Goal: Task Accomplishment & Management: Manage account settings

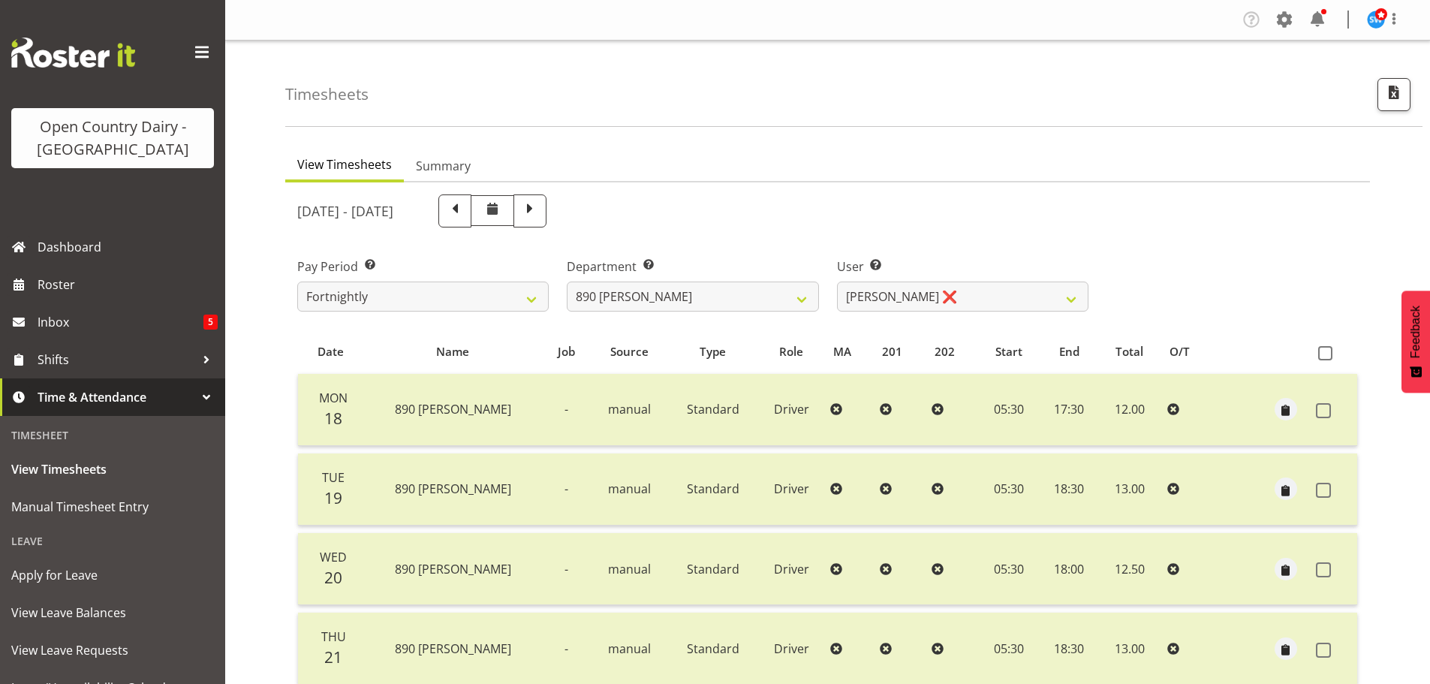
select select "797"
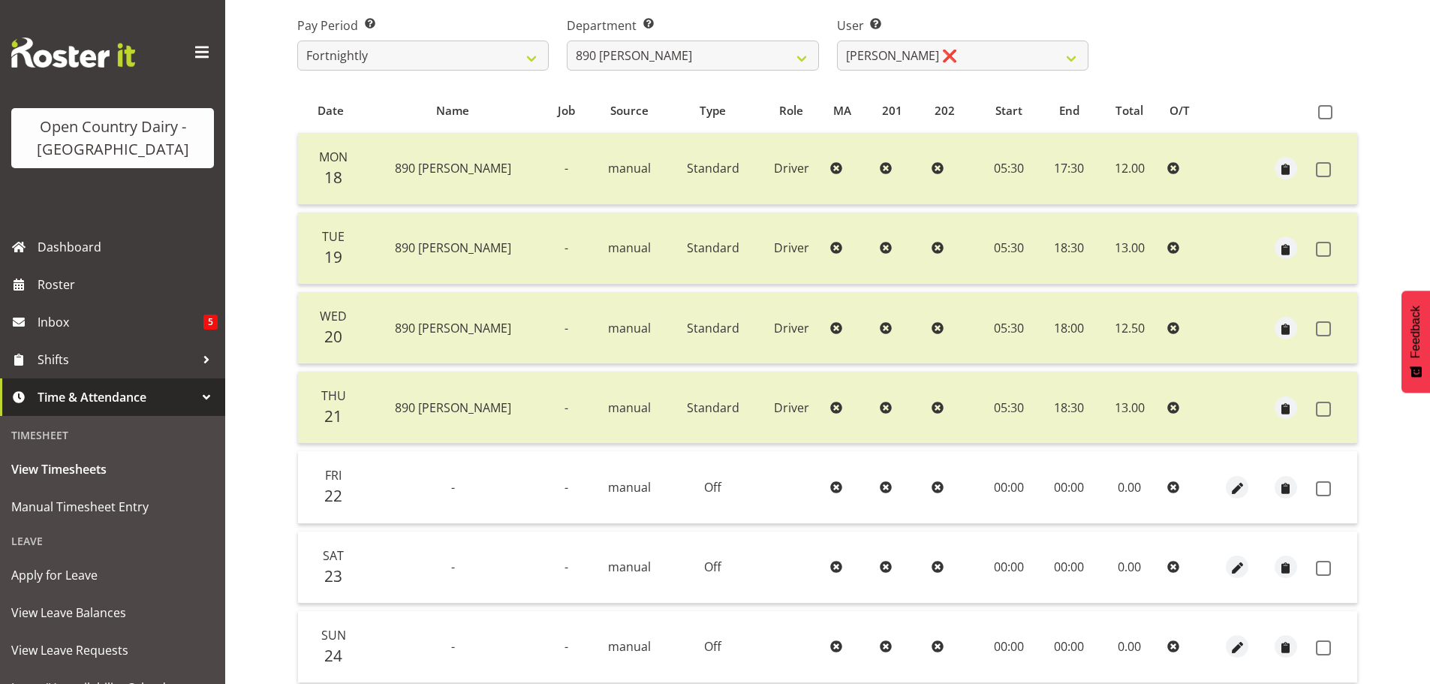
scroll to position [210, 0]
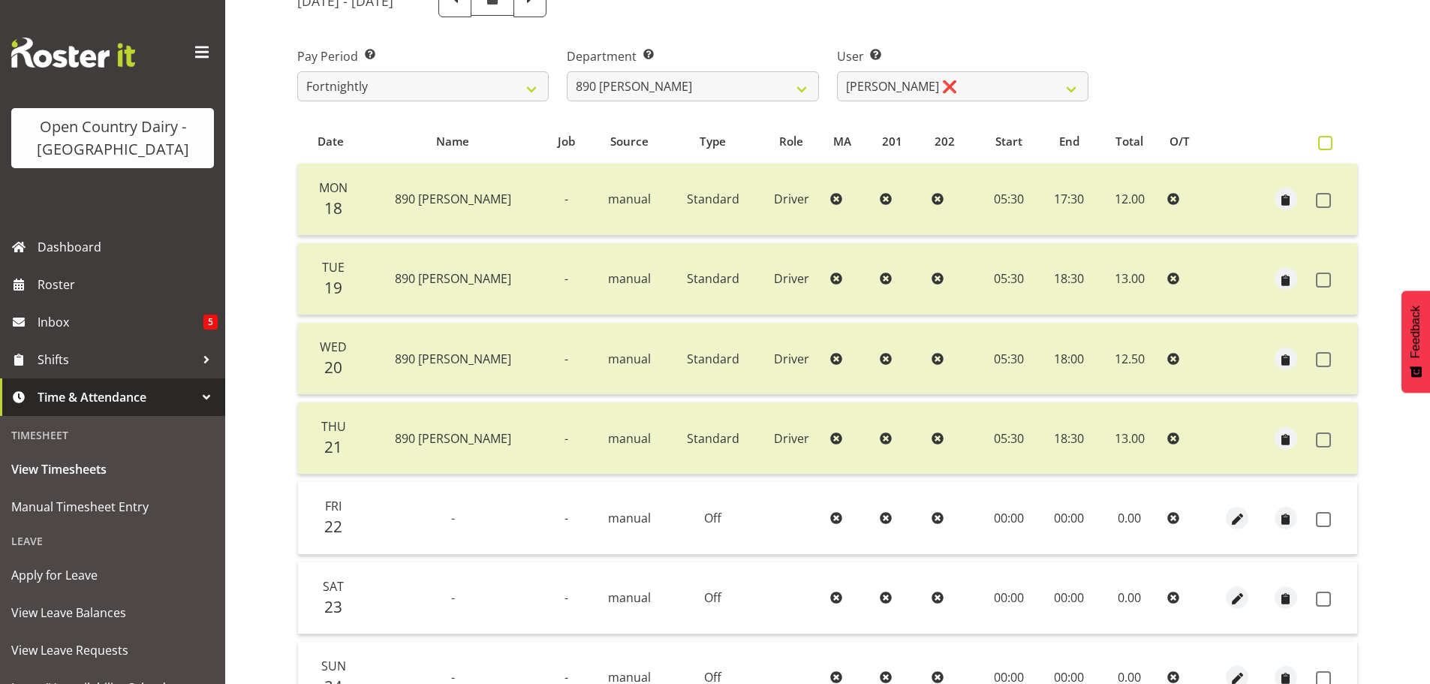
click at [1324, 140] on span at bounding box center [1325, 143] width 14 height 14
click at [1324, 140] on input "checkbox" at bounding box center [1323, 143] width 10 height 10
checkbox input "true"
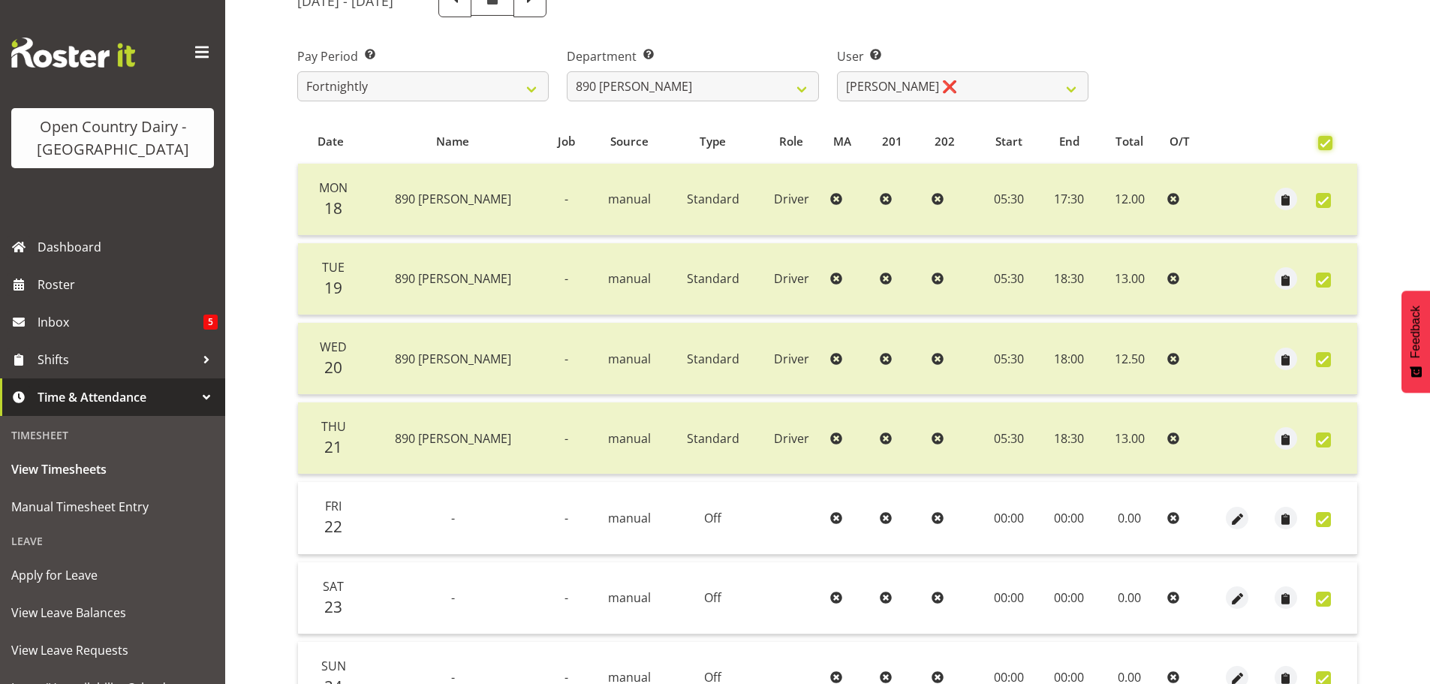
checkbox input "true"
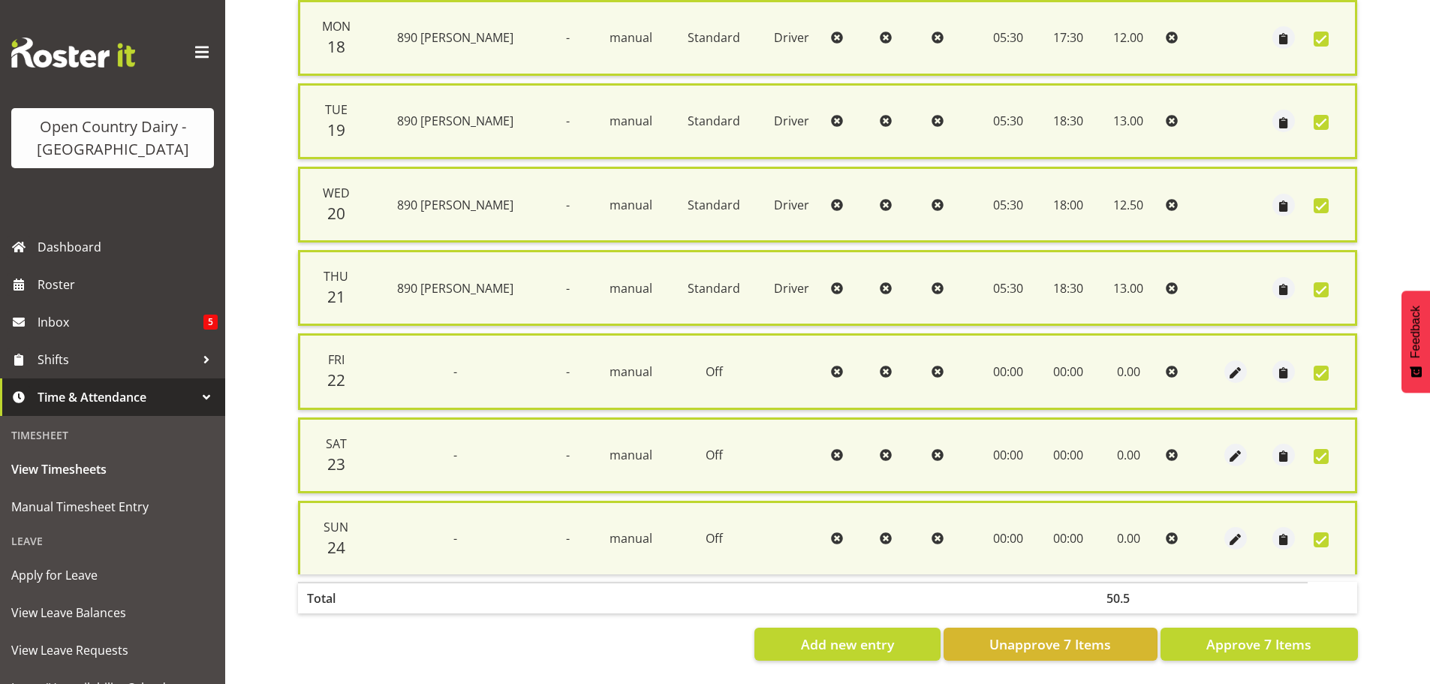
scroll to position [385, 0]
click at [1242, 639] on span "Approve 7 Items" at bounding box center [1258, 644] width 105 height 20
checkbox input "false"
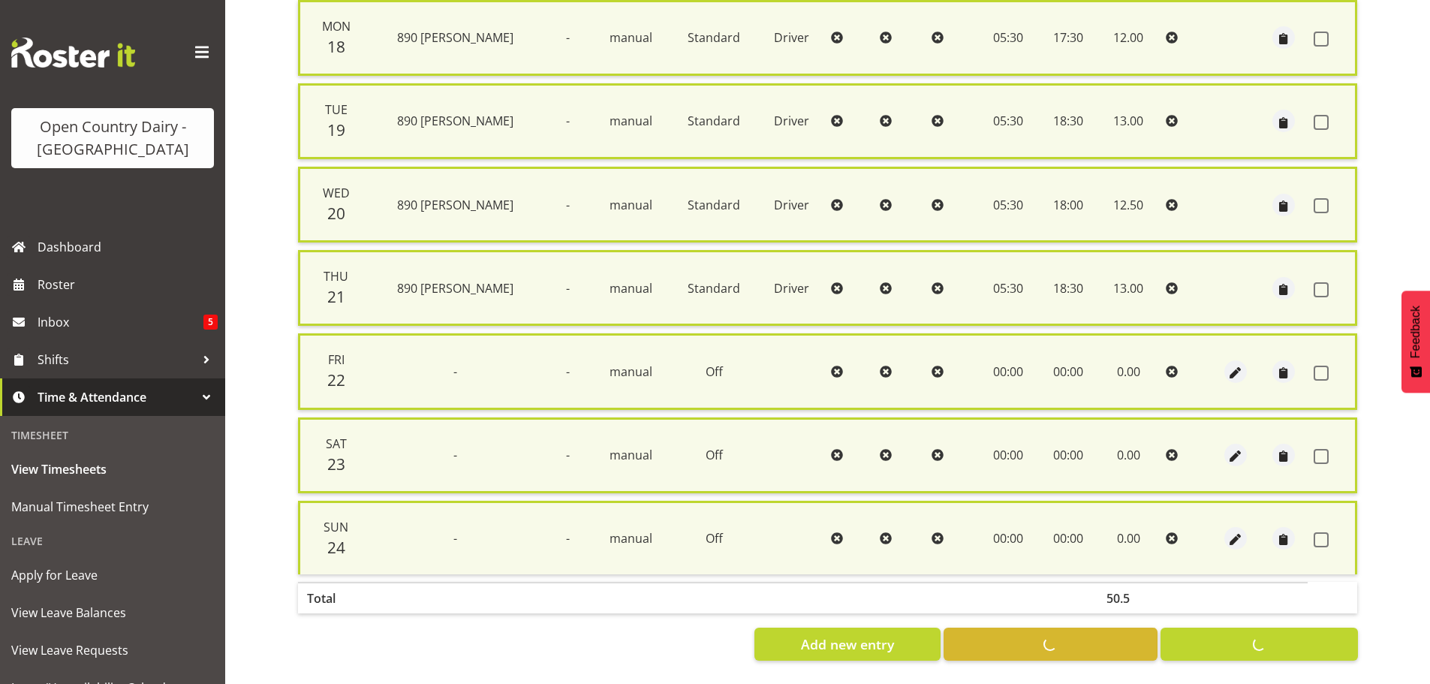
checkbox input "false"
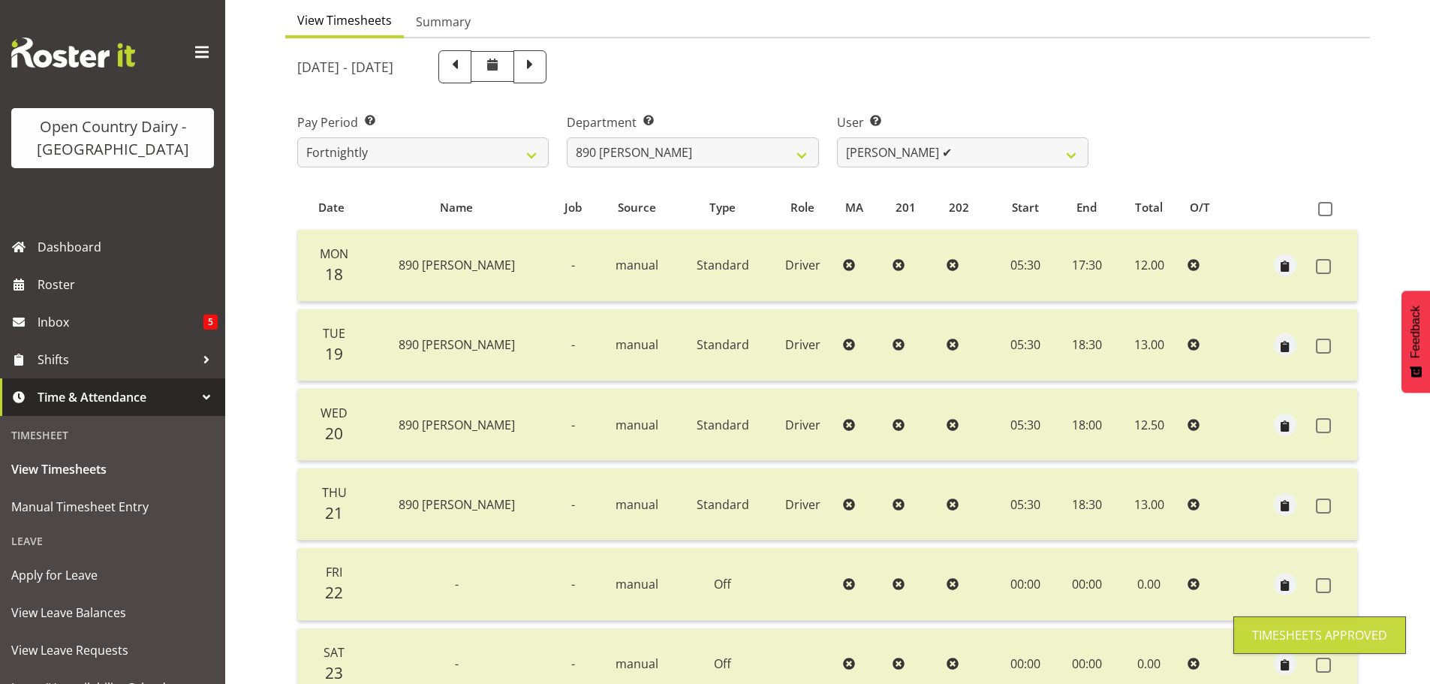
scroll to position [135, 0]
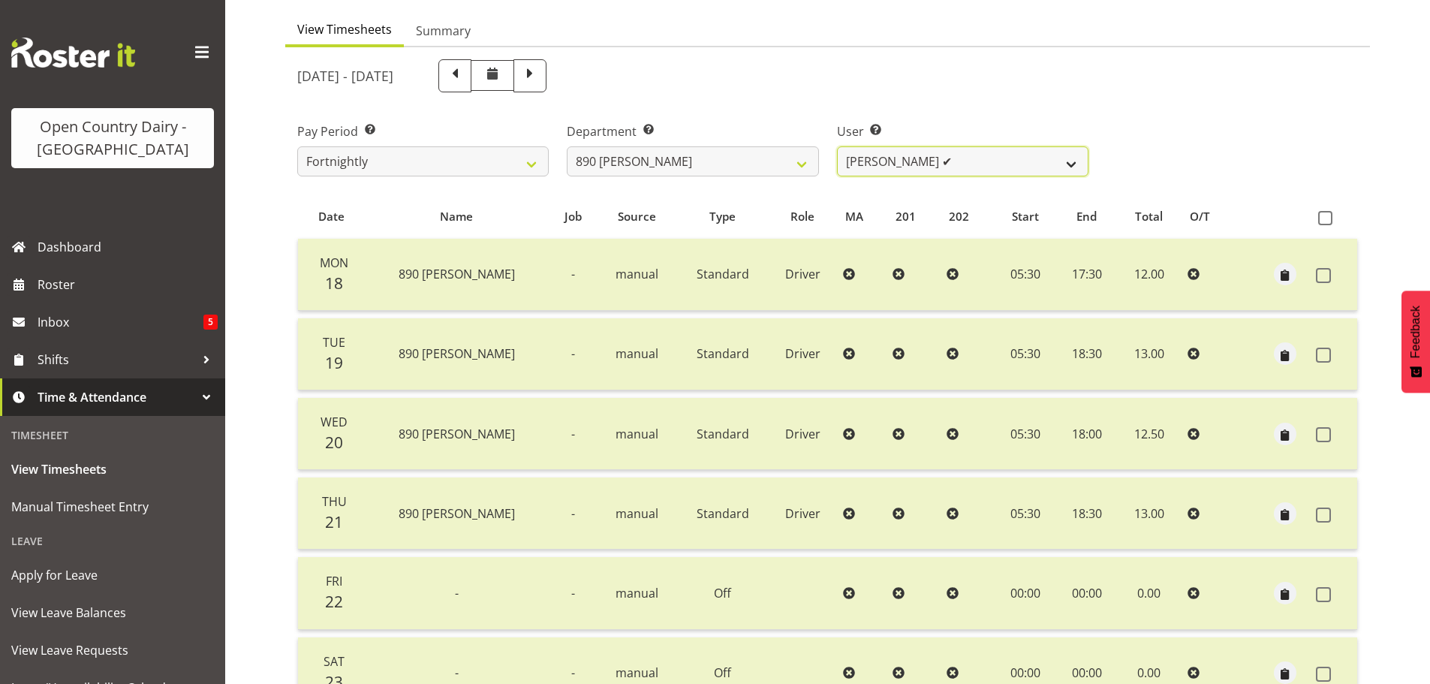
click at [913, 162] on select "[PERSON_NAME] ✔ [PERSON_NAME] ✔" at bounding box center [962, 161] width 251 height 30
click at [747, 155] on select "701 702 703 704 705 706 707 708 709 710 711 712 713 714 715 716 717 718 719 720" at bounding box center [692, 161] width 251 height 30
select select "731"
click at [567, 146] on select "701 702 703 704 705 706 707 708 709 710 711 712 713 714 715 716 717 718 719 720" at bounding box center [692, 161] width 251 height 30
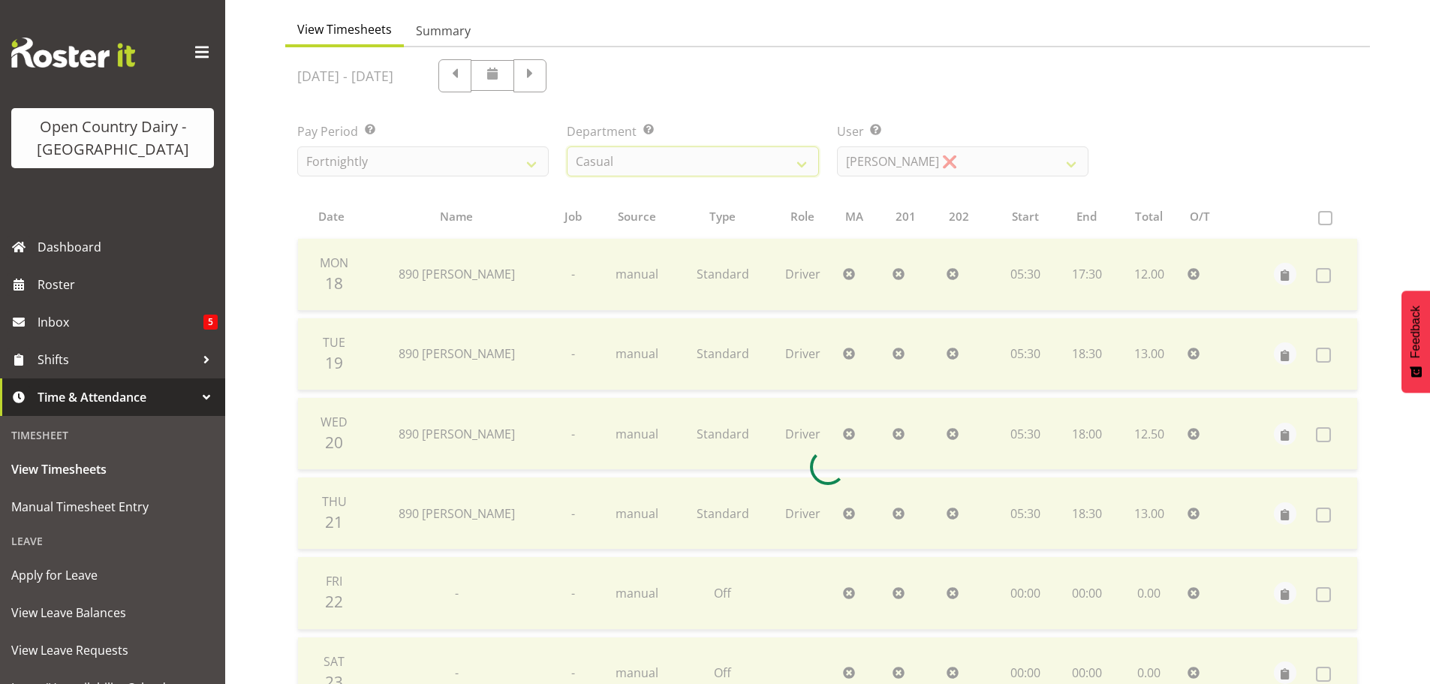
scroll to position [66, 0]
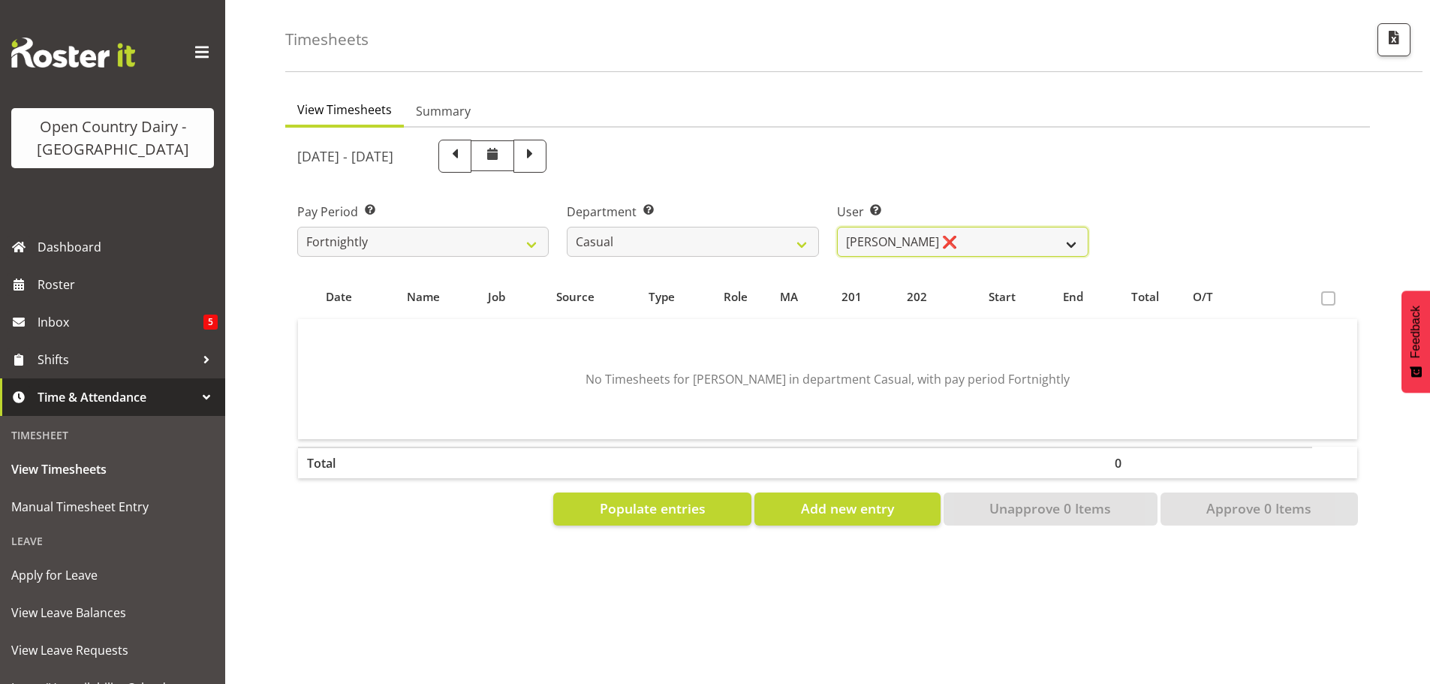
click at [987, 233] on select "[PERSON_NAME] ❌ [PERSON_NAME] ❌ [PERSON_NAME] ❌ [PERSON_NAME] ❌" at bounding box center [962, 242] width 251 height 30
select select "8180"
click at [837, 227] on select "[PERSON_NAME] ❌ [PERSON_NAME] ❌ [PERSON_NAME] ❌ [PERSON_NAME] ❌" at bounding box center [962, 242] width 251 height 30
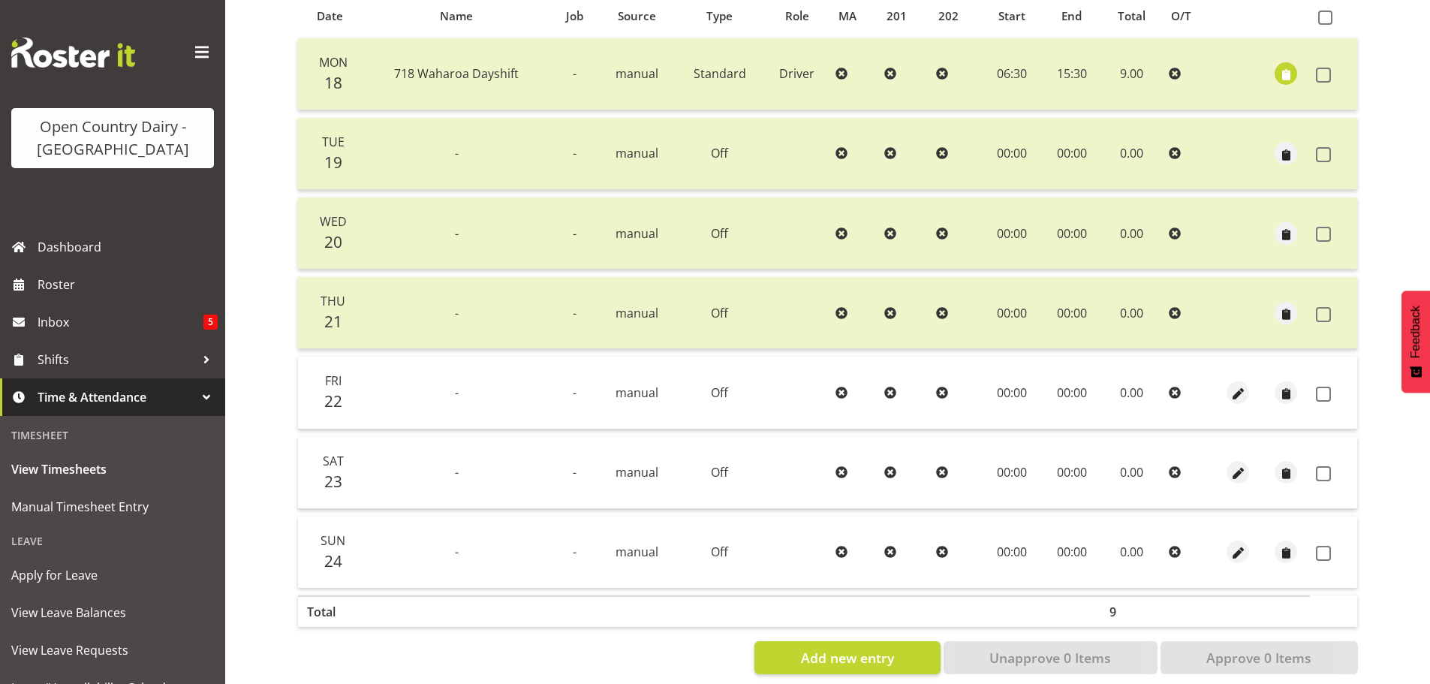
scroll to position [285, 0]
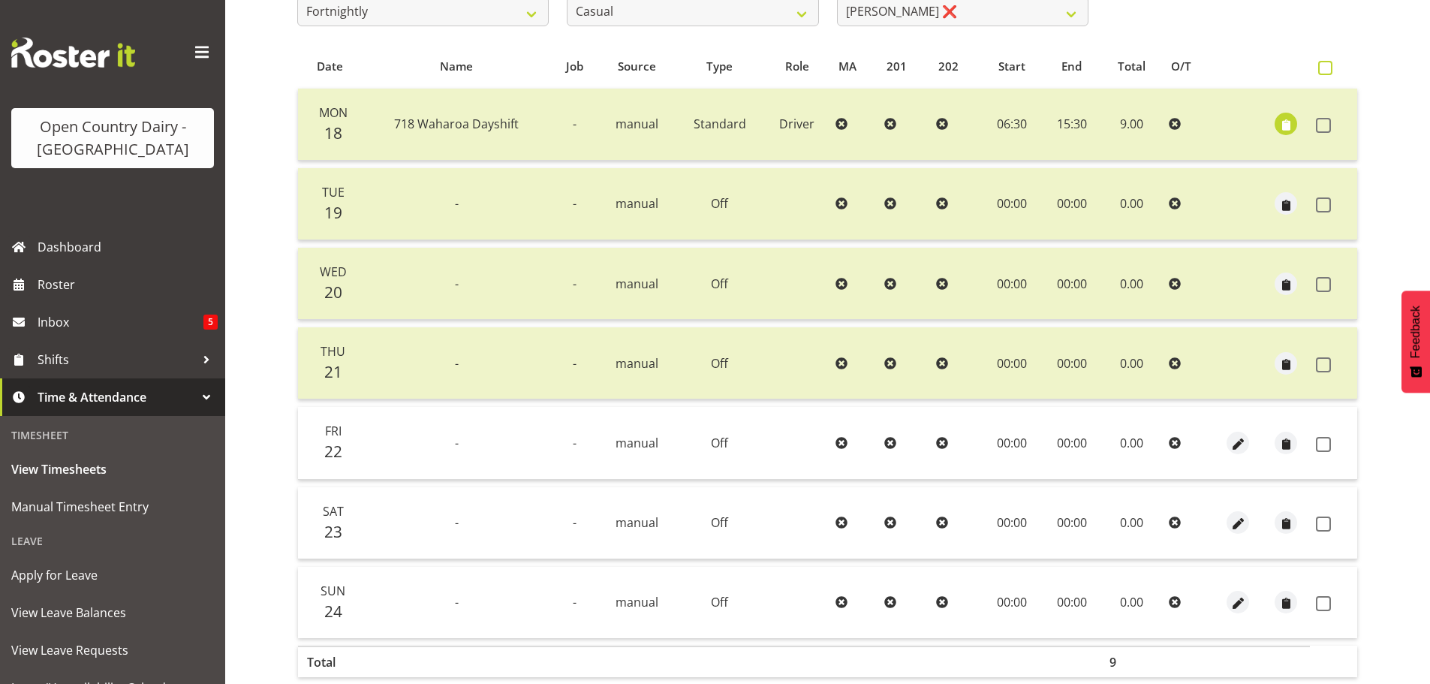
click at [1326, 65] on span at bounding box center [1325, 68] width 14 height 14
click at [1326, 65] on input "checkbox" at bounding box center [1323, 68] width 10 height 10
checkbox input "true"
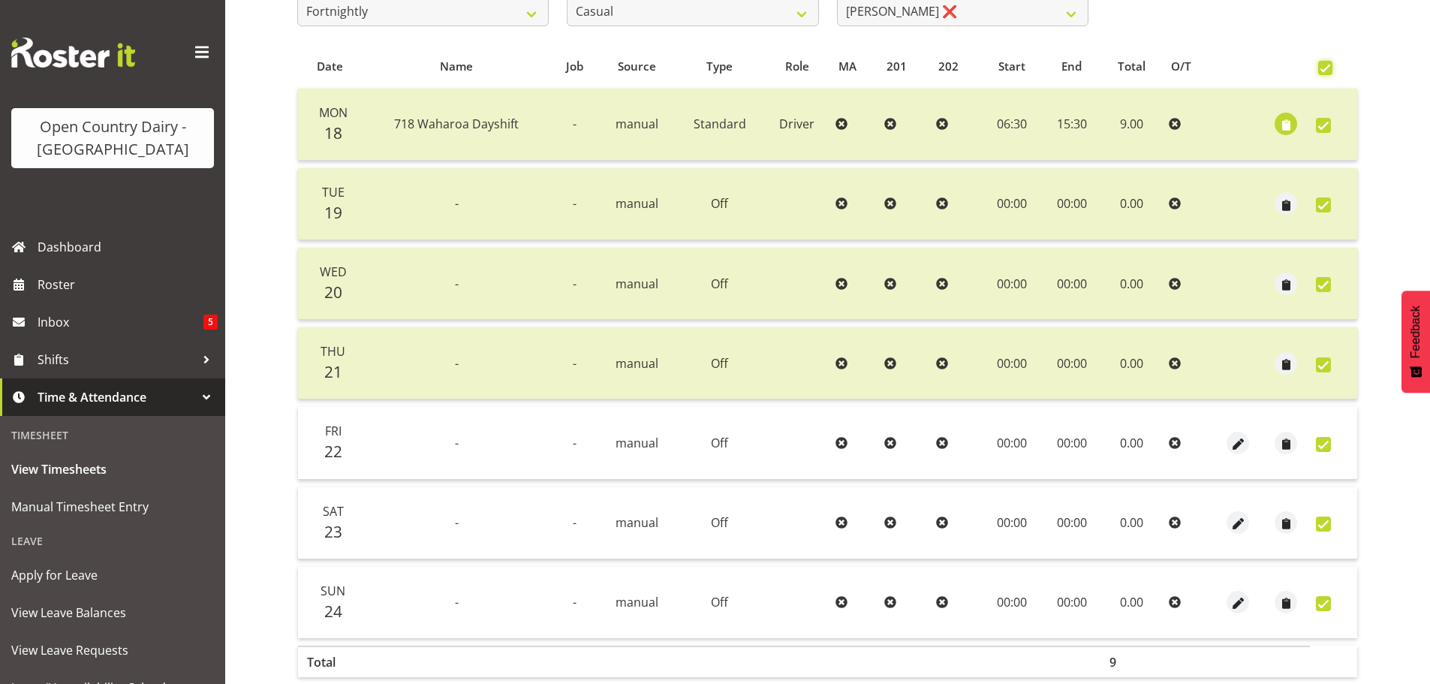
checkbox input "true"
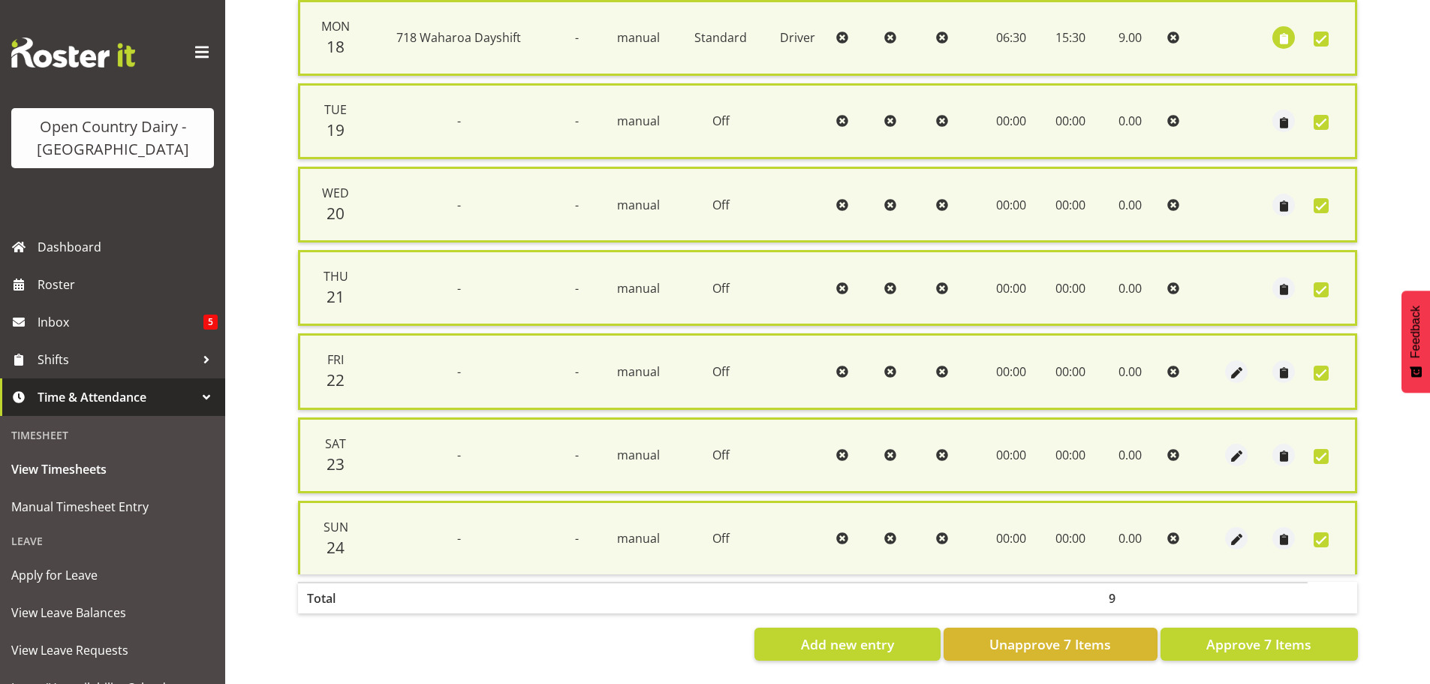
scroll to position [385, 0]
click at [1264, 634] on span "Approve 7 Items" at bounding box center [1258, 644] width 105 height 20
checkbox input "false"
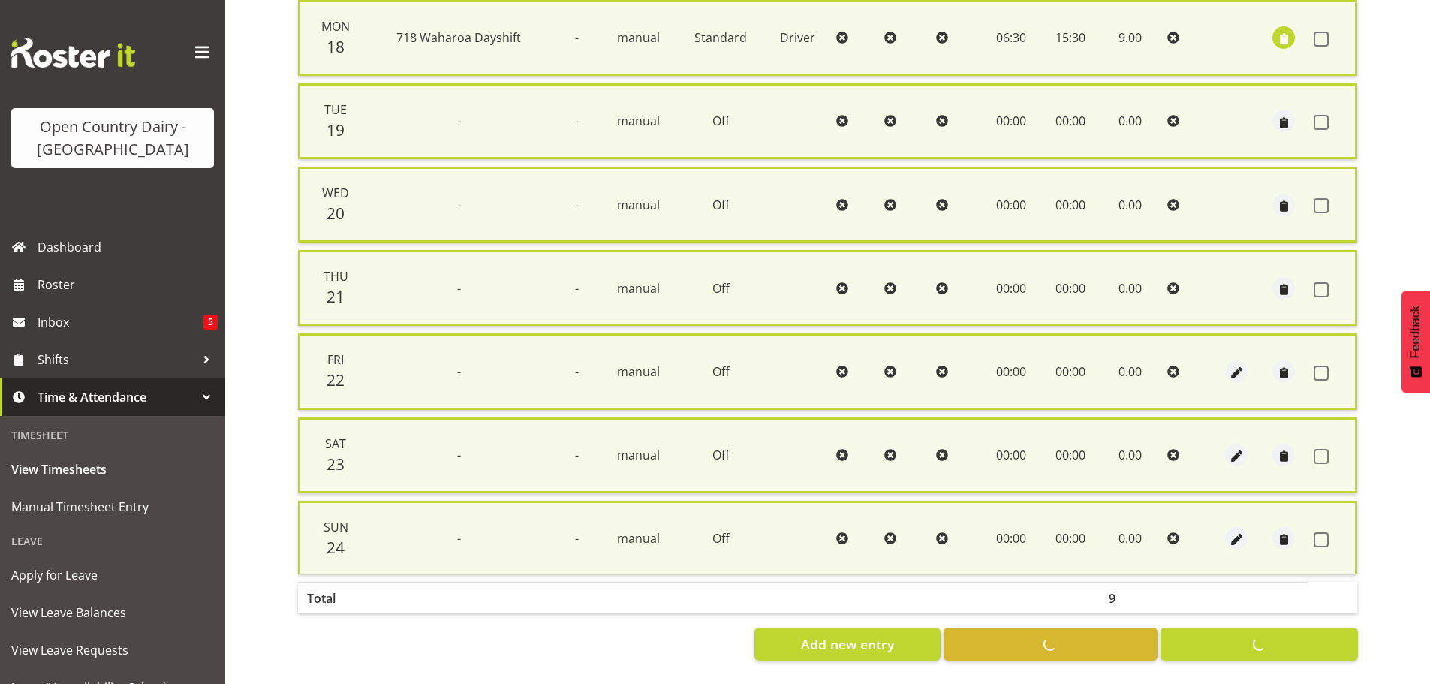
checkbox input "false"
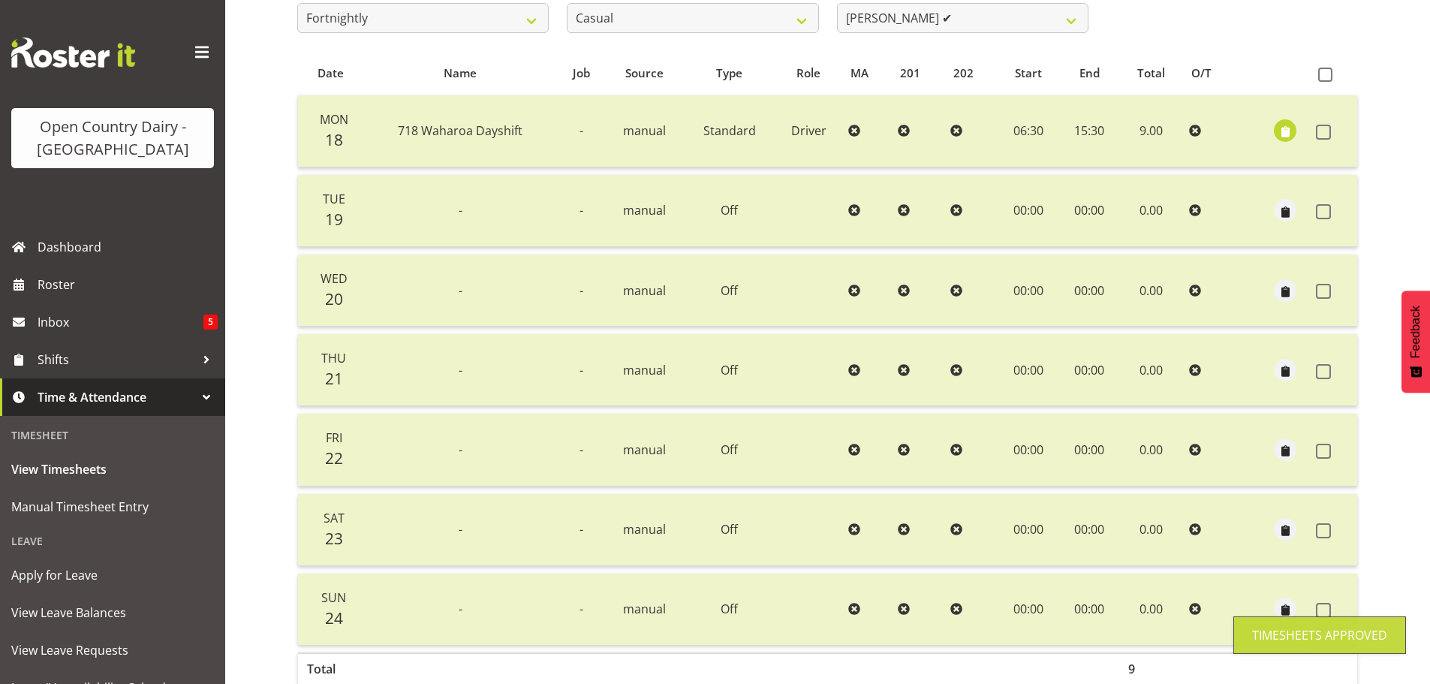
scroll to position [210, 0]
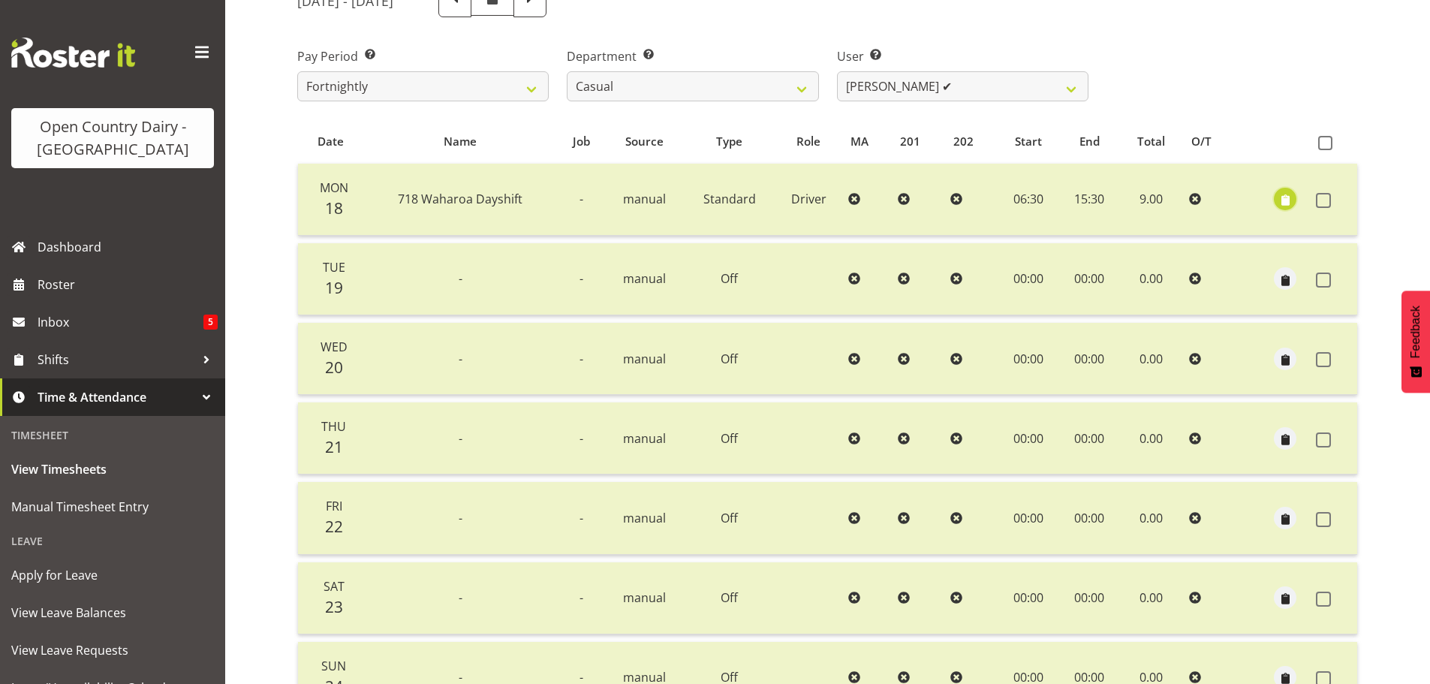
click at [1285, 199] on span "button" at bounding box center [1284, 200] width 17 height 17
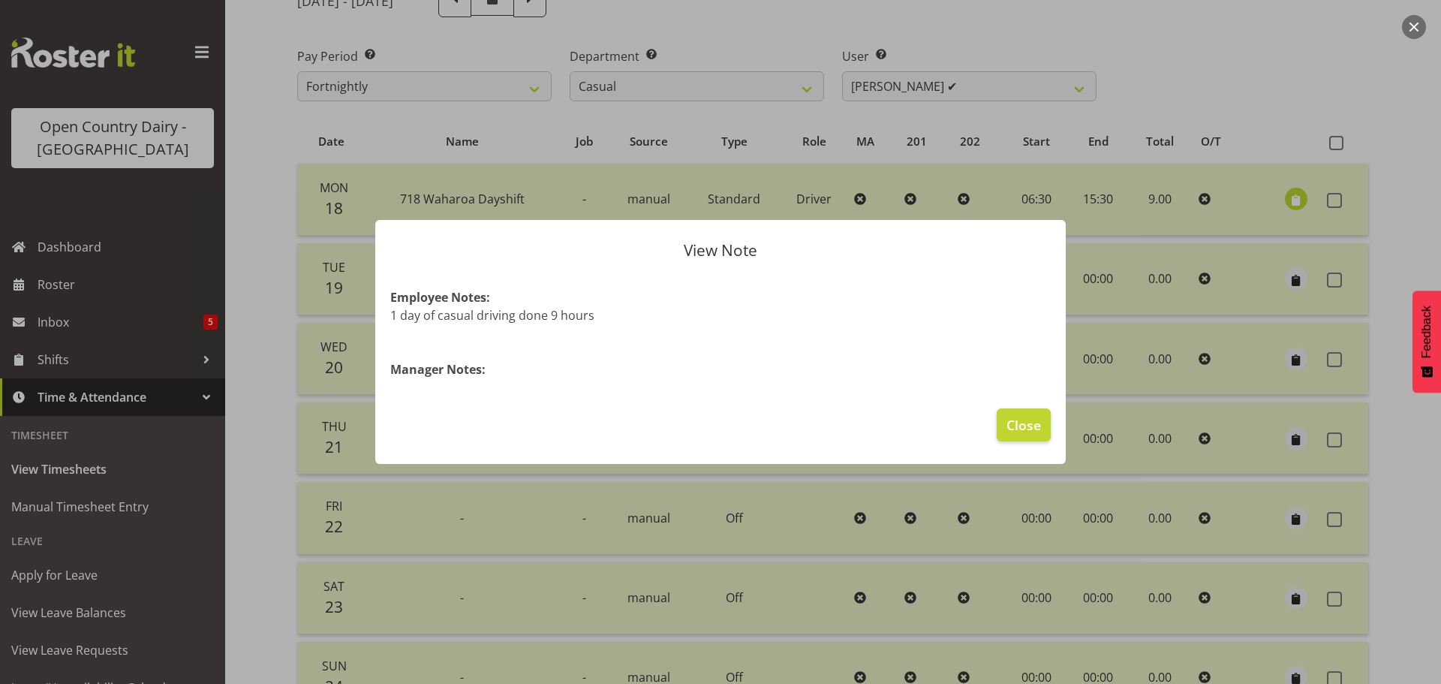
click at [1285, 199] on div at bounding box center [720, 342] width 1441 height 684
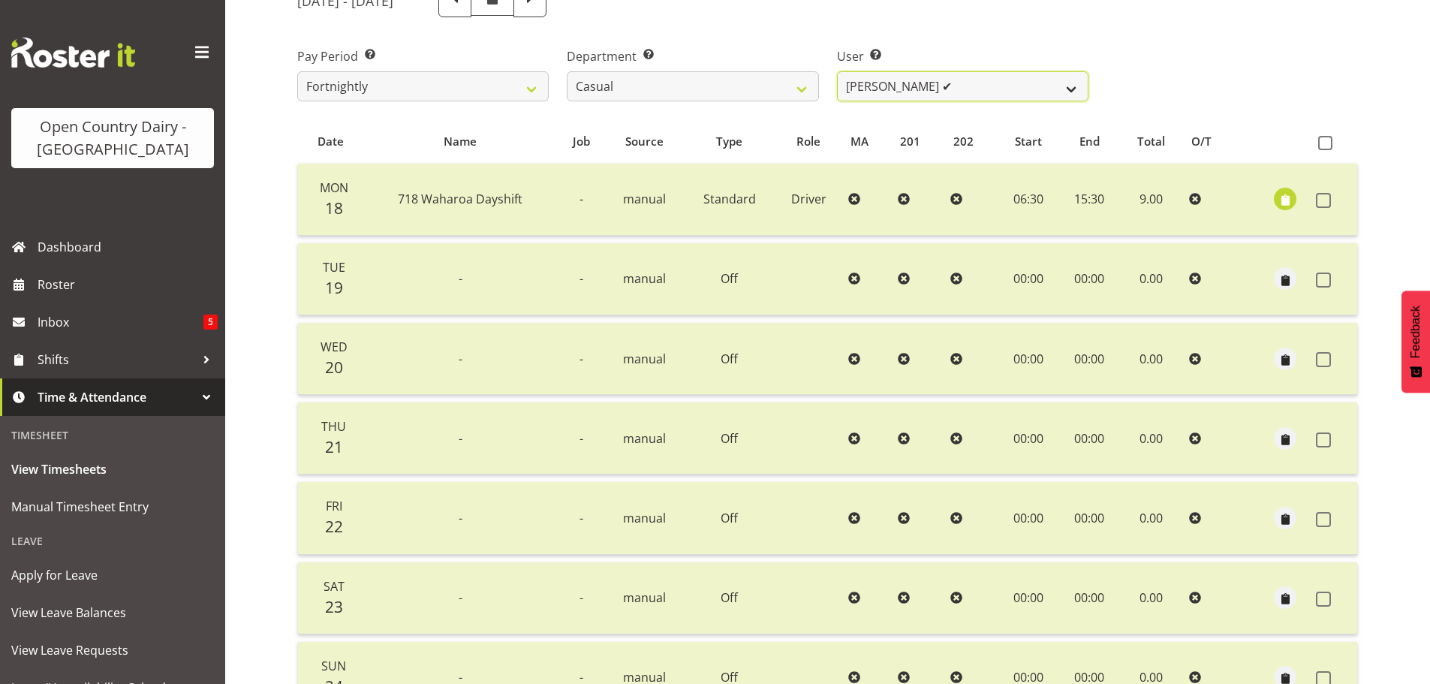
click at [1012, 83] on select "[PERSON_NAME] ❌ [PERSON_NAME] ✔ [PERSON_NAME] ❌ [PERSON_NAME] ❌" at bounding box center [962, 86] width 251 height 30
select select "11182"
click at [837, 71] on select "[PERSON_NAME] ❌ [PERSON_NAME] ✔ [PERSON_NAME] ❌ [PERSON_NAME] ❌" at bounding box center [962, 86] width 251 height 30
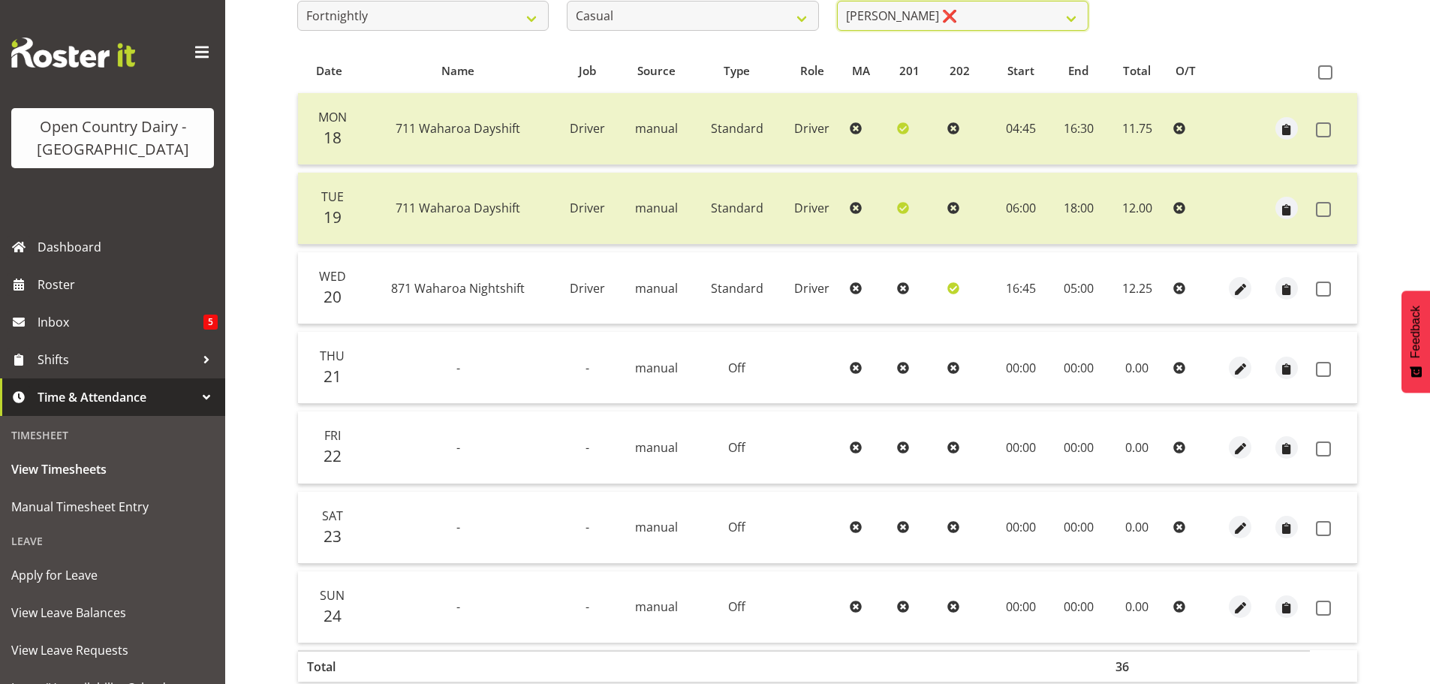
scroll to position [285, 0]
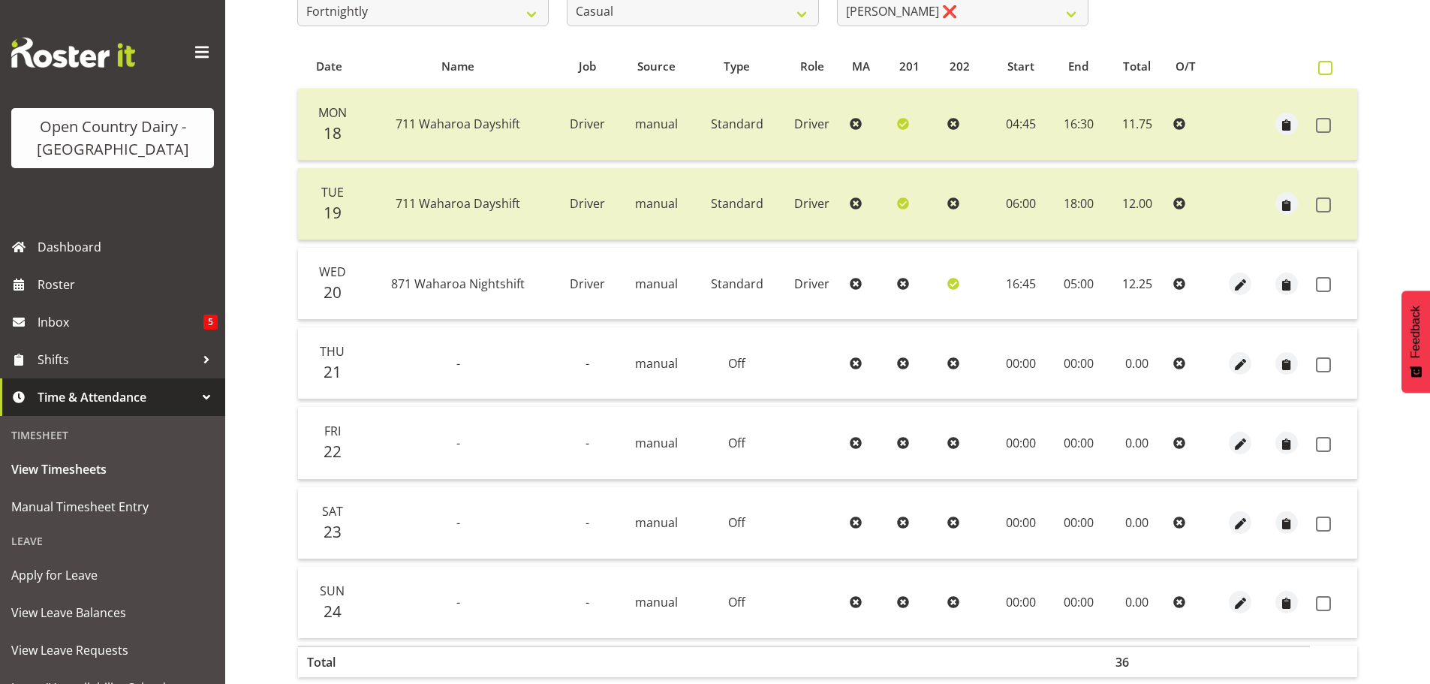
click at [1325, 65] on span at bounding box center [1325, 68] width 14 height 14
click at [1325, 65] on input "checkbox" at bounding box center [1323, 68] width 10 height 10
checkbox input "true"
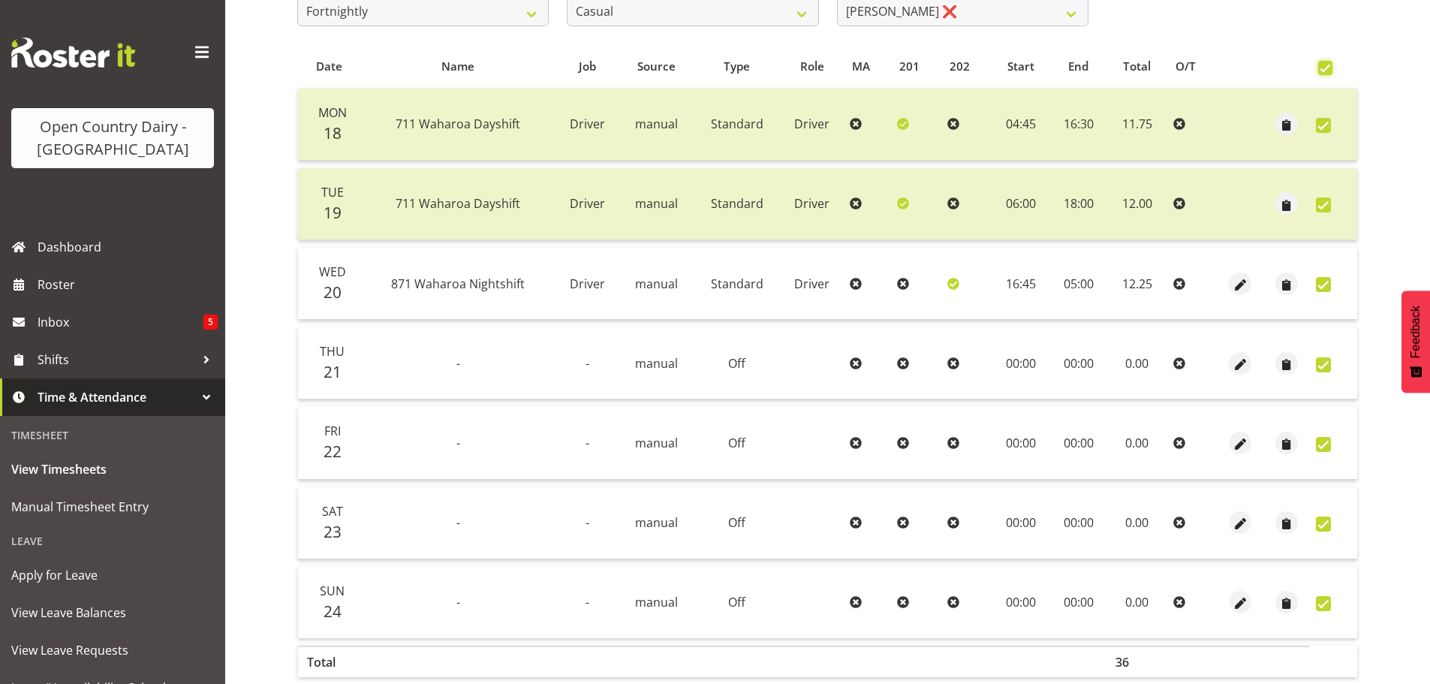
checkbox input "true"
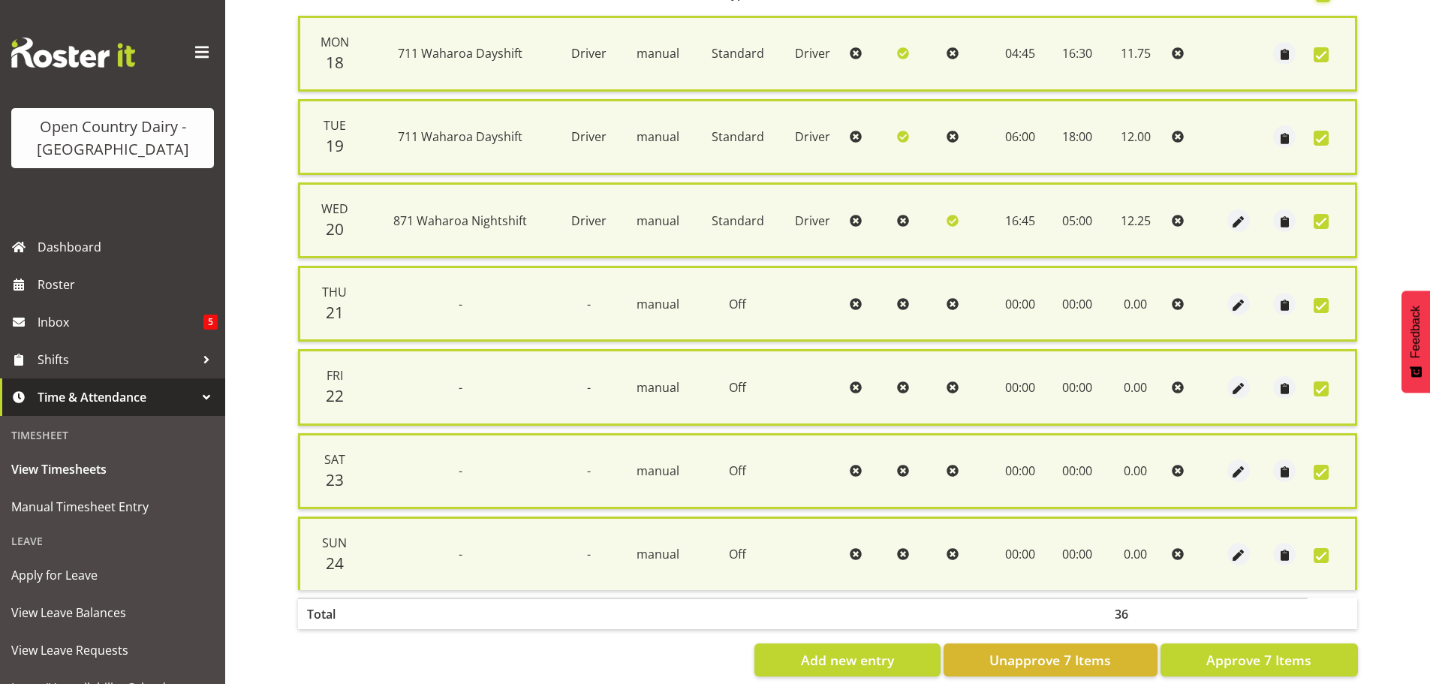
scroll to position [385, 0]
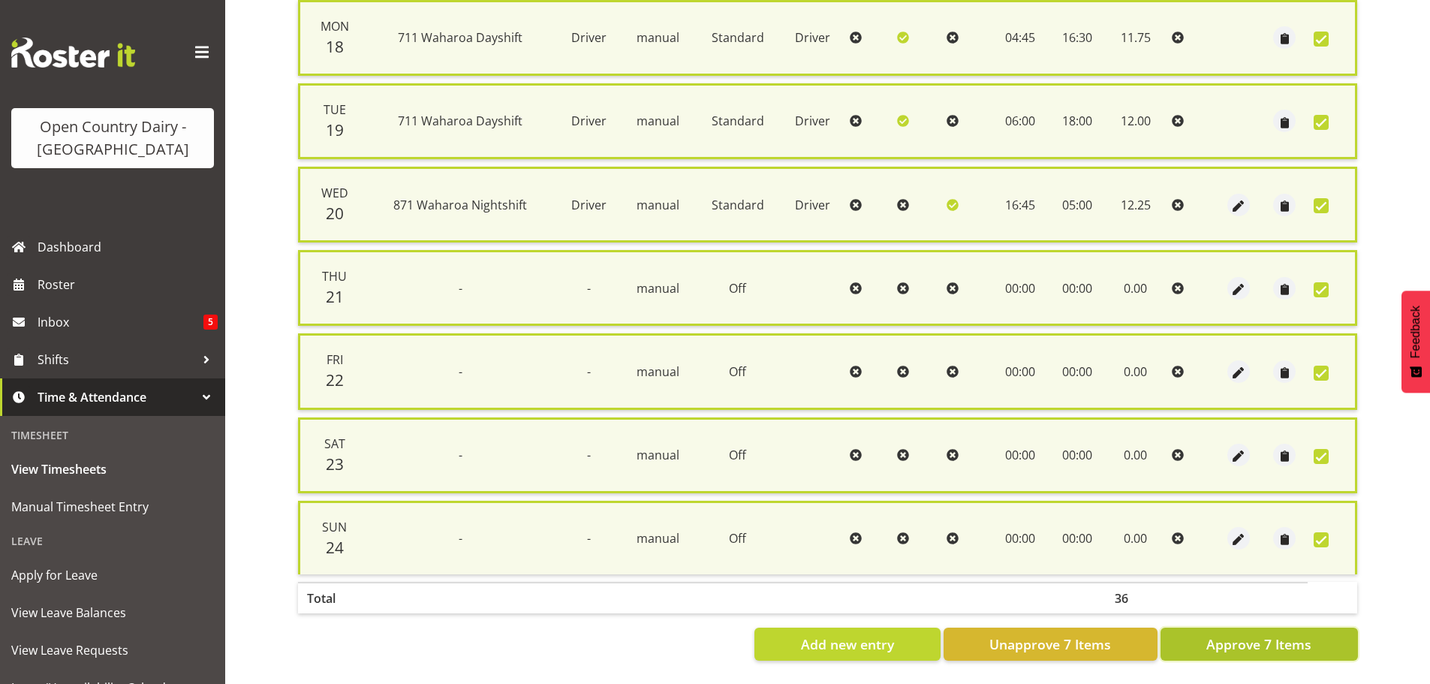
click at [1261, 634] on span "Approve 7 Items" at bounding box center [1258, 644] width 105 height 20
checkbox input "false"
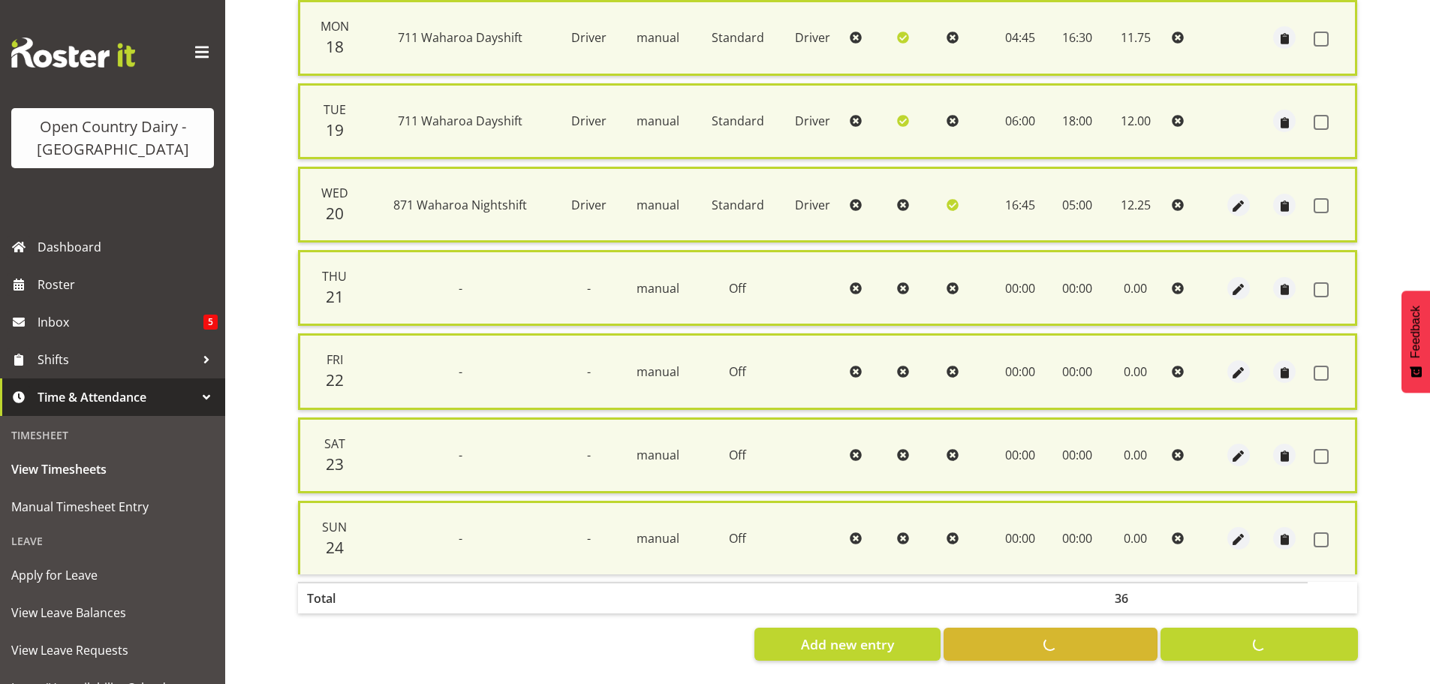
checkbox input "false"
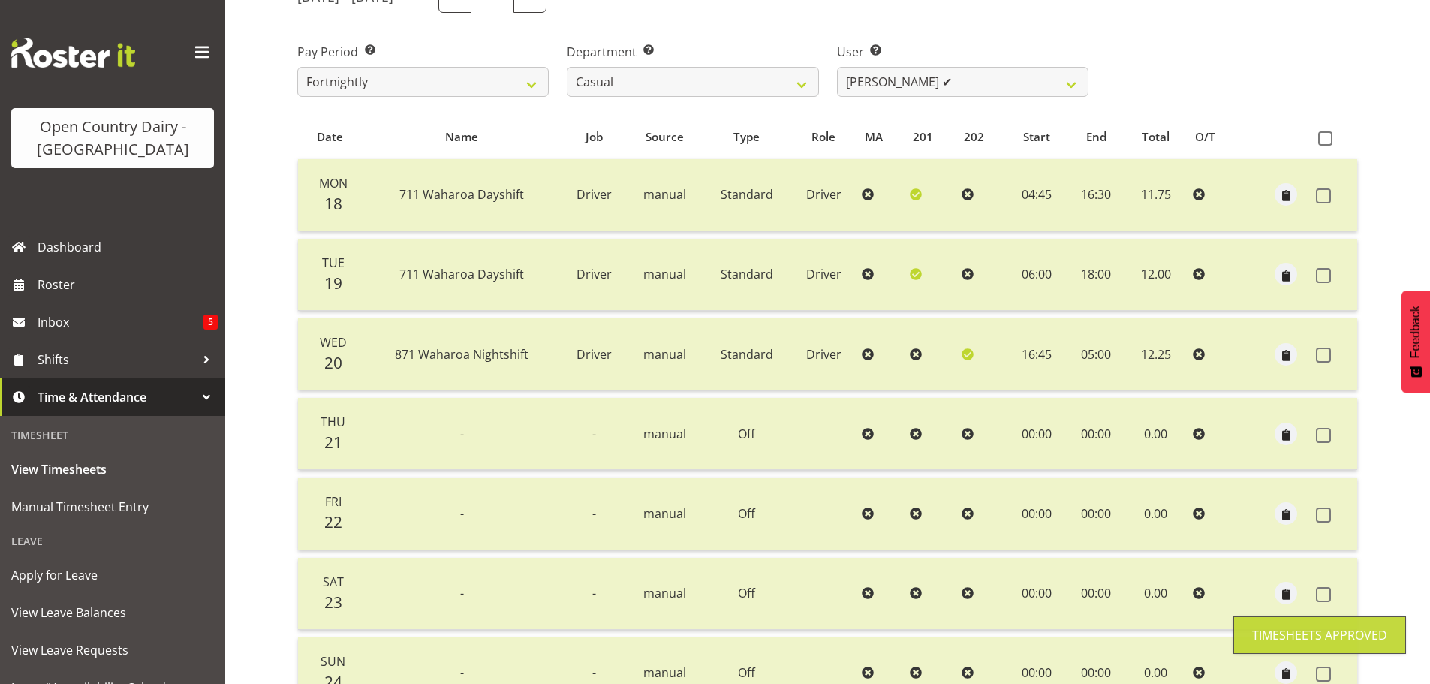
scroll to position [210, 0]
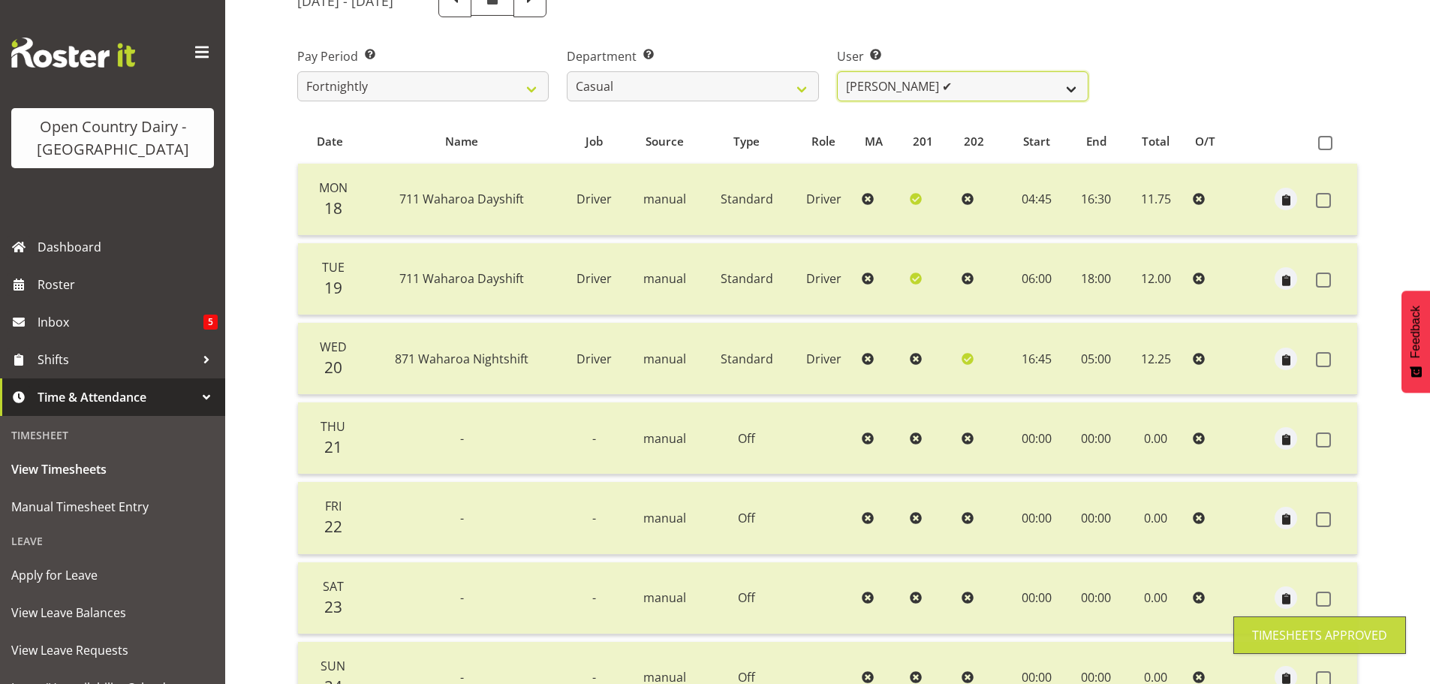
click at [946, 84] on select "[PERSON_NAME] ❌ [PERSON_NAME] ✔ [PERSON_NAME] ✔ [PERSON_NAME] ❌" at bounding box center [962, 86] width 251 height 30
select select "8204"
click at [837, 71] on select "[PERSON_NAME] ❌ [PERSON_NAME] ✔ [PERSON_NAME] ✔ [PERSON_NAME] ❌" at bounding box center [962, 86] width 251 height 30
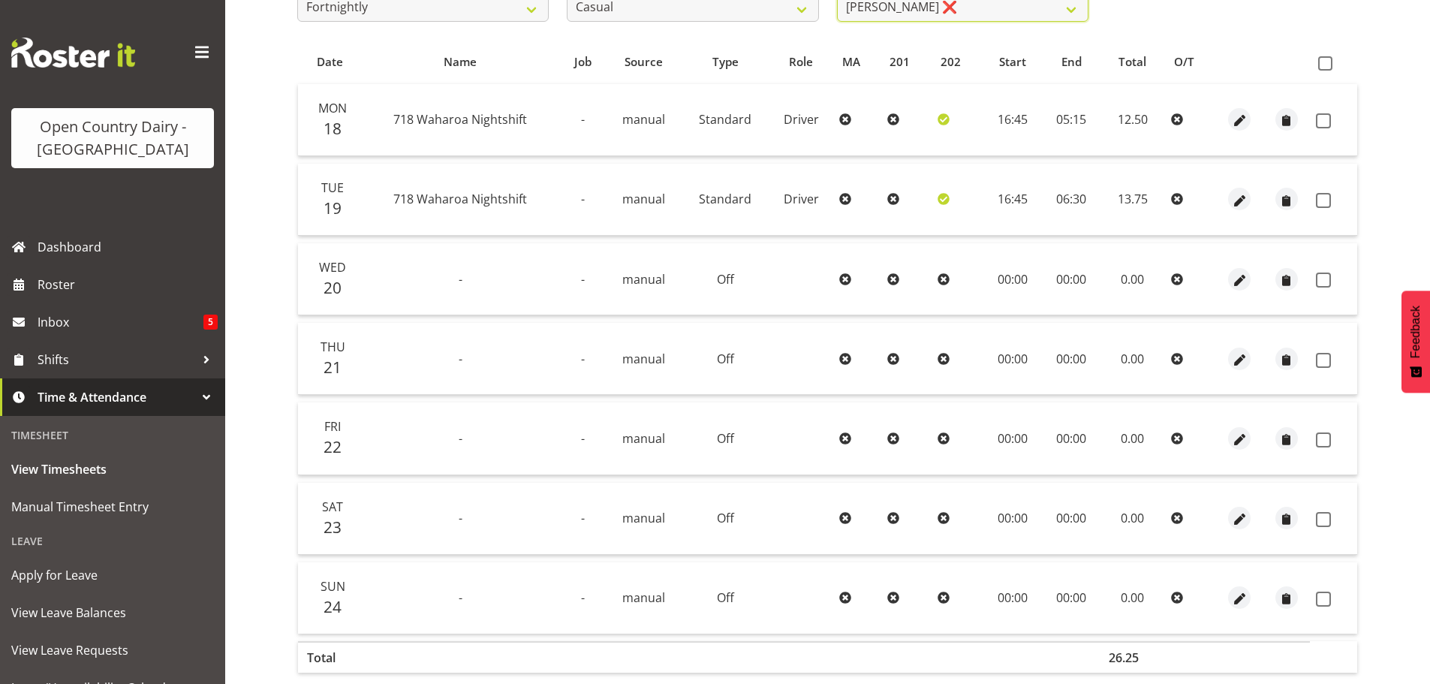
scroll to position [285, 0]
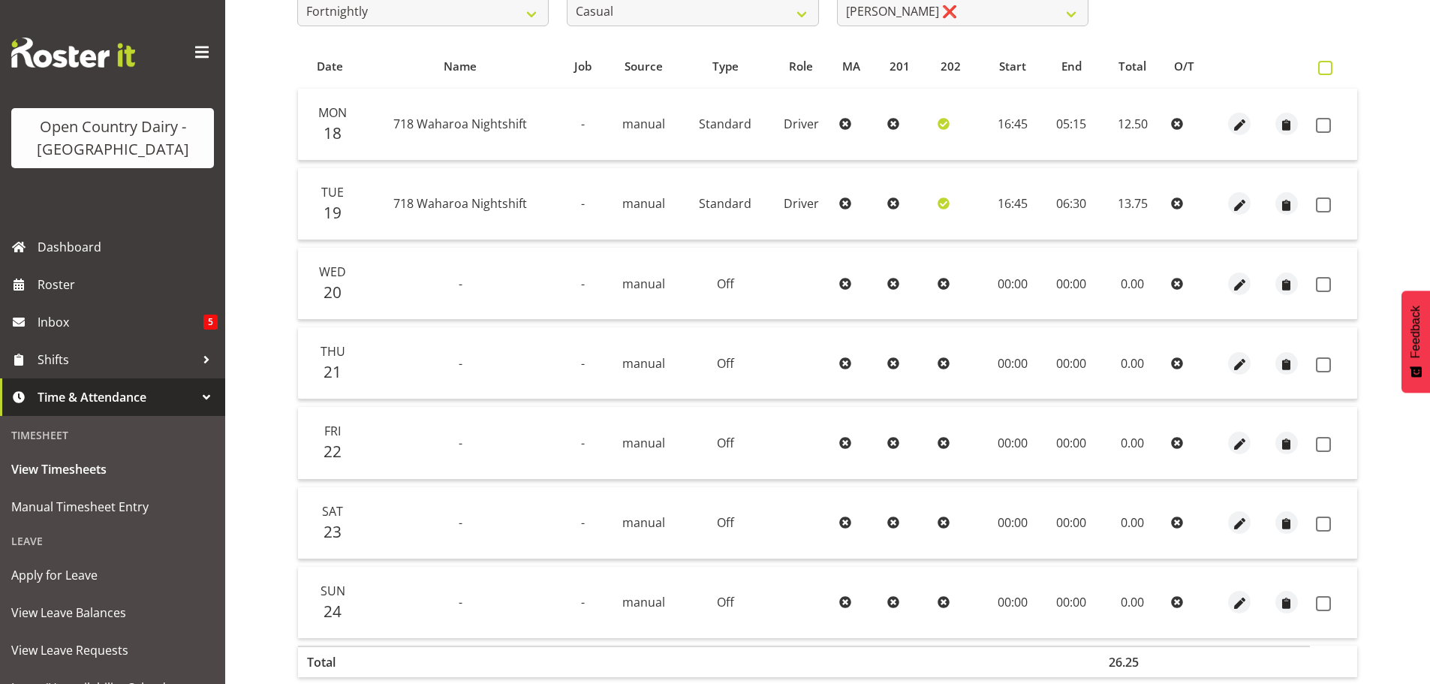
click at [1326, 67] on span at bounding box center [1325, 68] width 14 height 14
click at [1326, 67] on input "checkbox" at bounding box center [1323, 68] width 10 height 10
checkbox input "true"
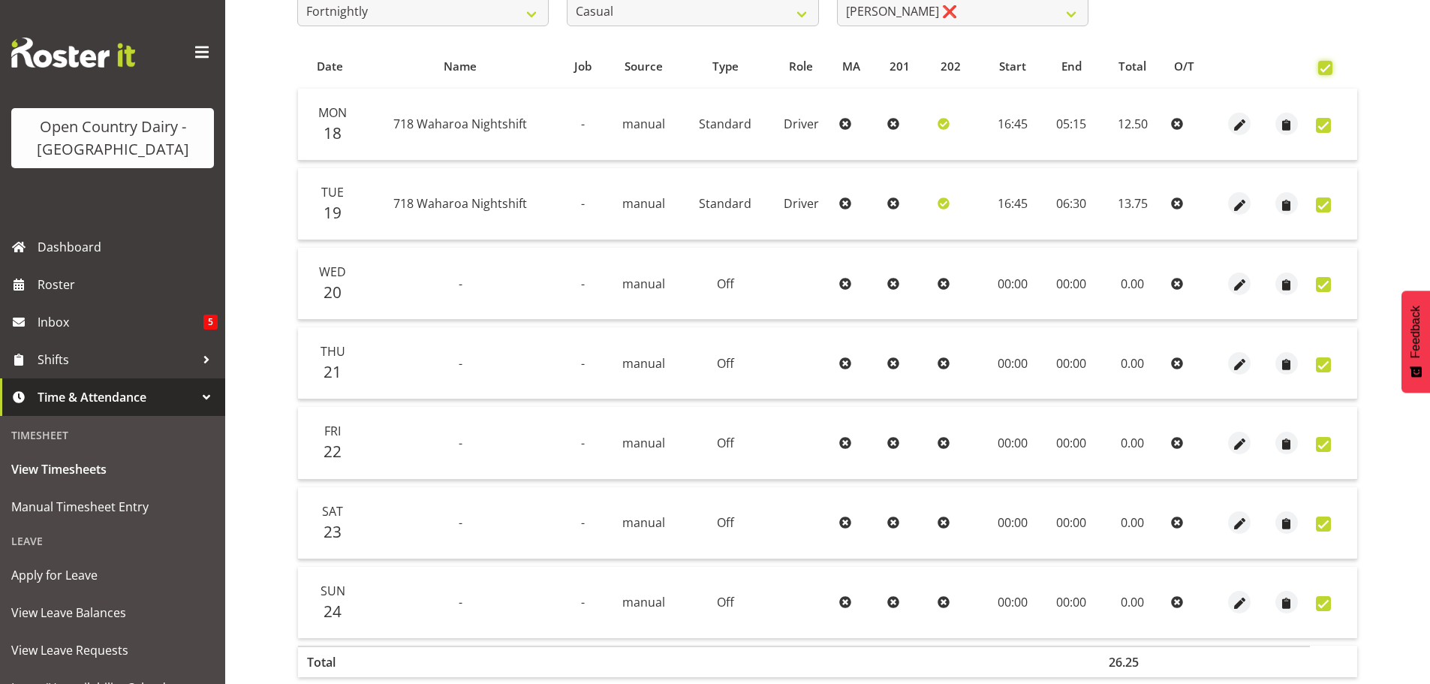
checkbox input "true"
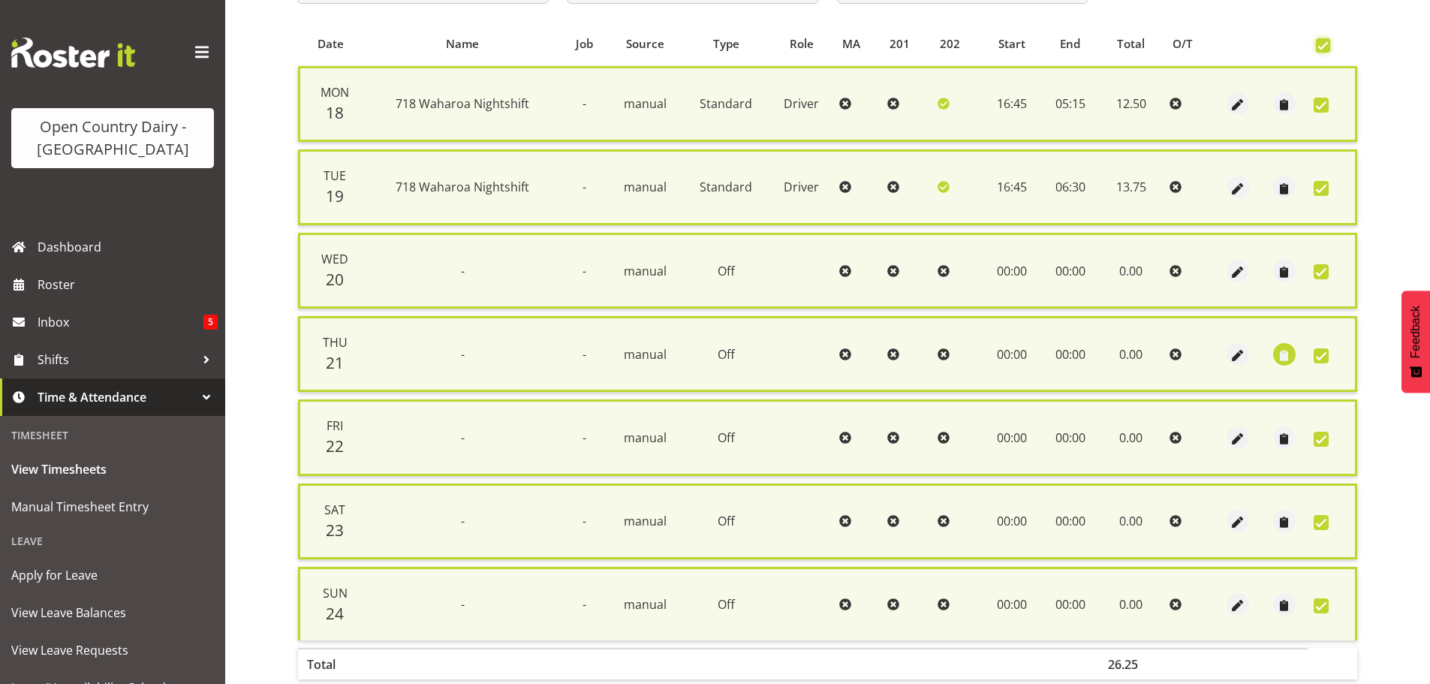
scroll to position [385, 0]
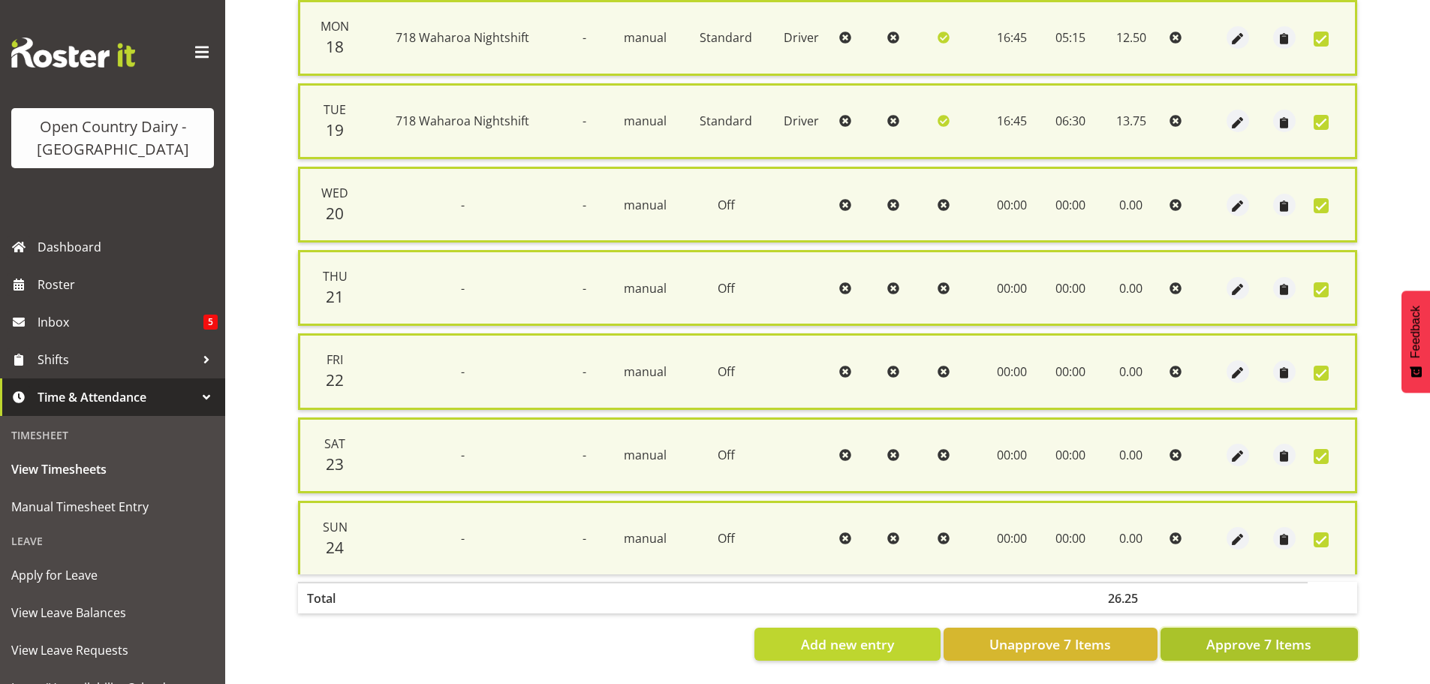
click at [1265, 634] on span "Approve 7 Items" at bounding box center [1258, 644] width 105 height 20
checkbox input "false"
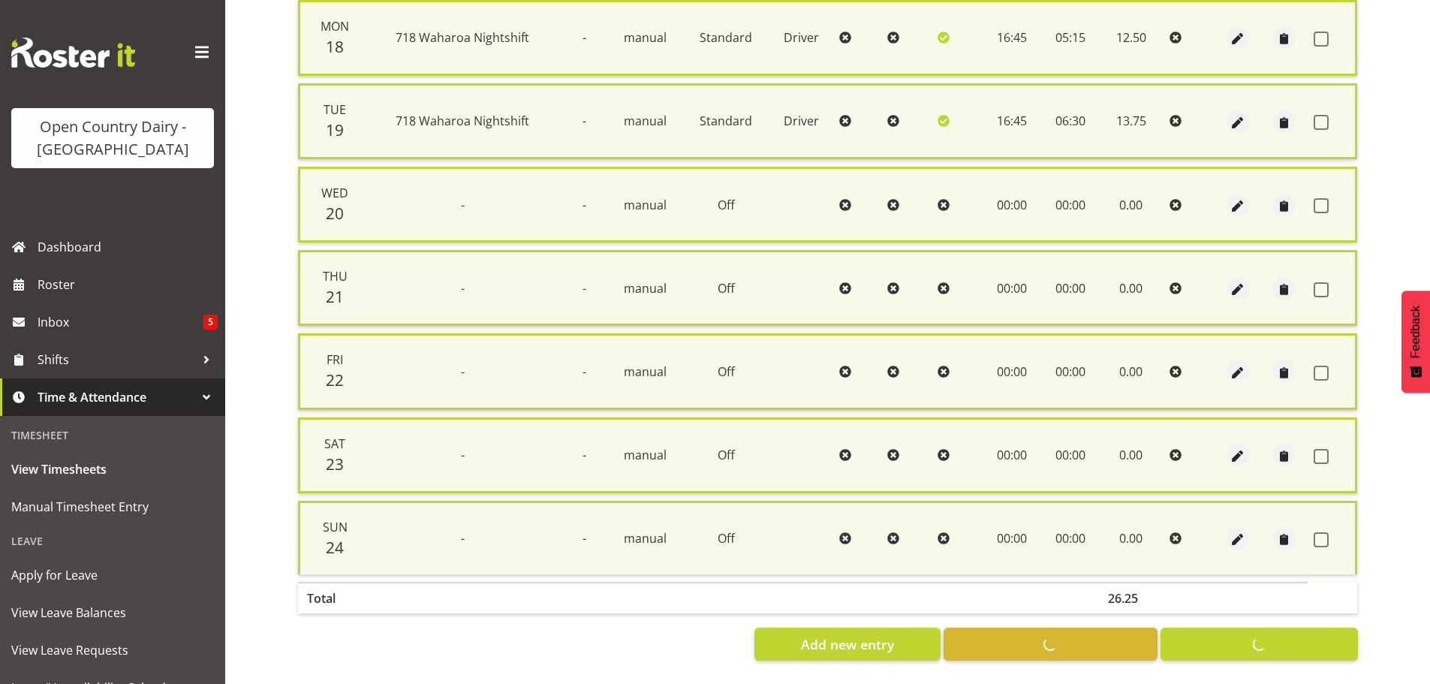
checkbox input "false"
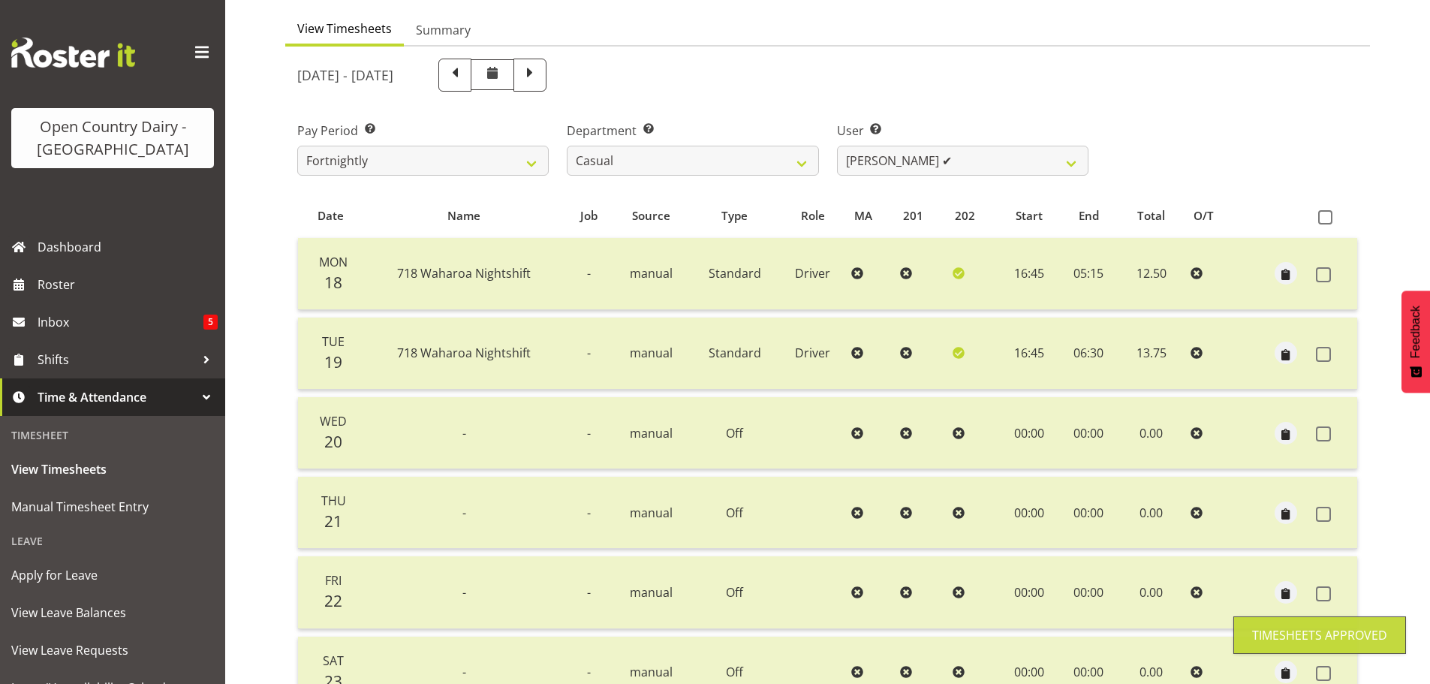
scroll to position [135, 0]
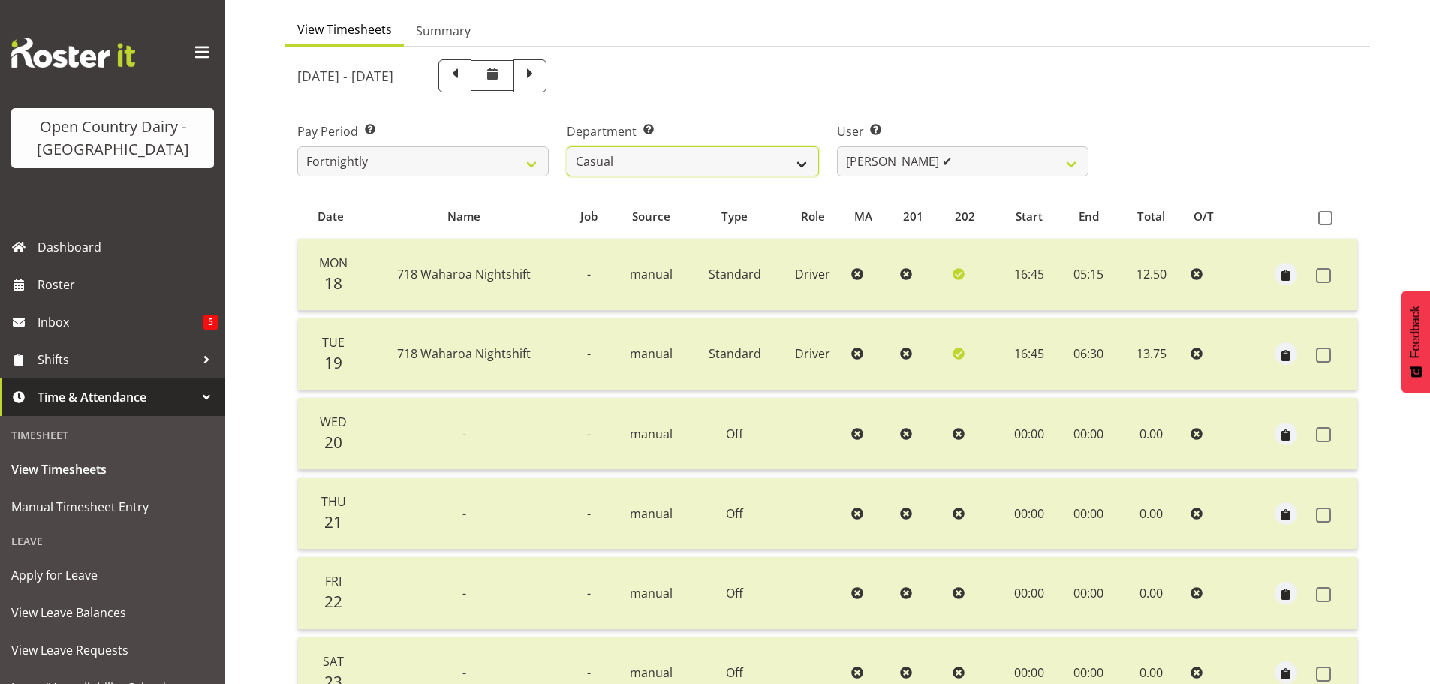
click at [776, 159] on select "701 702 703 704 705 706 707 708 709 710 711 712 713 714 715 716 717 718 719 720" at bounding box center [692, 161] width 251 height 30
select select "817"
click at [567, 146] on select "701 702 703 704 705 706 707 708 709 710 711 712 713 714 715 716 717 718 719 720" at bounding box center [692, 161] width 251 height 30
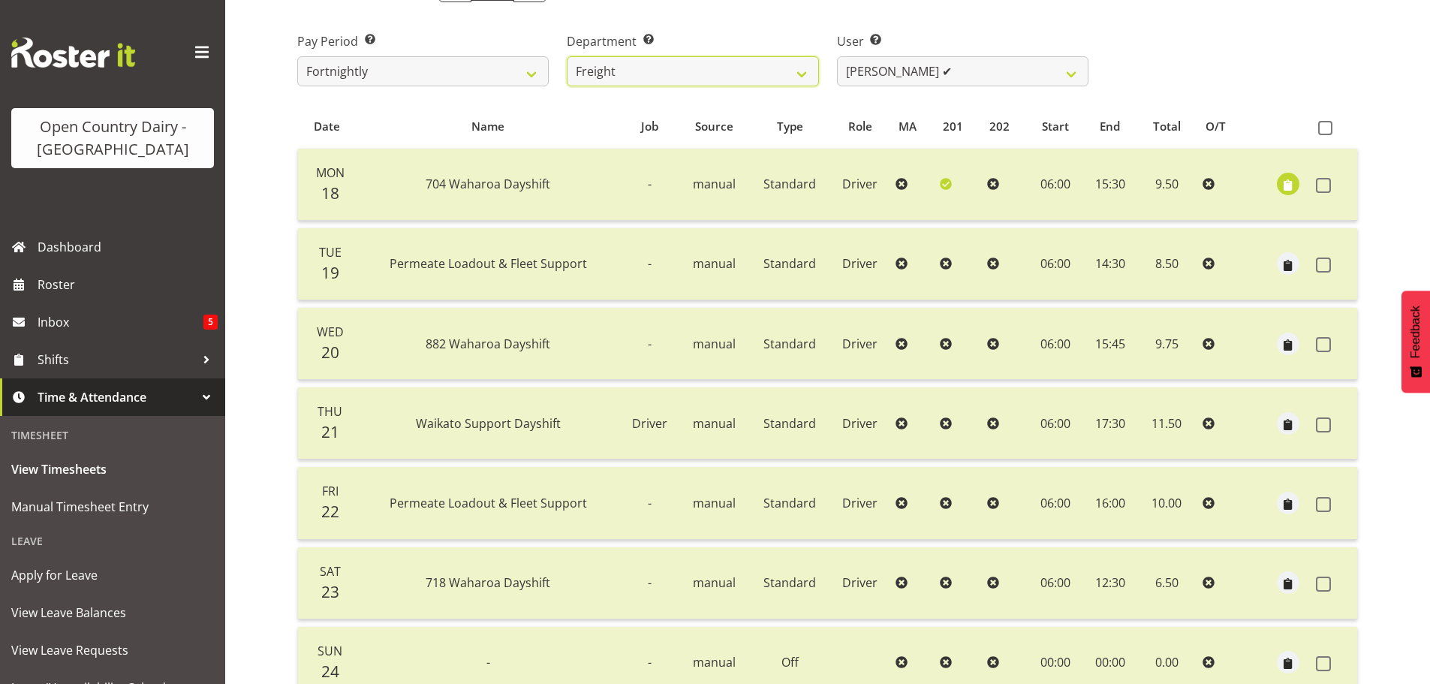
scroll to position [210, 0]
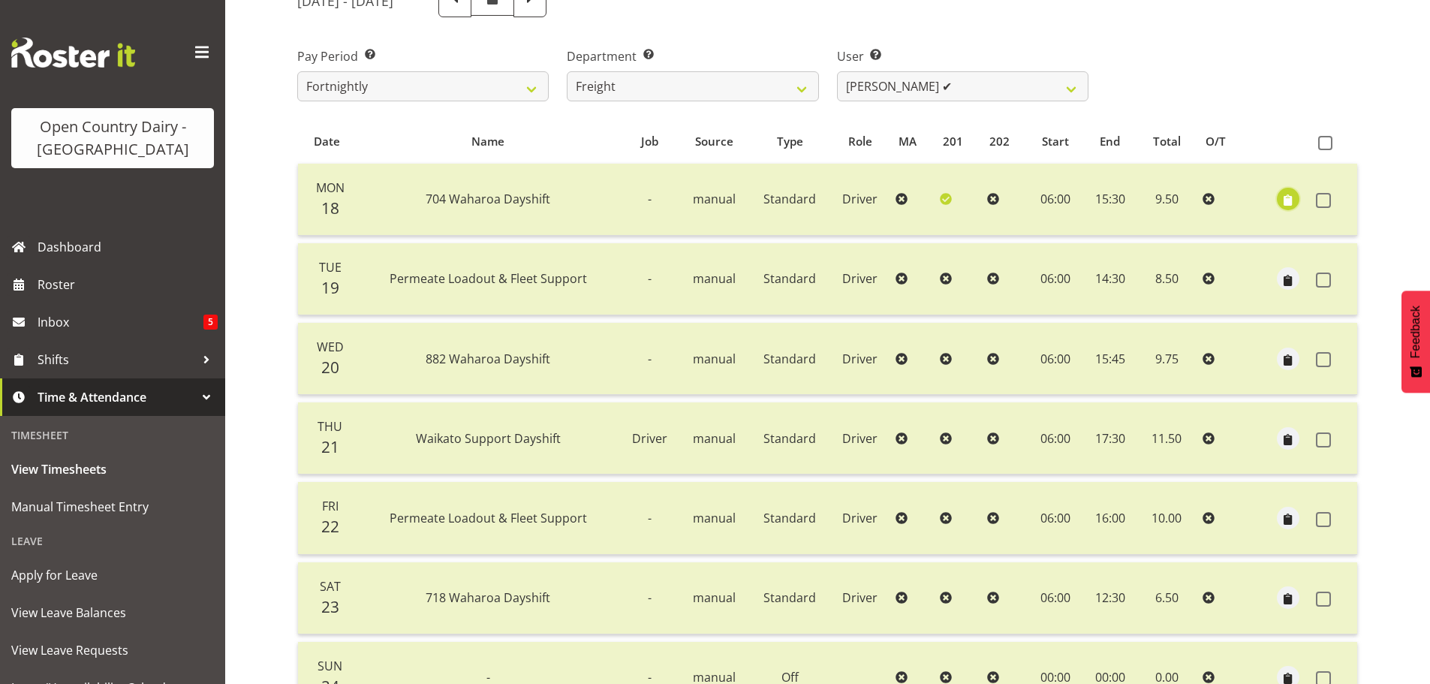
click at [1286, 200] on span "button" at bounding box center [1287, 200] width 17 height 17
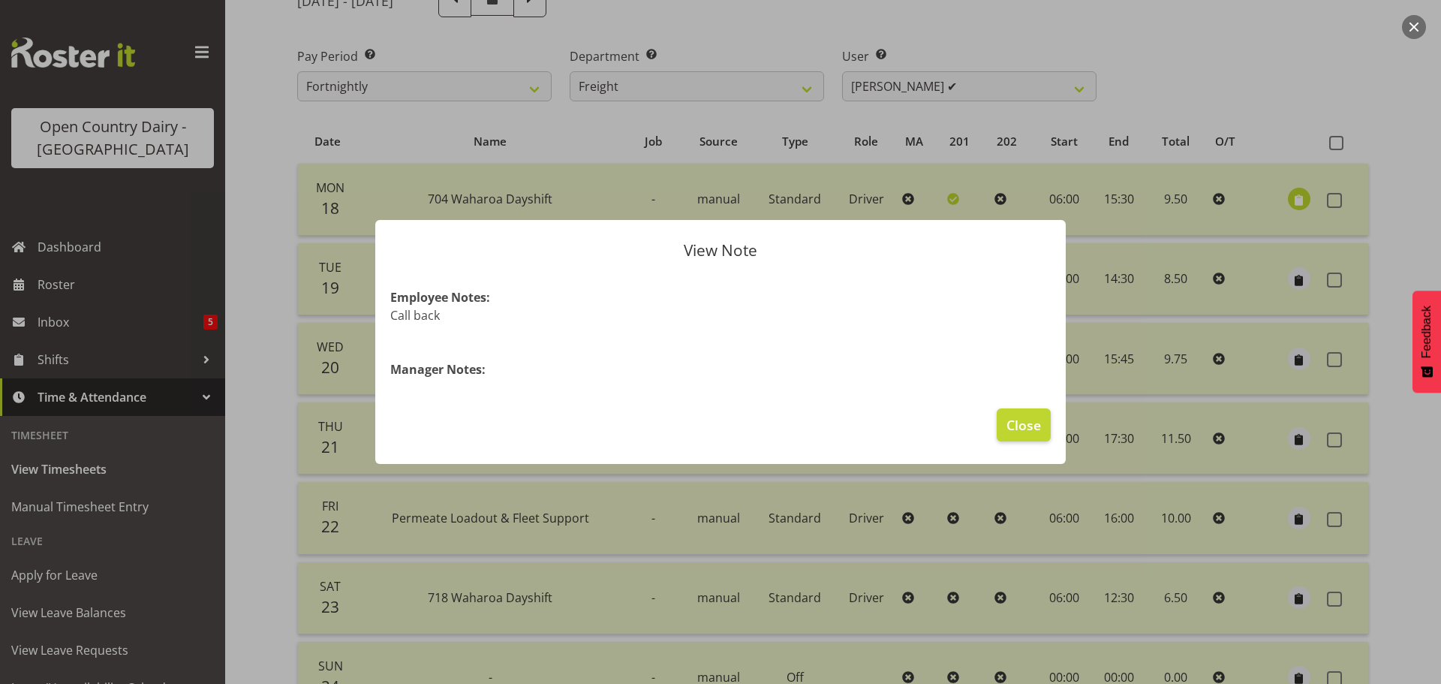
click at [1286, 200] on div at bounding box center [720, 342] width 1441 height 684
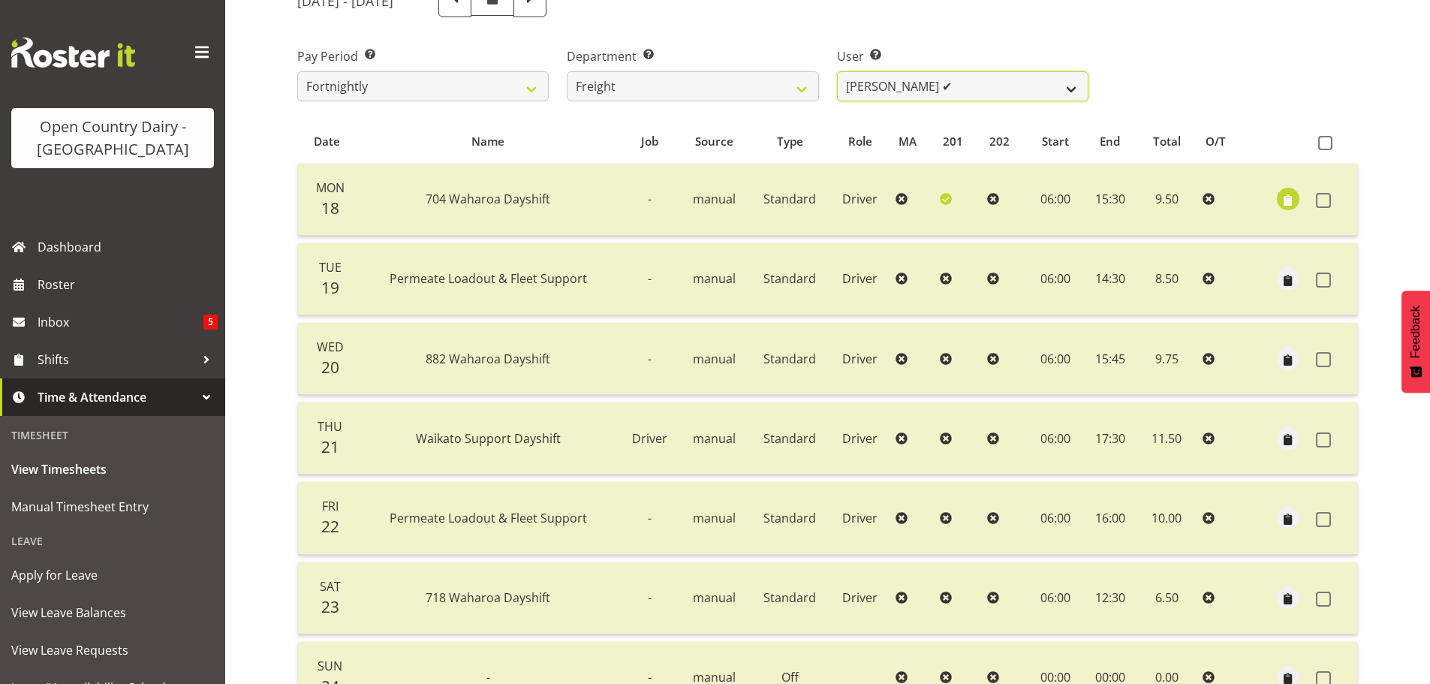
click at [1018, 86] on select "[PERSON_NAME] ✔ [PERSON_NAME] ✔" at bounding box center [962, 86] width 251 height 30
select select "8193"
click at [837, 71] on select "[PERSON_NAME] ✔ [PERSON_NAME] ✔" at bounding box center [962, 86] width 251 height 30
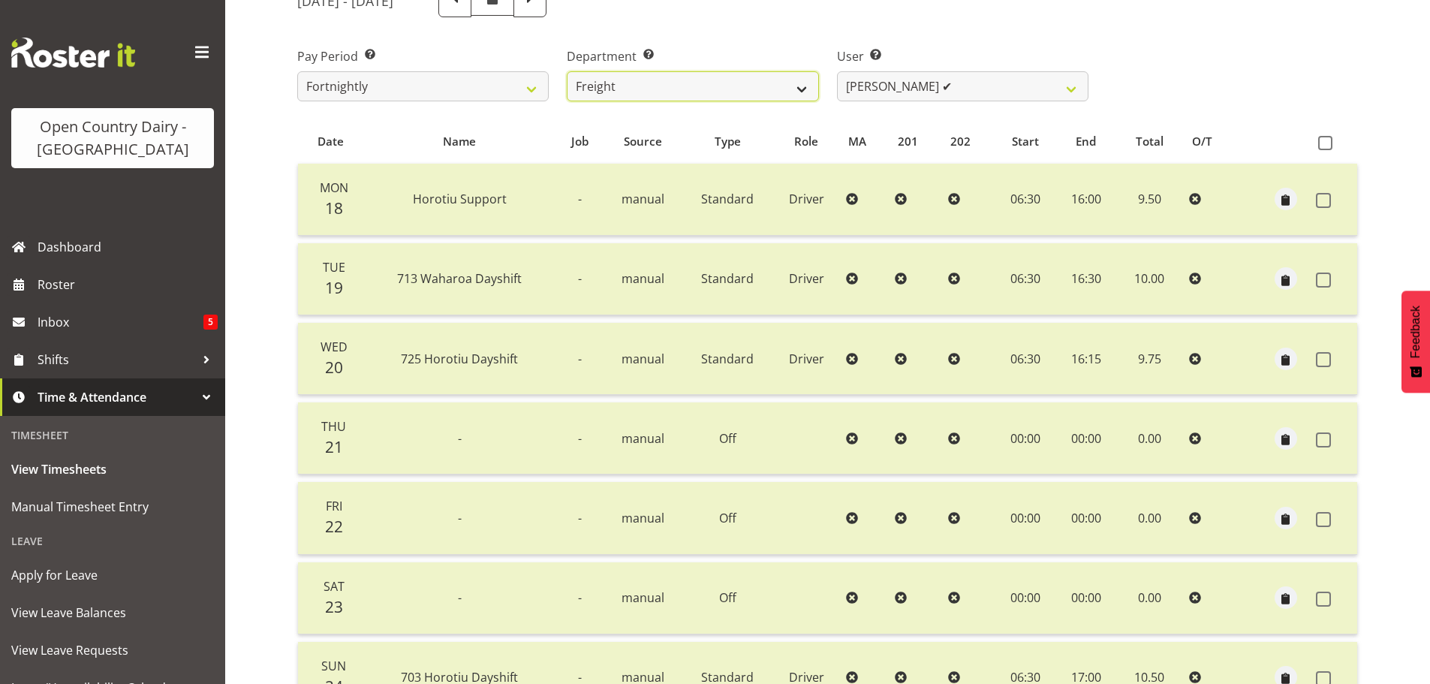
click at [788, 86] on select "701 702 703 704 705 706 707 708 709 710 711 712 713 714 715 716 717 718 719 720" at bounding box center [692, 86] width 251 height 30
select select "733"
click at [567, 71] on select "701 702 703 704 705 706 707 708 709 710 711 712 713 714 715 716 717 718 719 720" at bounding box center [692, 86] width 251 height 30
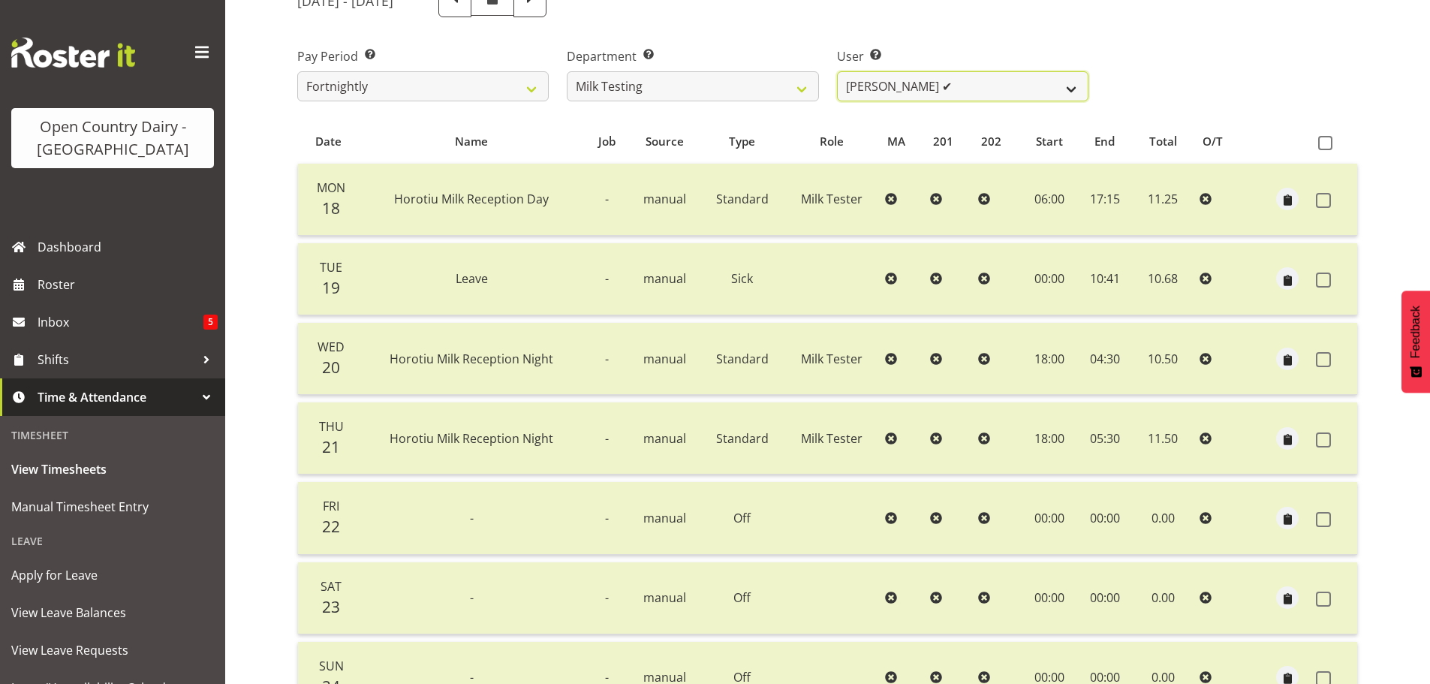
click at [1000, 89] on select "[PERSON_NAME] ✔ [PERSON_NAME] ✔ [PERSON_NAME] ✔ [PERSON_NAME] ✔ [PERSON_NAME] ✔…" at bounding box center [962, 86] width 251 height 30
click at [837, 71] on select "[PERSON_NAME] ✔ [PERSON_NAME] ✔ [PERSON_NAME] ✔ [PERSON_NAME] ✔ [PERSON_NAME] ✔…" at bounding box center [962, 86] width 251 height 30
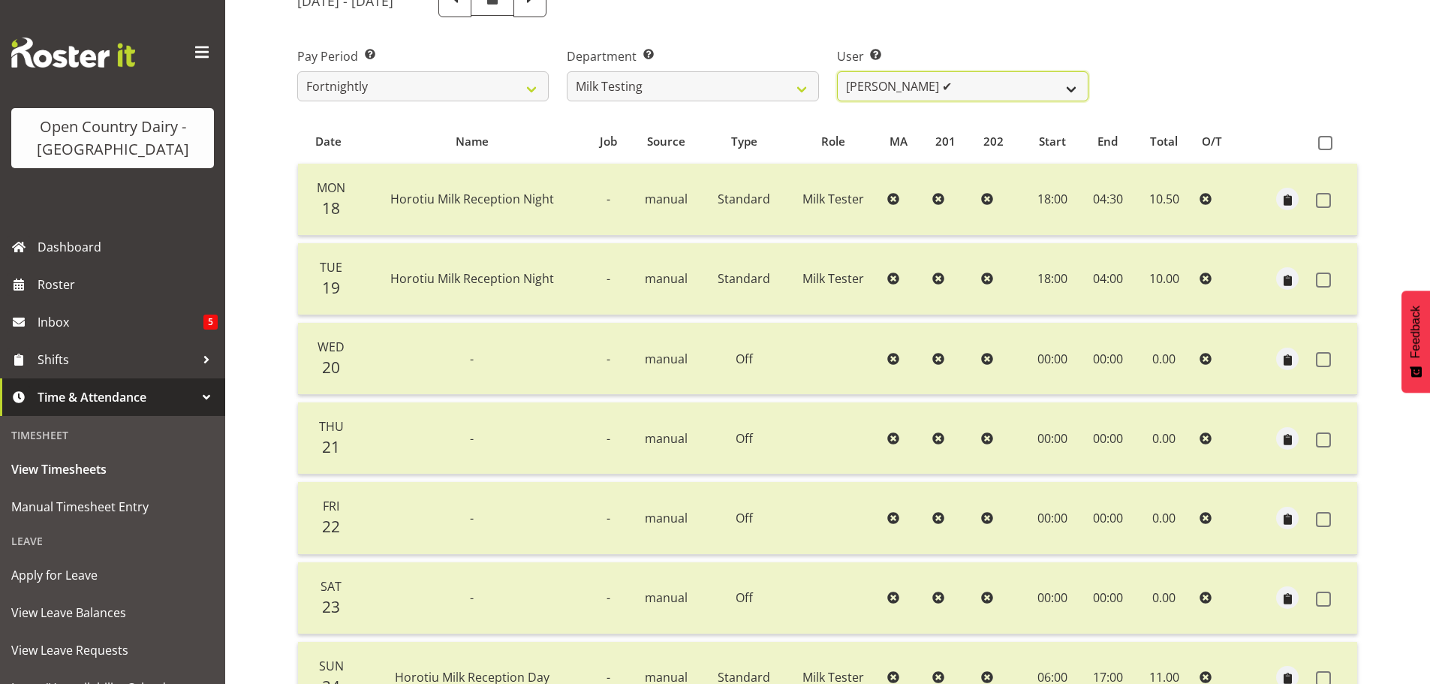
click at [985, 86] on select "[PERSON_NAME] ✔ [PERSON_NAME] ✔ [PERSON_NAME] ✔ [PERSON_NAME] ✔ [PERSON_NAME] ✔…" at bounding box center [962, 86] width 251 height 30
click at [837, 71] on select "[PERSON_NAME] ✔ [PERSON_NAME] ✔ [PERSON_NAME] ✔ [PERSON_NAME] ✔ [PERSON_NAME] ✔…" at bounding box center [962, 86] width 251 height 30
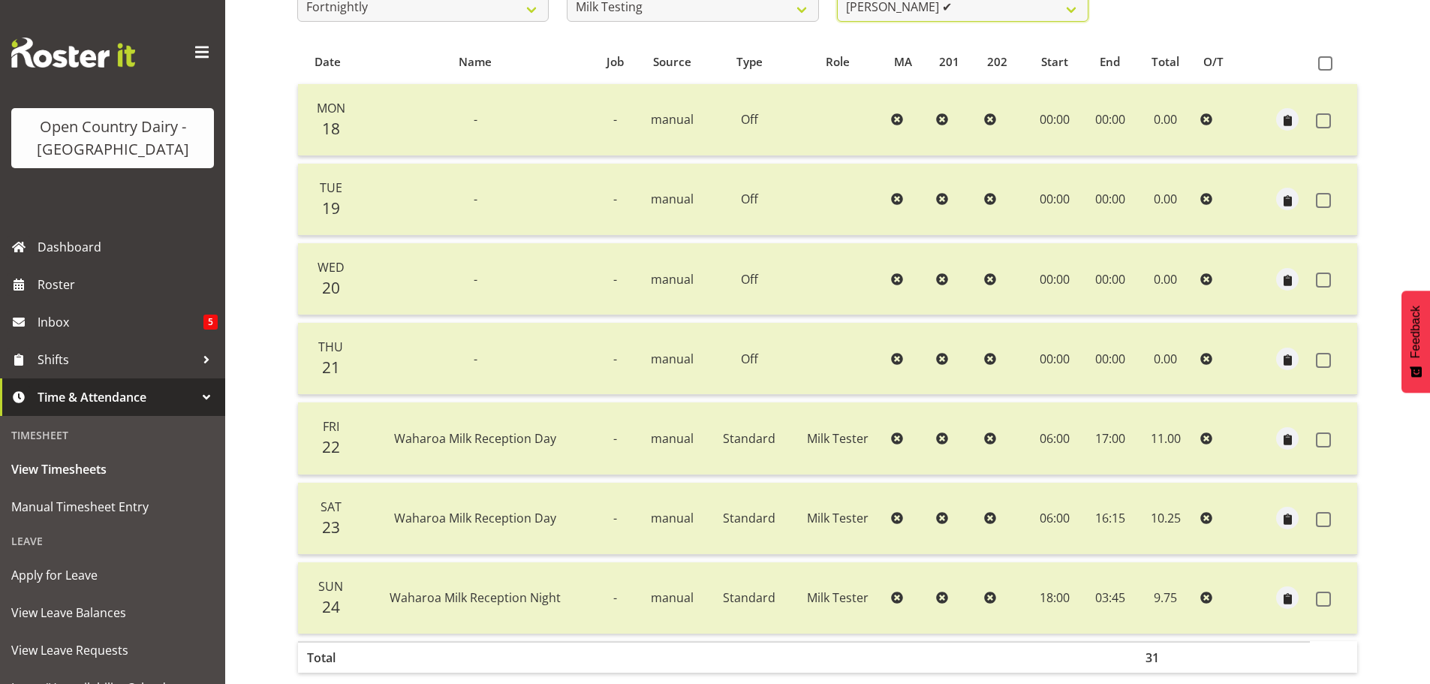
scroll to position [285, 0]
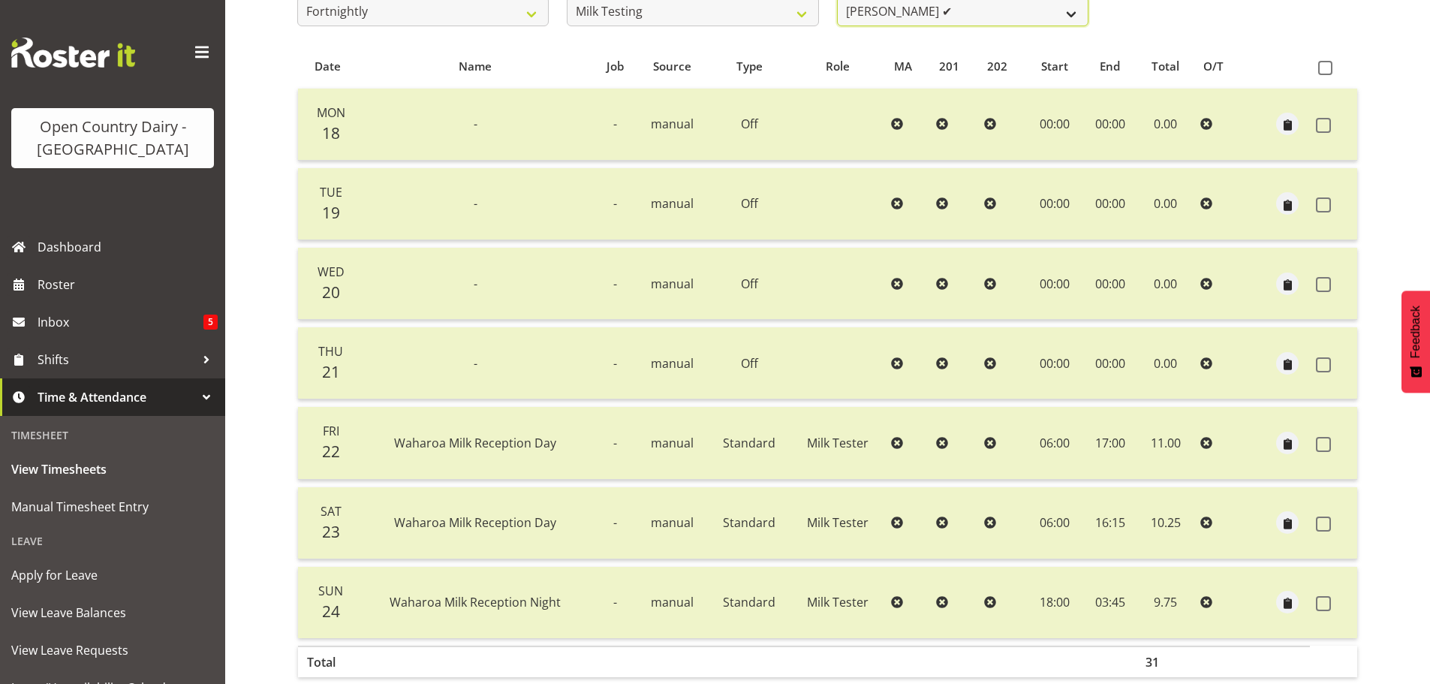
click at [986, 13] on select "[PERSON_NAME] ✔ [PERSON_NAME] ✔ [PERSON_NAME] ✔ [PERSON_NAME] ✔ [PERSON_NAME] ✔…" at bounding box center [962, 11] width 251 height 30
click at [837, 0] on select "[PERSON_NAME] ✔ [PERSON_NAME] ✔ [PERSON_NAME] ✔ [PERSON_NAME] ✔ [PERSON_NAME] ✔…" at bounding box center [962, 11] width 251 height 30
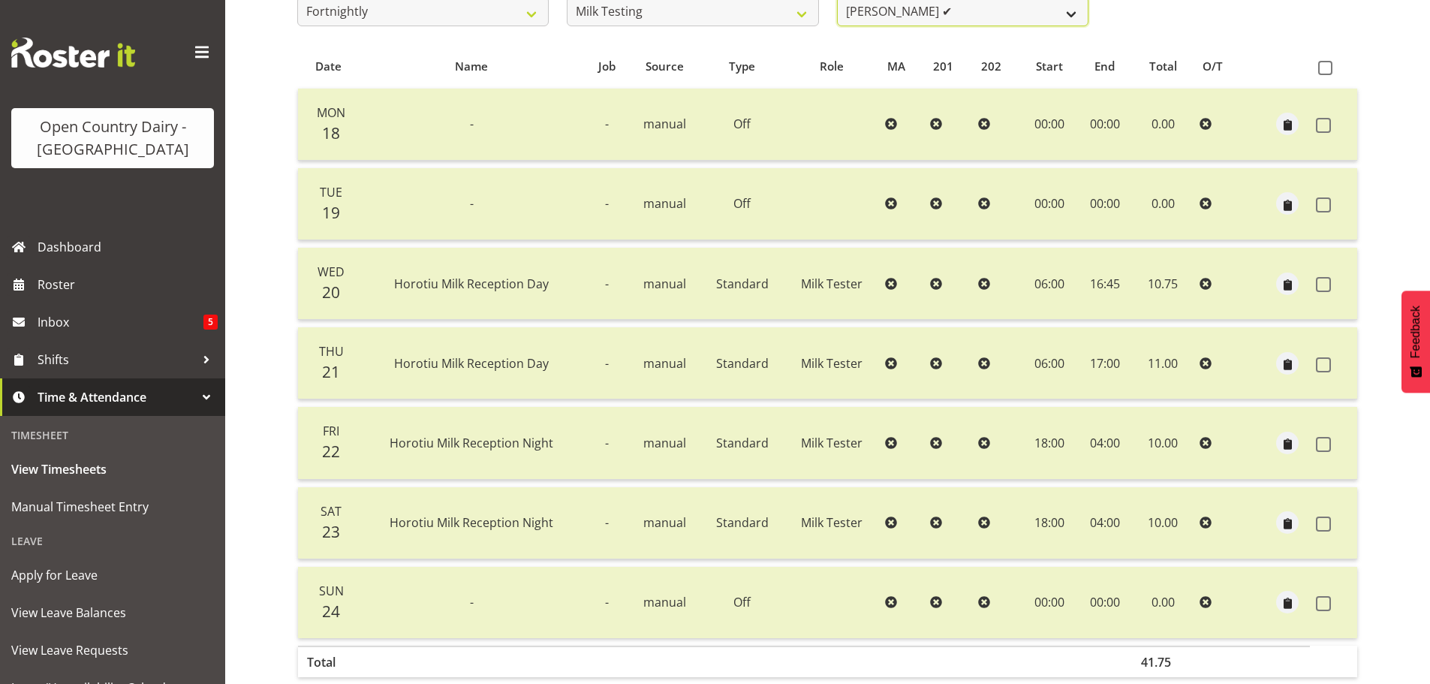
click at [973, 17] on select "[PERSON_NAME] ✔ [PERSON_NAME] ✔ [PERSON_NAME] ✔ [PERSON_NAME] ✔ [PERSON_NAME] ✔…" at bounding box center [962, 11] width 251 height 30
click at [837, 0] on select "[PERSON_NAME] ✔ [PERSON_NAME] ✔ [PERSON_NAME] ✔ [PERSON_NAME] ✔ [PERSON_NAME] ✔…" at bounding box center [962, 11] width 251 height 30
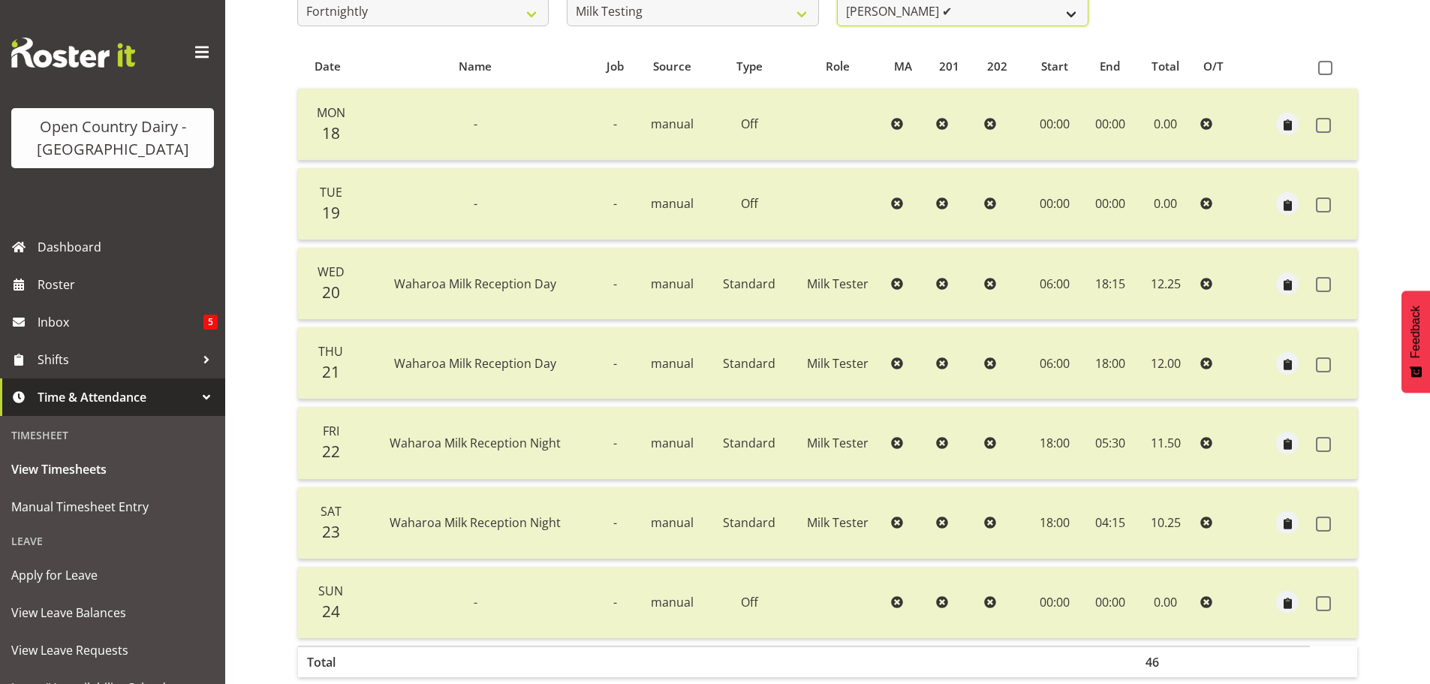
click at [980, 14] on select "[PERSON_NAME] ✔ [PERSON_NAME] ✔ [PERSON_NAME] ✔ [PERSON_NAME] ✔ [PERSON_NAME] ✔…" at bounding box center [962, 11] width 251 height 30
click at [837, 0] on select "[PERSON_NAME] ✔ [PERSON_NAME] ✔ [PERSON_NAME] ✔ [PERSON_NAME] ✔ [PERSON_NAME] ✔…" at bounding box center [962, 11] width 251 height 30
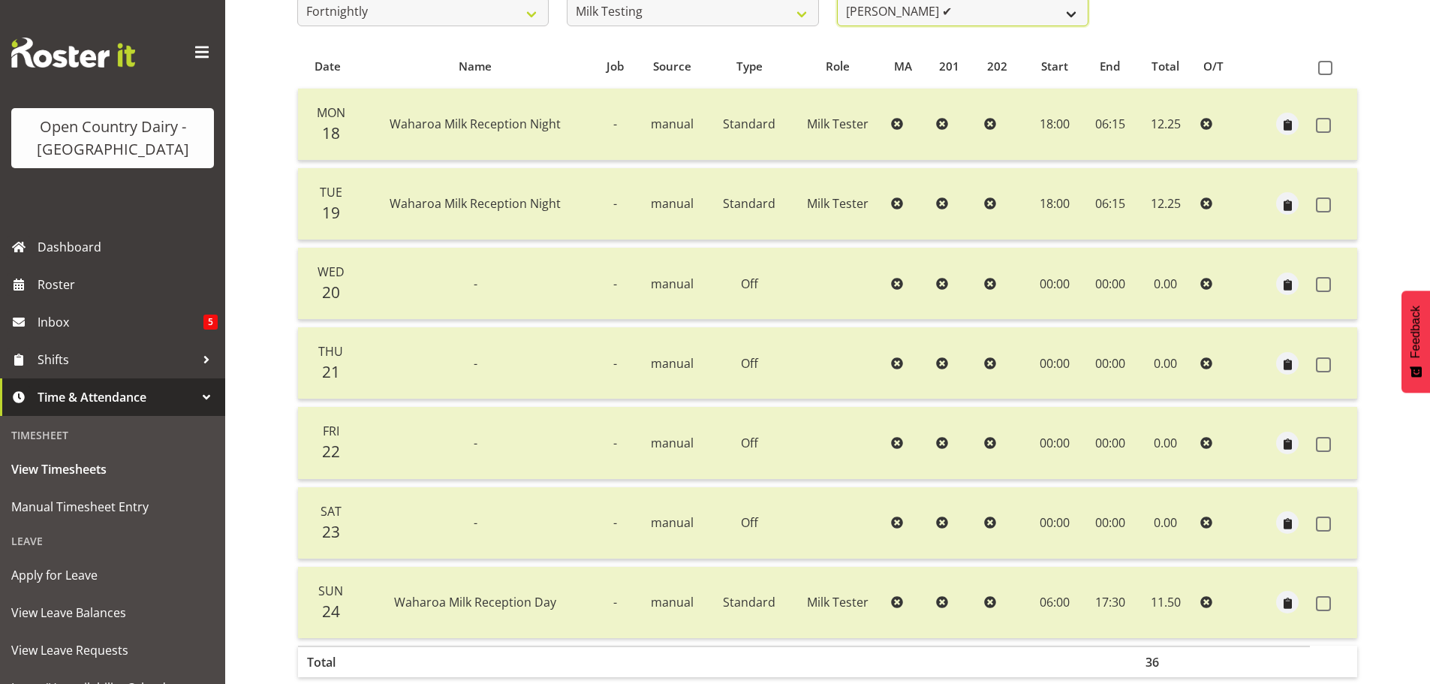
click at [946, 11] on select "[PERSON_NAME] ✔ [PERSON_NAME] ✔ [PERSON_NAME] ✔ [PERSON_NAME] ✔ [PERSON_NAME] ✔…" at bounding box center [962, 11] width 251 height 30
click at [837, 0] on select "[PERSON_NAME] ✔ [PERSON_NAME] ✔ [PERSON_NAME] ✔ [PERSON_NAME] ✔ [PERSON_NAME] ✔…" at bounding box center [962, 11] width 251 height 30
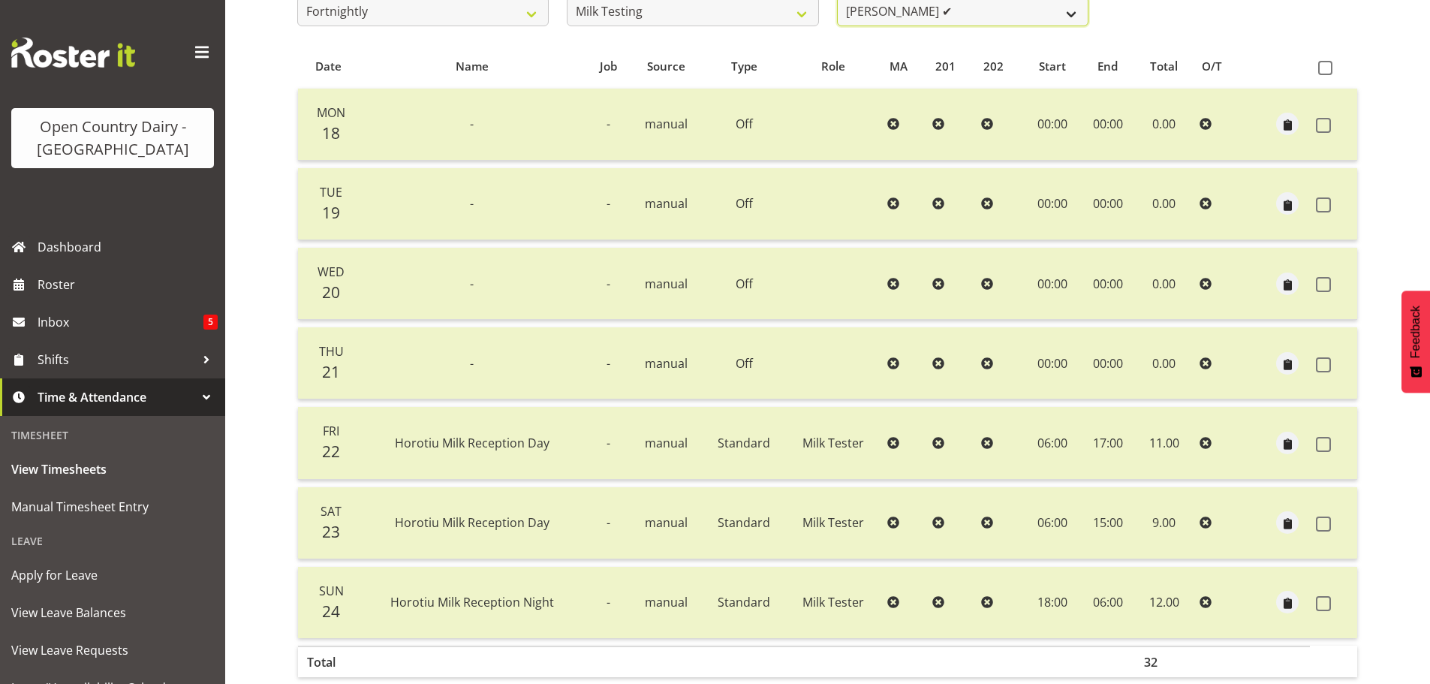
click at [960, 15] on select "[PERSON_NAME] ✔ [PERSON_NAME] ✔ [PERSON_NAME] ✔ [PERSON_NAME] ✔ [PERSON_NAME] ✔…" at bounding box center [962, 11] width 251 height 30
select select "7485"
click at [837, 0] on select "[PERSON_NAME] ✔ [PERSON_NAME] ✔ [PERSON_NAME] ✔ [PERSON_NAME] ✔ [PERSON_NAME] ✔…" at bounding box center [962, 11] width 251 height 30
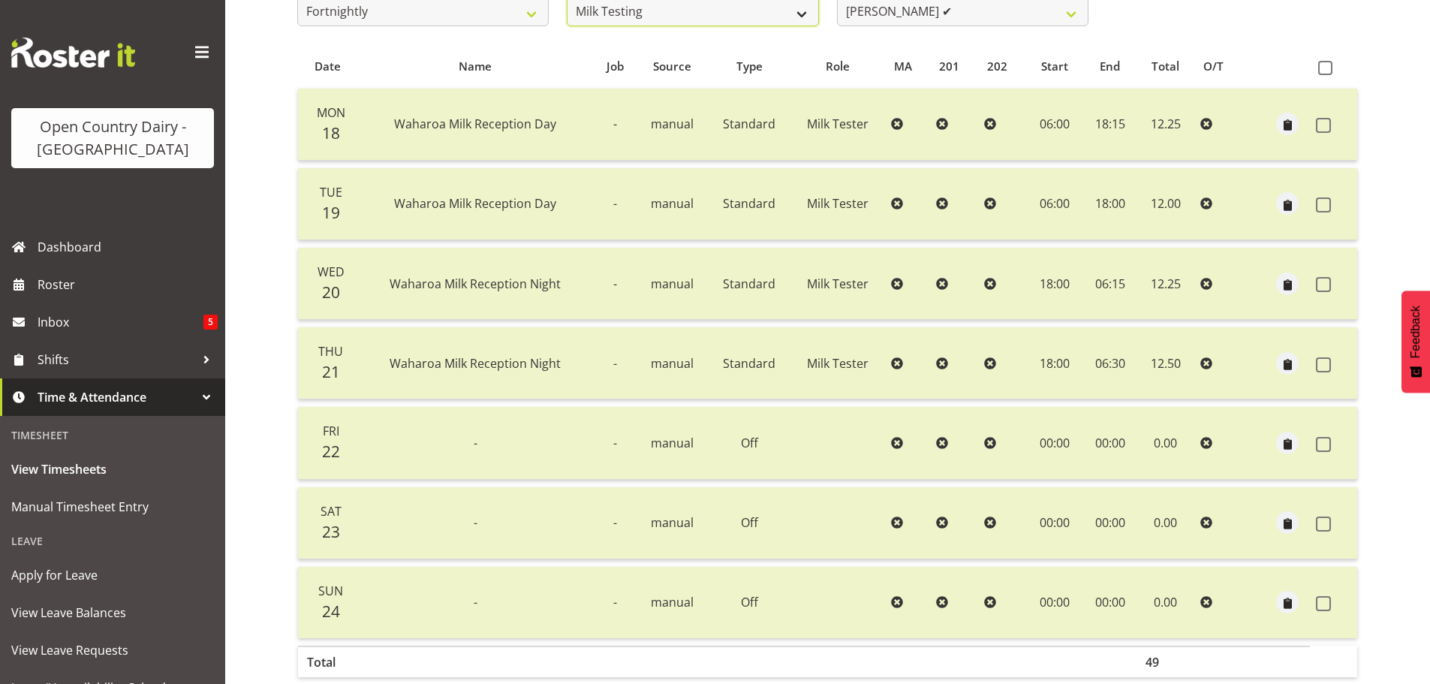
scroll to position [281, 0]
click at [772, 14] on select "701 702 703 704 705 706 707 708 709 710 711 712 713 714 715 716 717 718 719 720" at bounding box center [692, 15] width 251 height 30
select select "734"
click at [567, 0] on select "701 702 703 704 705 706 707 708 709 710 711 712 713 714 715 716 717 718 719 720" at bounding box center [692, 15] width 251 height 30
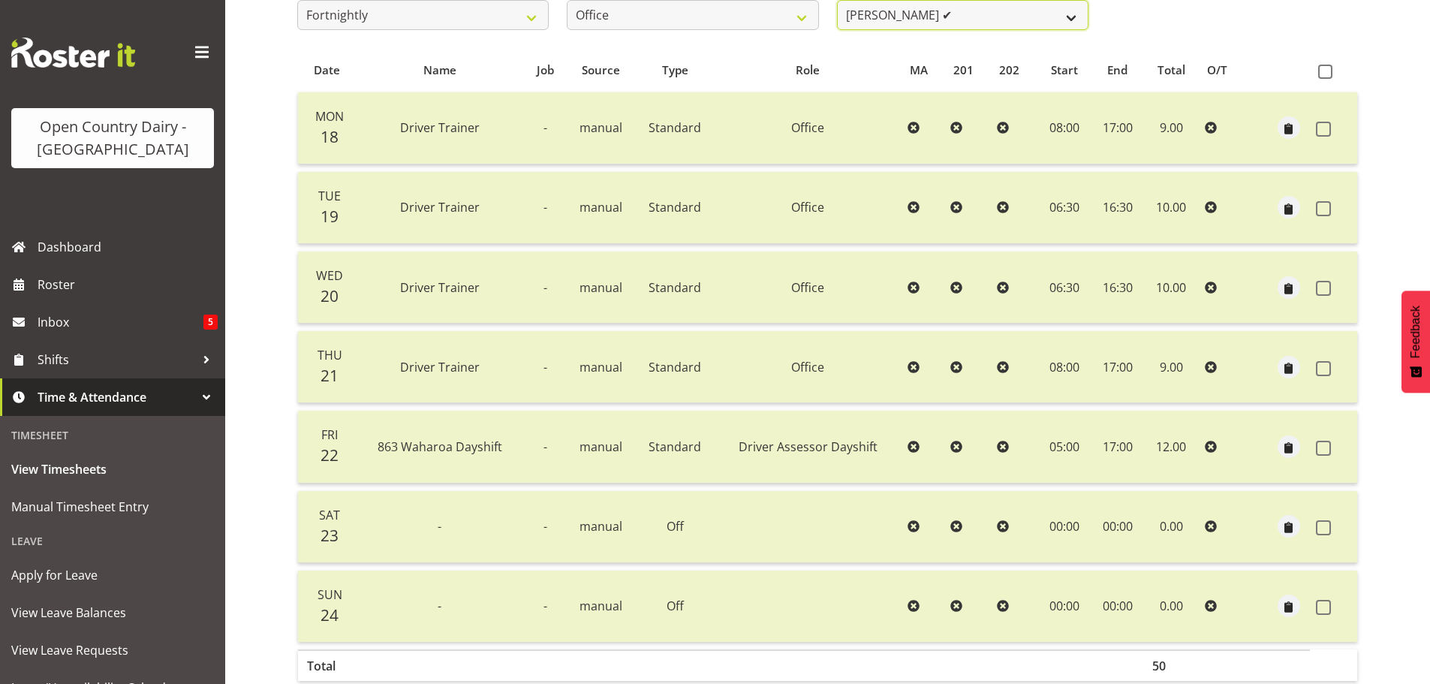
click at [986, 17] on select "[PERSON_NAME] ✔ [PERSON_NAME] ✔ [PERSON_NAME] ✔ [PERSON_NAME] ✔ Milk Reception …" at bounding box center [962, 15] width 251 height 30
click at [837, 0] on select "[PERSON_NAME] ✔ [PERSON_NAME] ✔ [PERSON_NAME] ✔ [PERSON_NAME] ✔ Milk Reception …" at bounding box center [962, 15] width 251 height 30
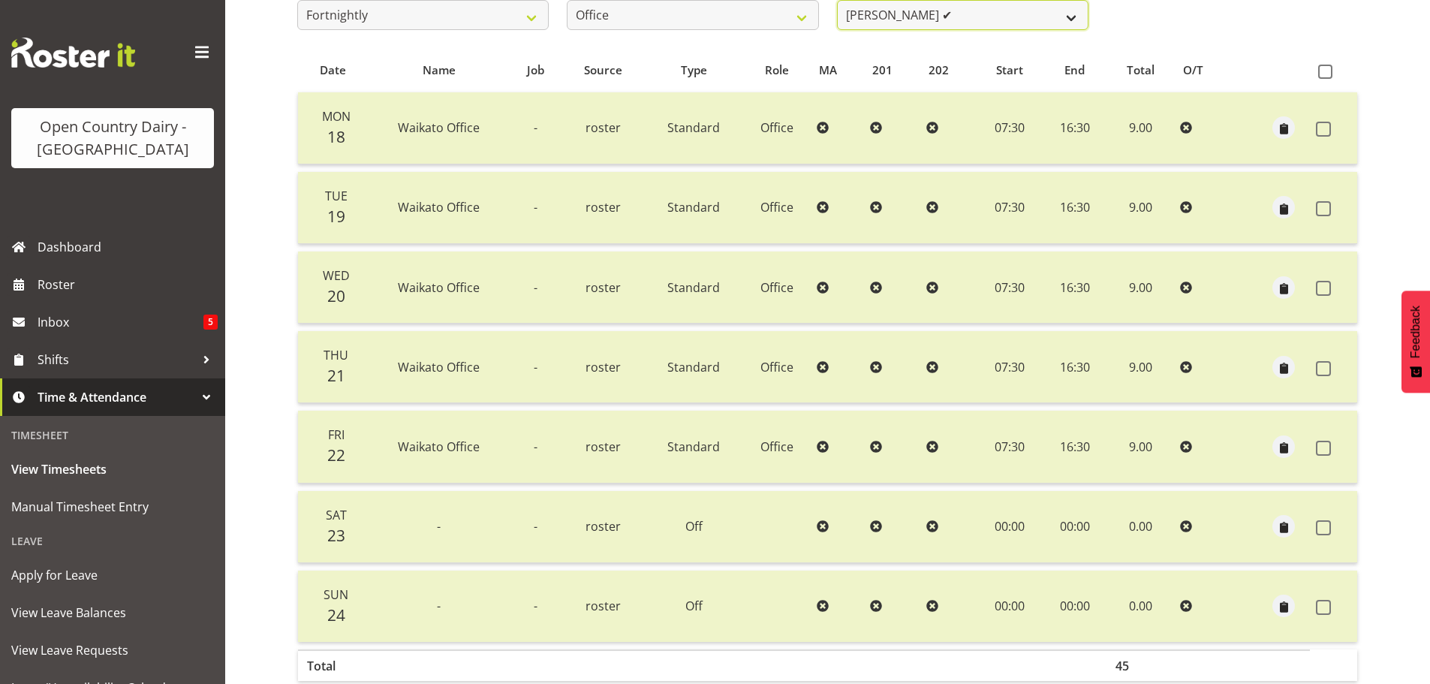
click at [976, 20] on select "[PERSON_NAME] ✔ [PERSON_NAME] ✔ [PERSON_NAME] ✔ [PERSON_NAME] ✔ Milk Reception …" at bounding box center [962, 15] width 251 height 30
click at [837, 0] on select "[PERSON_NAME] ✔ [PERSON_NAME] ✔ [PERSON_NAME] ✔ [PERSON_NAME] ✔ Milk Reception …" at bounding box center [962, 15] width 251 height 30
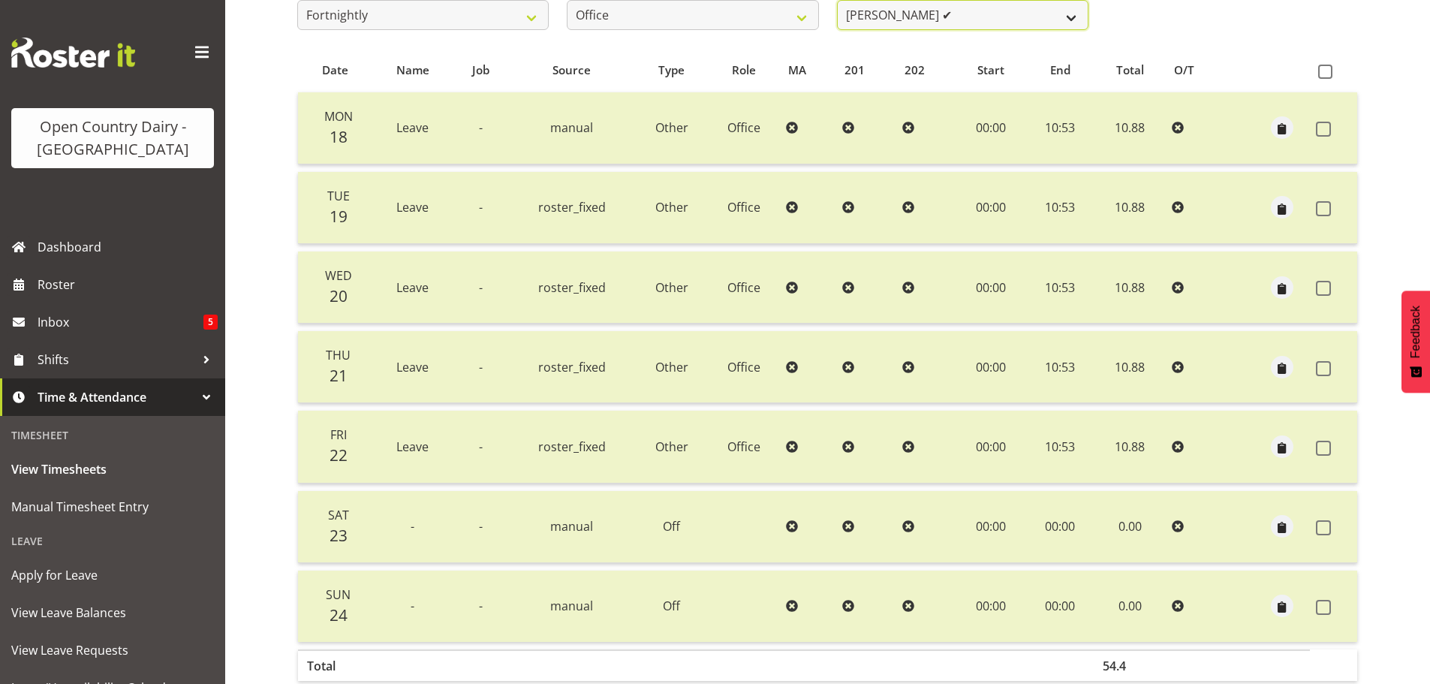
click at [973, 16] on select "[PERSON_NAME] ✔ [PERSON_NAME] ✔ [PERSON_NAME] ✔ [PERSON_NAME] ✔ Milk Reception …" at bounding box center [962, 15] width 251 height 30
click at [837, 0] on select "[PERSON_NAME] ✔ [PERSON_NAME] ✔ [PERSON_NAME] ✔ [PERSON_NAME] ✔ Milk Reception …" at bounding box center [962, 15] width 251 height 30
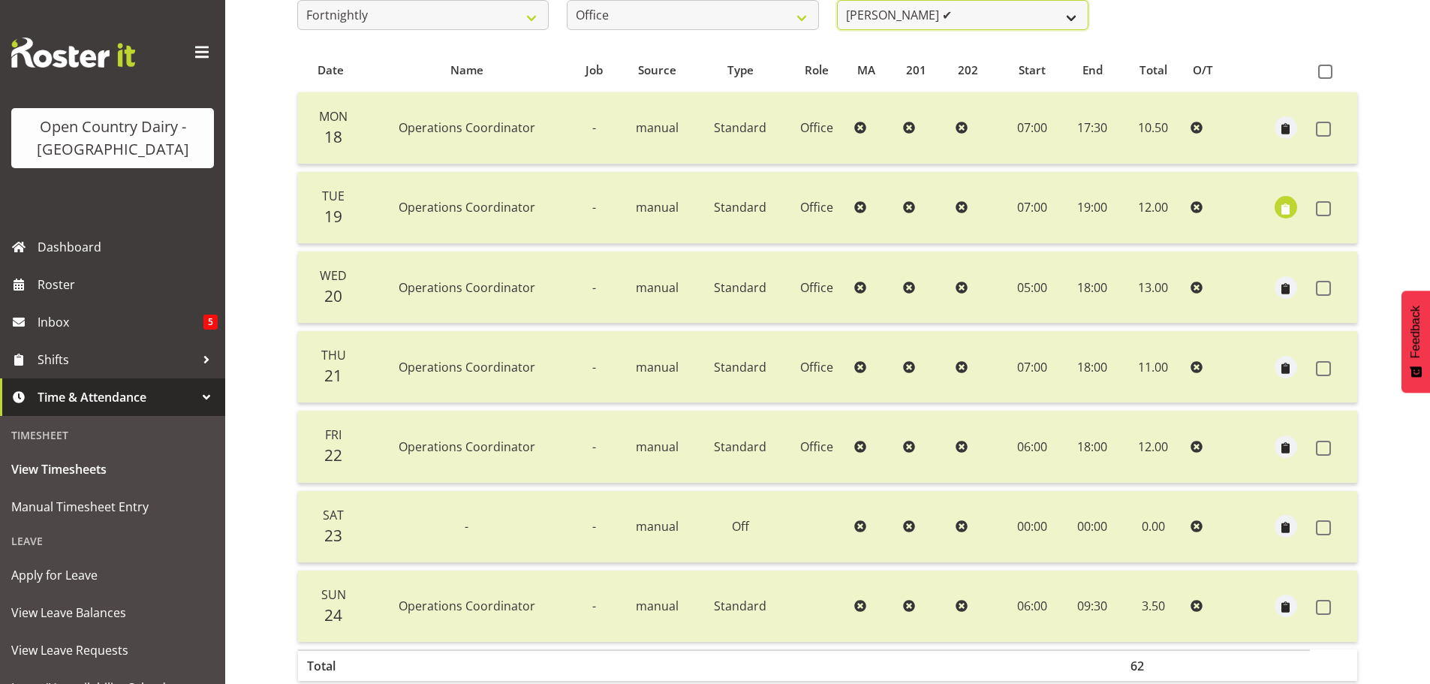
click at [934, 13] on select "[PERSON_NAME] ✔ [PERSON_NAME] ✔ [PERSON_NAME] ✔ [PERSON_NAME] ✔ Milk Reception …" at bounding box center [962, 15] width 251 height 30
select select "8258"
click at [837, 0] on select "[PERSON_NAME] ✔ [PERSON_NAME] ✔ [PERSON_NAME] ✔ [PERSON_NAME] ✔ Milk Reception …" at bounding box center [962, 15] width 251 height 30
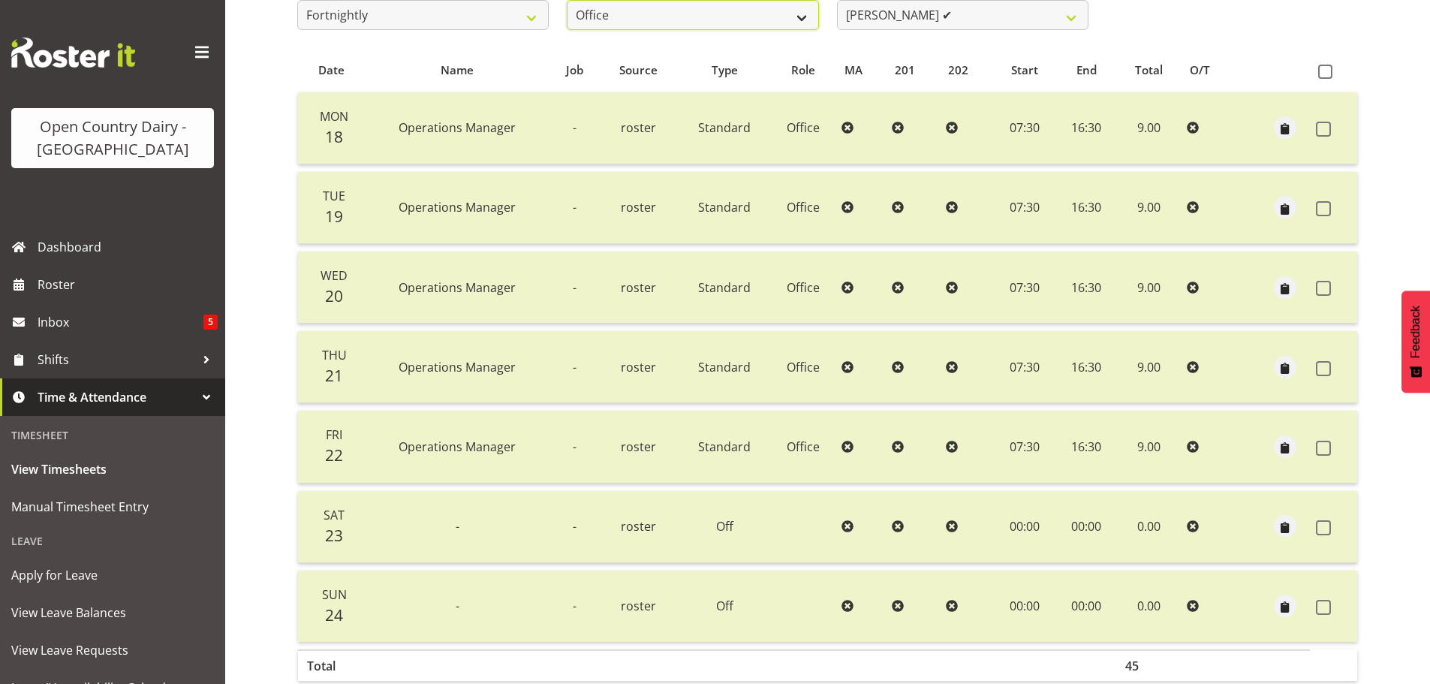
click at [789, 16] on select "701 702 703 704 705 706 707 708 709 710 711 712 713 714 715 716 717 718 719 720" at bounding box center [692, 15] width 251 height 30
select select "802"
click at [567, 0] on select "701 702 703 704 705 706 707 708 709 710 711 712 713 714 715 716 717 718 719 720" at bounding box center [692, 15] width 251 height 30
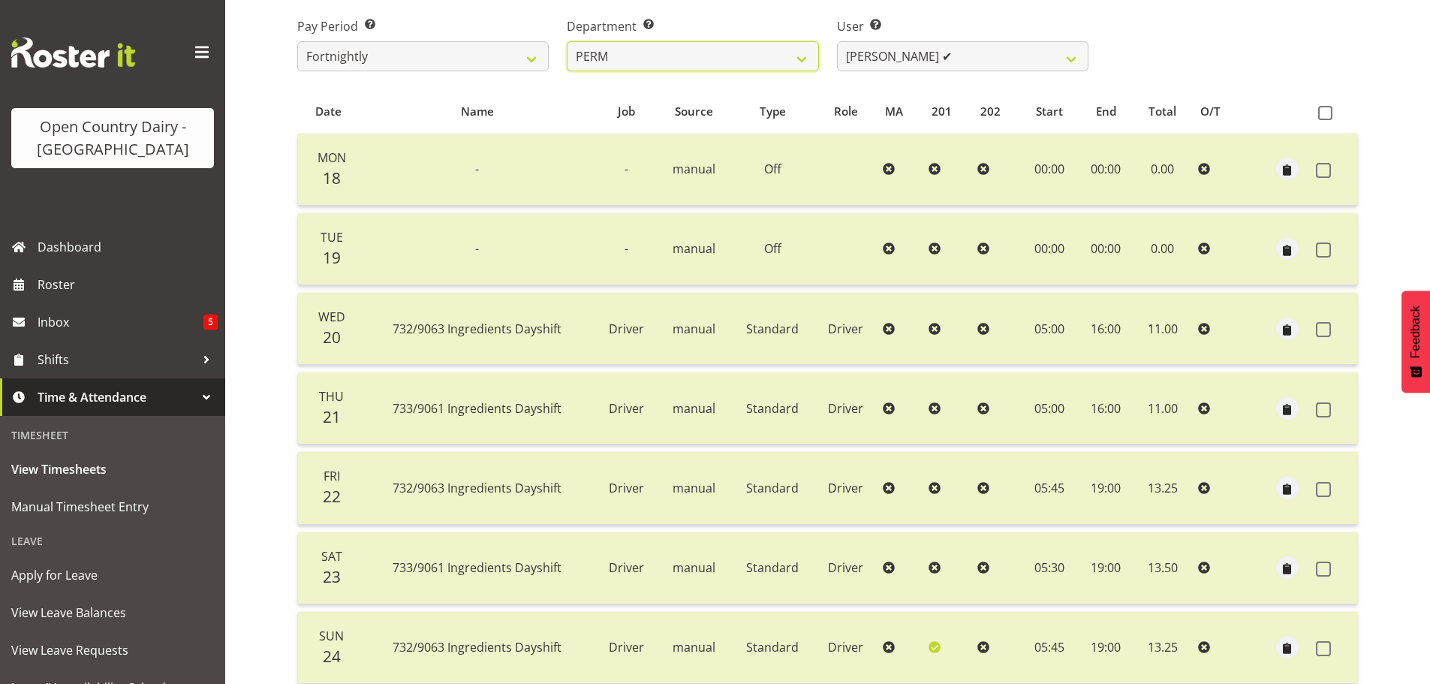
scroll to position [210, 0]
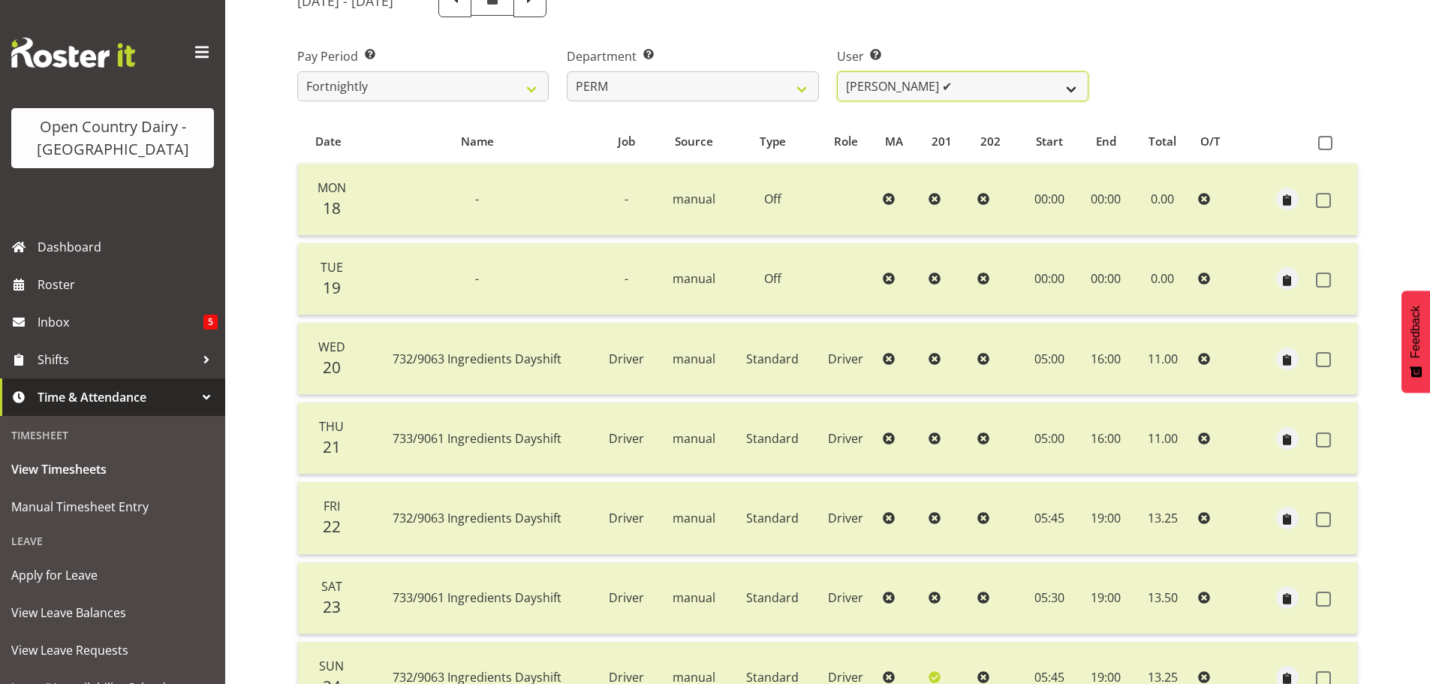
click at [1066, 83] on select "[PERSON_NAME] ✔ [PERSON_NAME] ✔ [PERSON_NAME] ✔ [PERSON_NAME] ✔ [PERSON_NAME] ✔…" at bounding box center [962, 86] width 251 height 30
select select "9897"
click at [837, 71] on select "[PERSON_NAME] ✔ [PERSON_NAME] ✔ [PERSON_NAME] ✔ [PERSON_NAME] ✔ [PERSON_NAME] ✔…" at bounding box center [962, 86] width 251 height 30
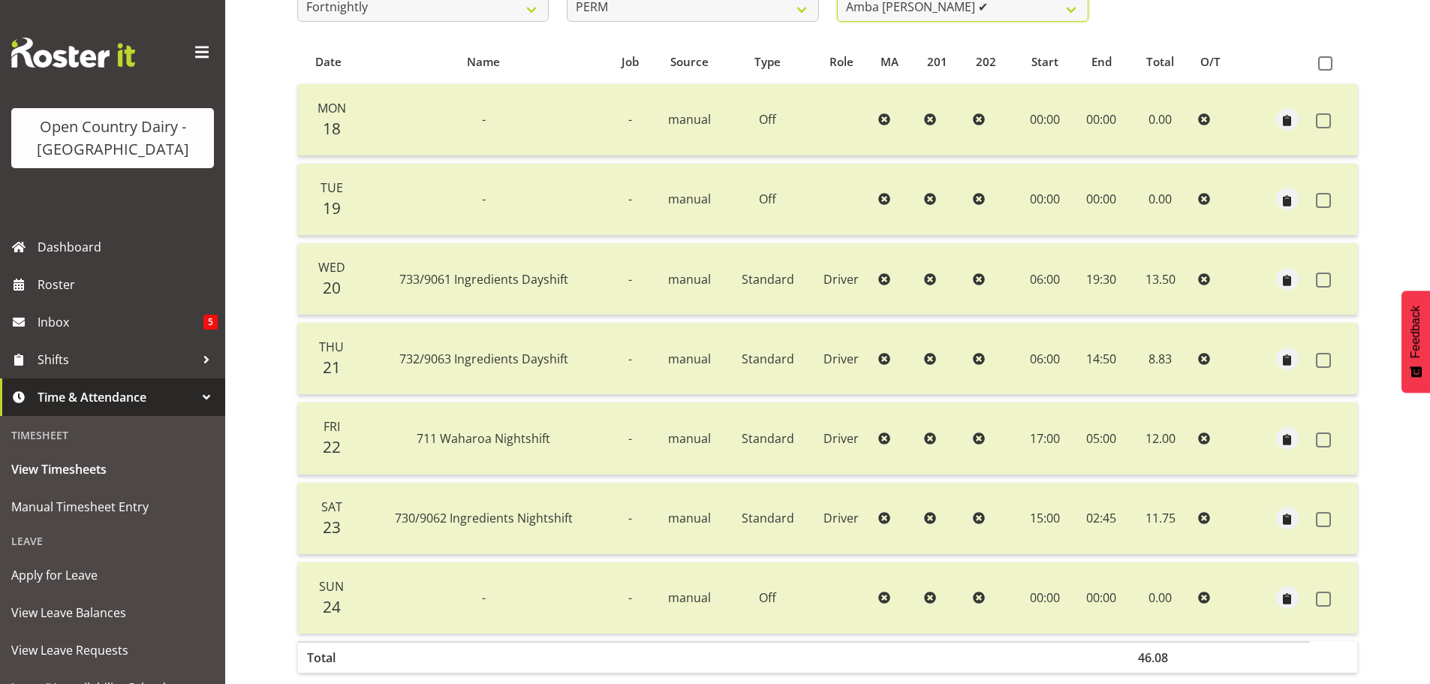
scroll to position [285, 0]
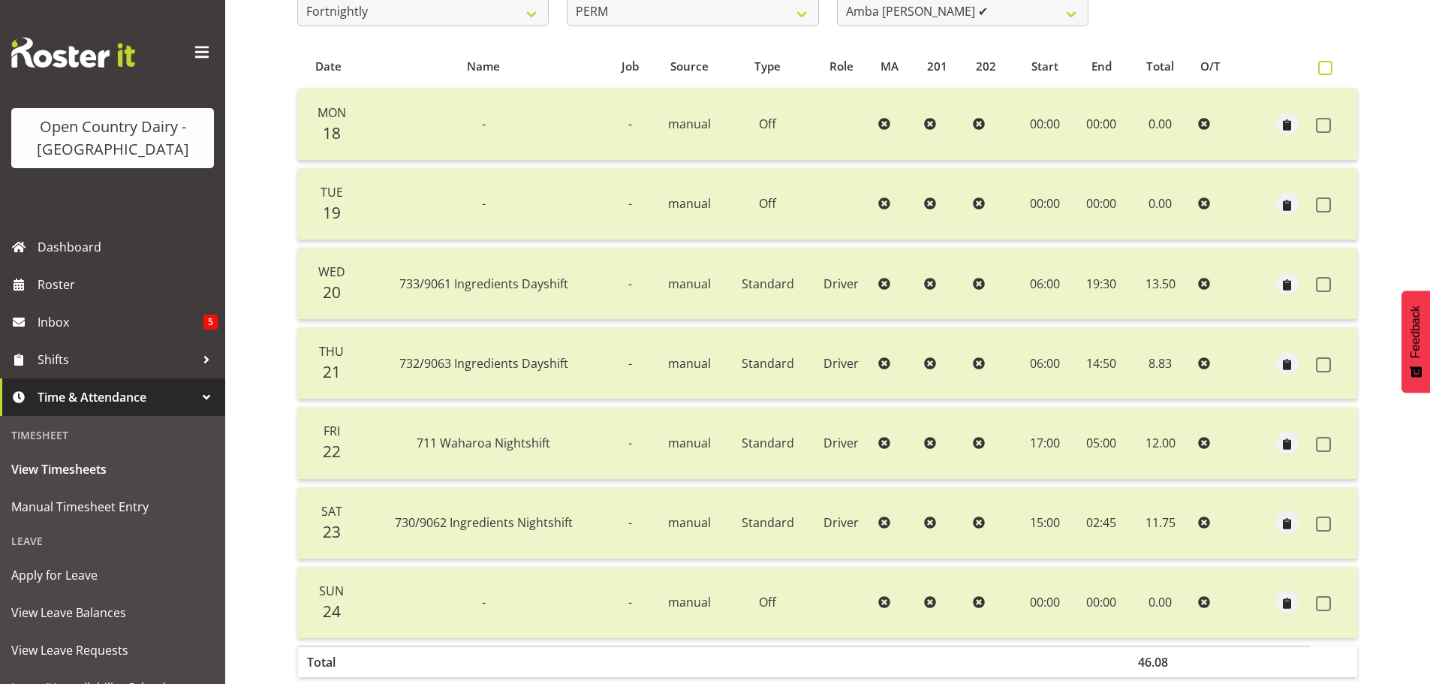
click at [1323, 68] on span at bounding box center [1325, 68] width 14 height 14
click at [1323, 68] on input "checkbox" at bounding box center [1323, 68] width 10 height 10
checkbox input "true"
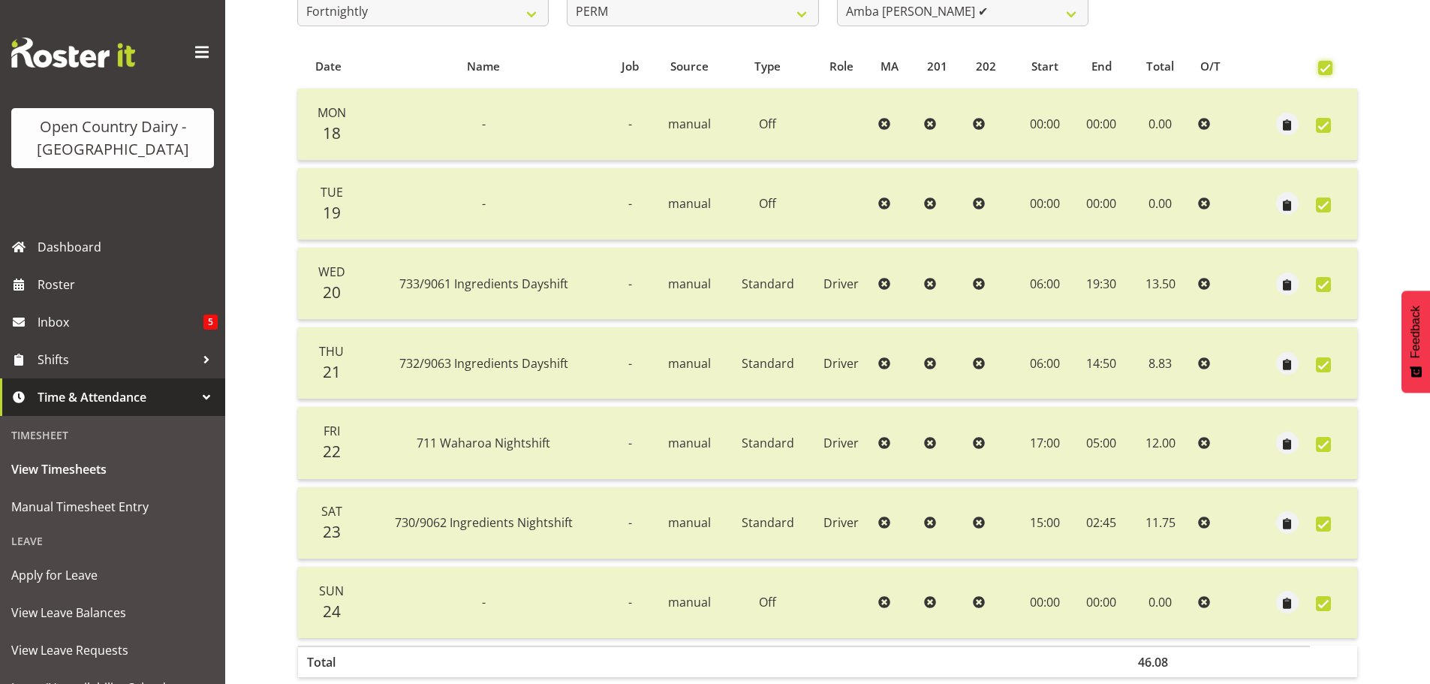
checkbox input "true"
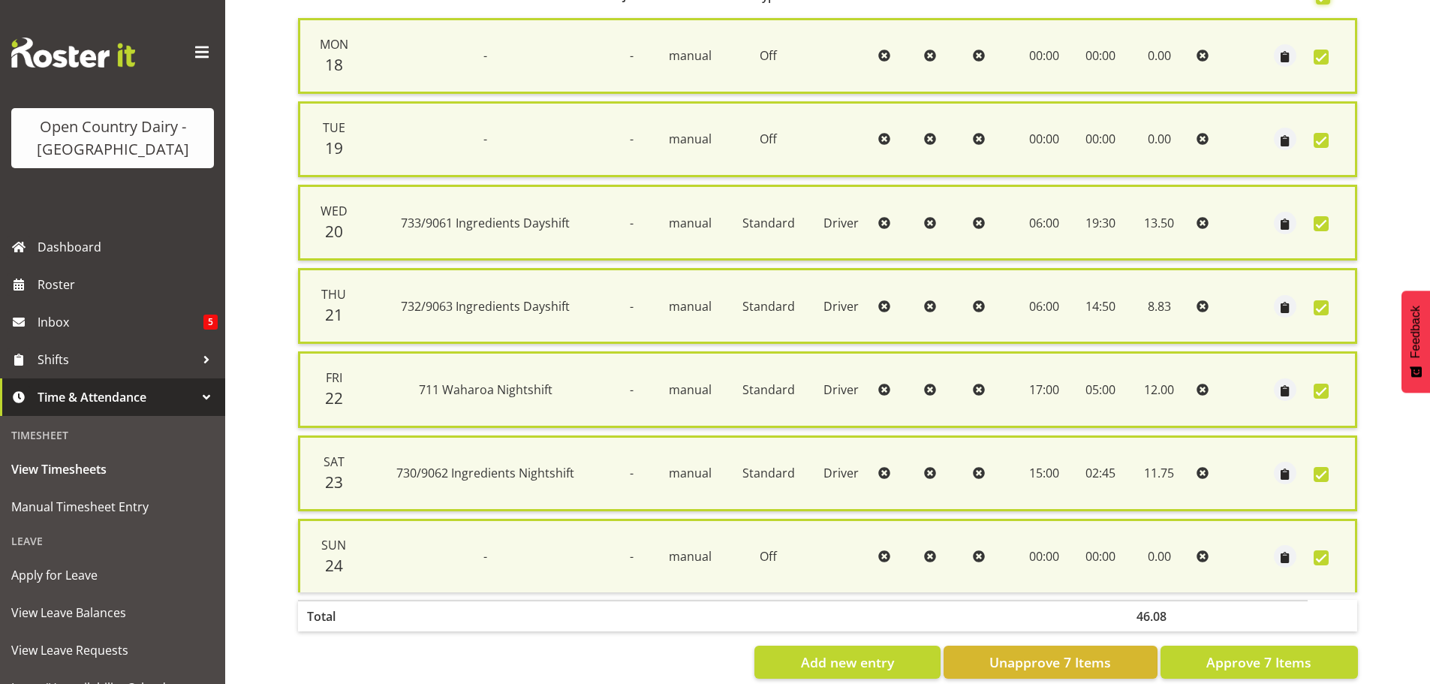
scroll to position [385, 0]
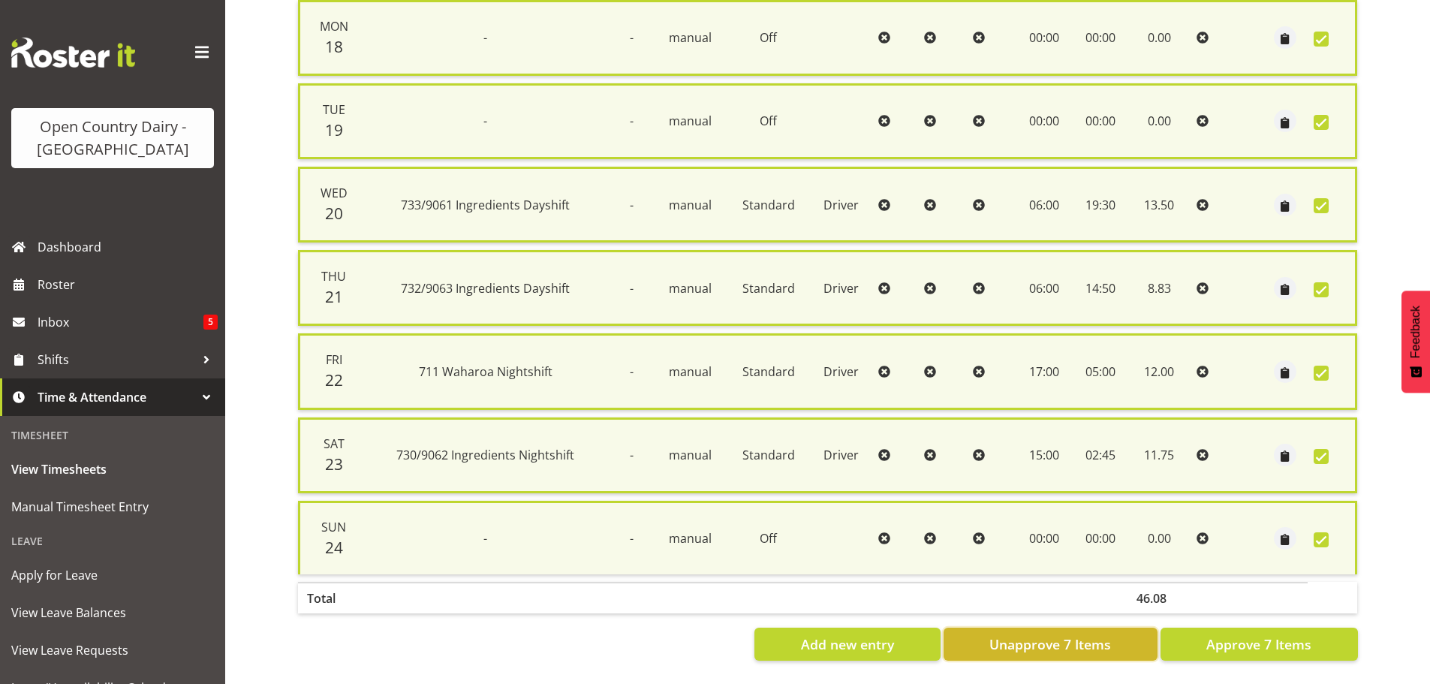
click at [1121, 631] on button "Unapprove 7 Items" at bounding box center [1050, 643] width 214 height 33
checkbox input "false"
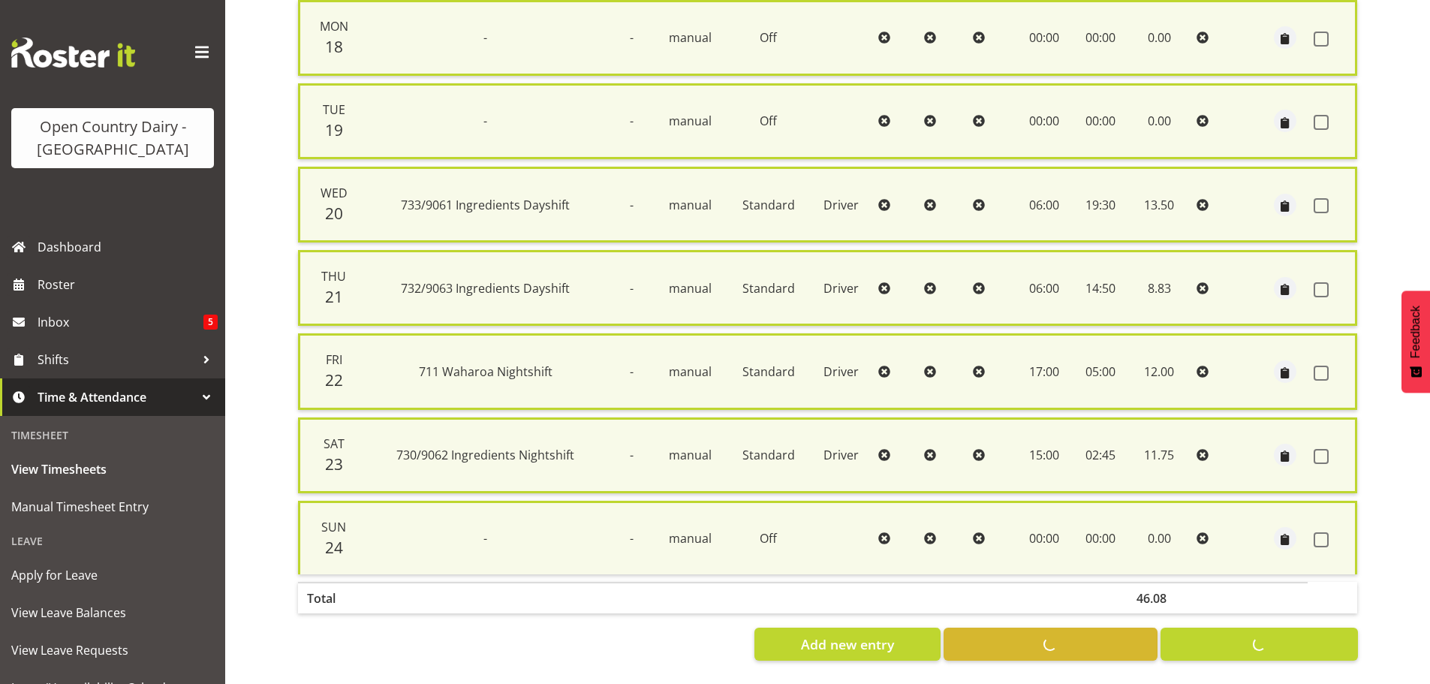
checkbox input "false"
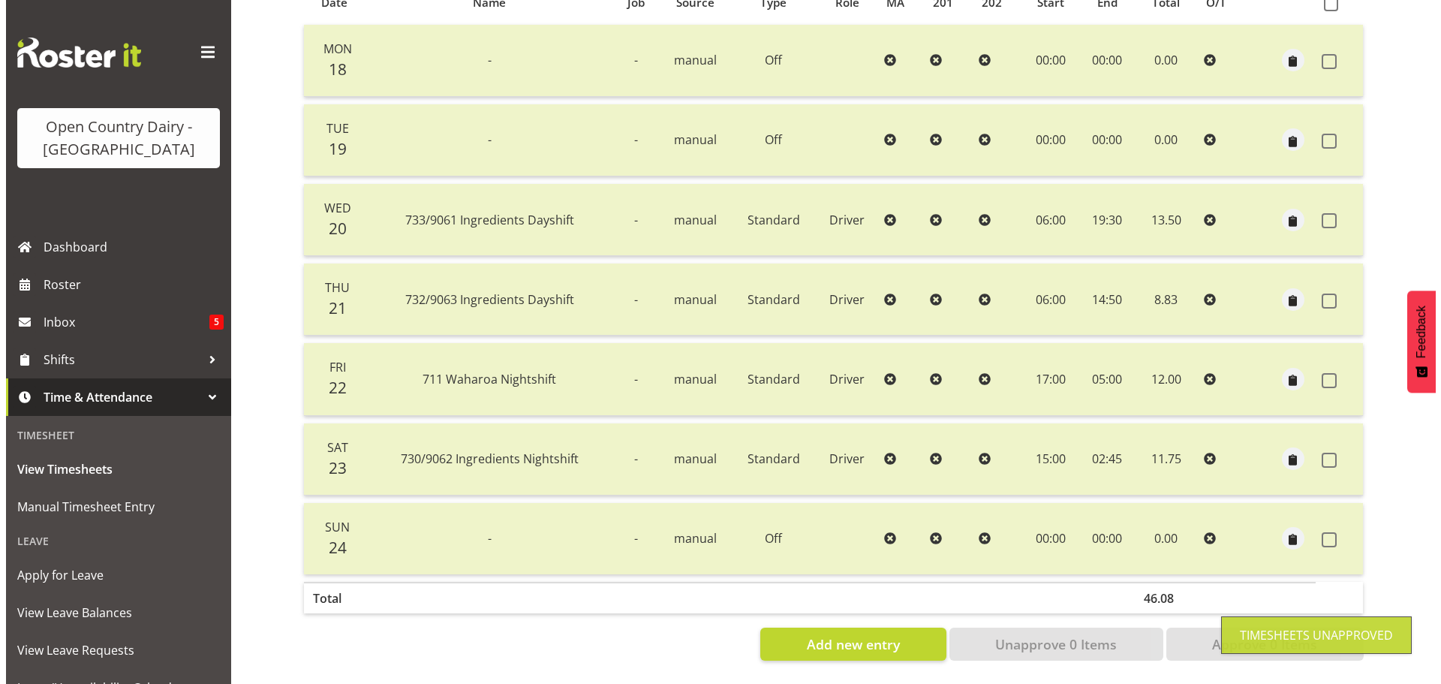
scroll to position [360, 0]
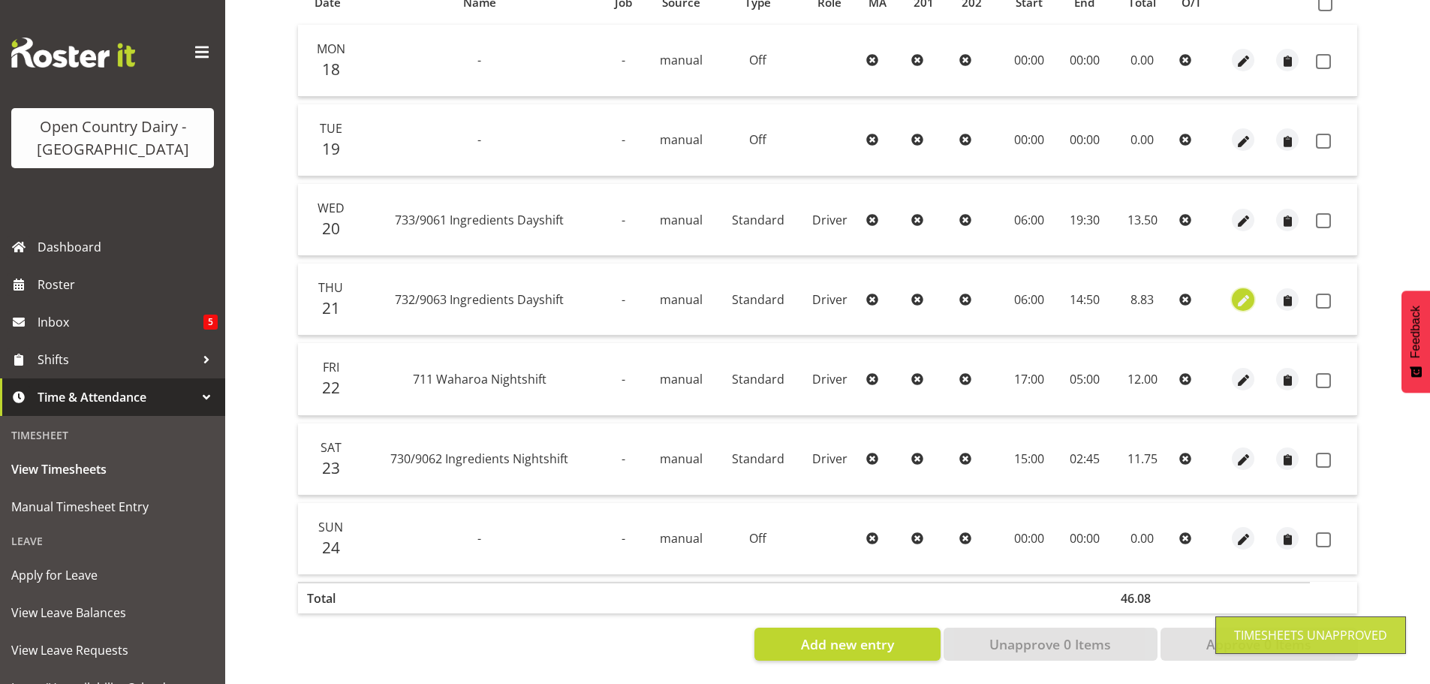
click at [1243, 292] on span "button" at bounding box center [1242, 300] width 17 height 17
select select "Standard"
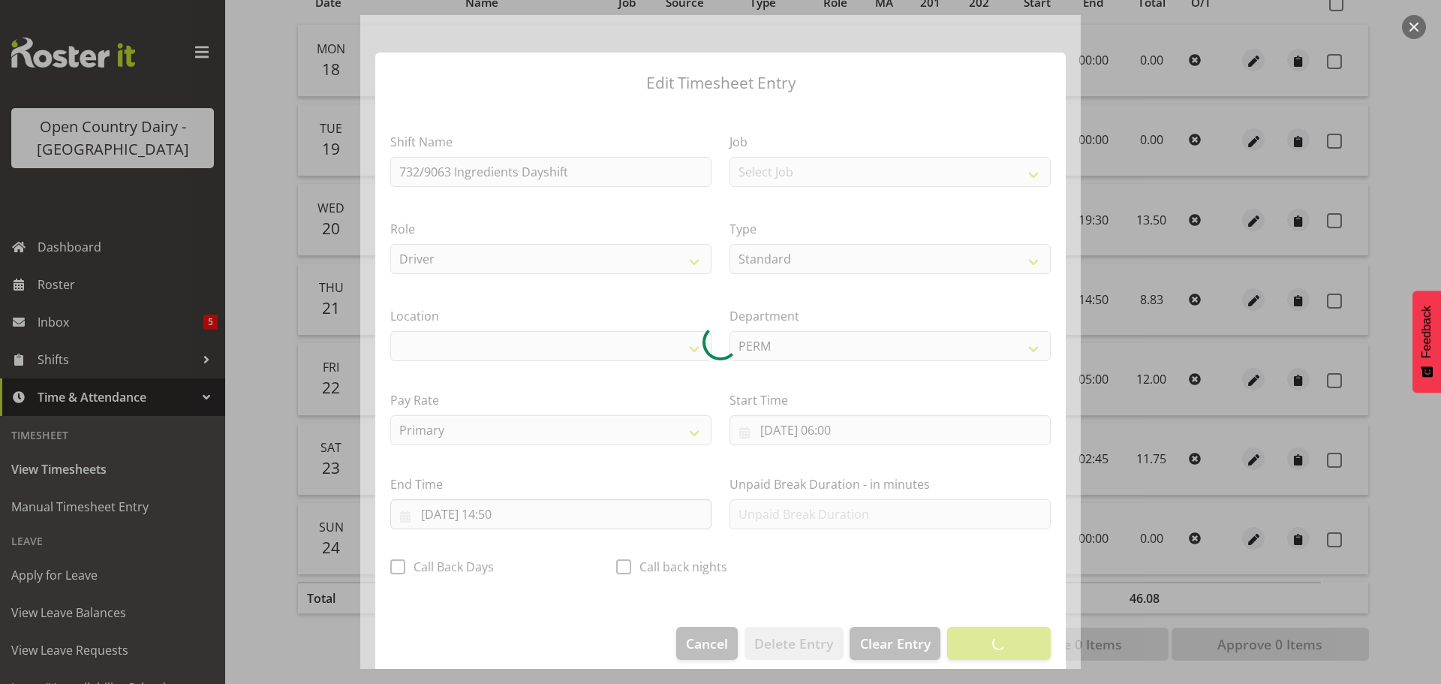
select select "1054"
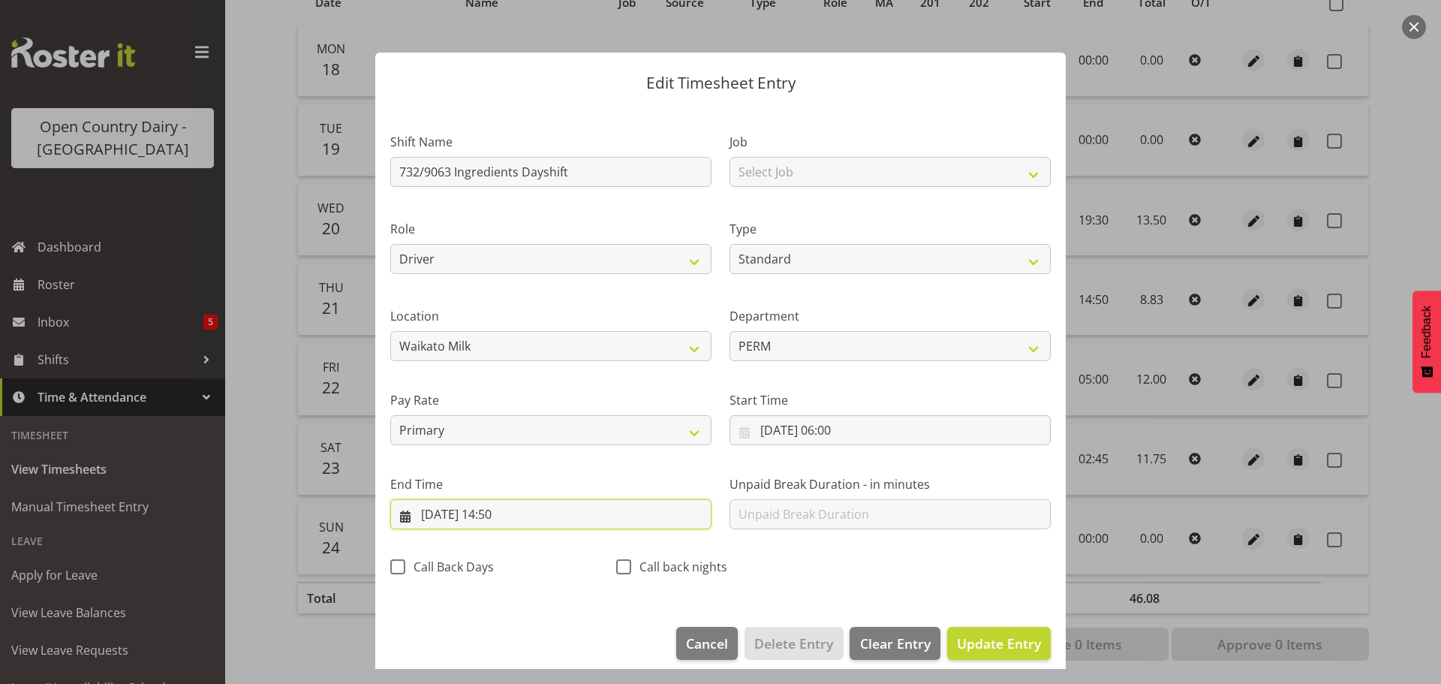
click at [510, 511] on input "[DATE] 14:50" at bounding box center [550, 514] width 321 height 30
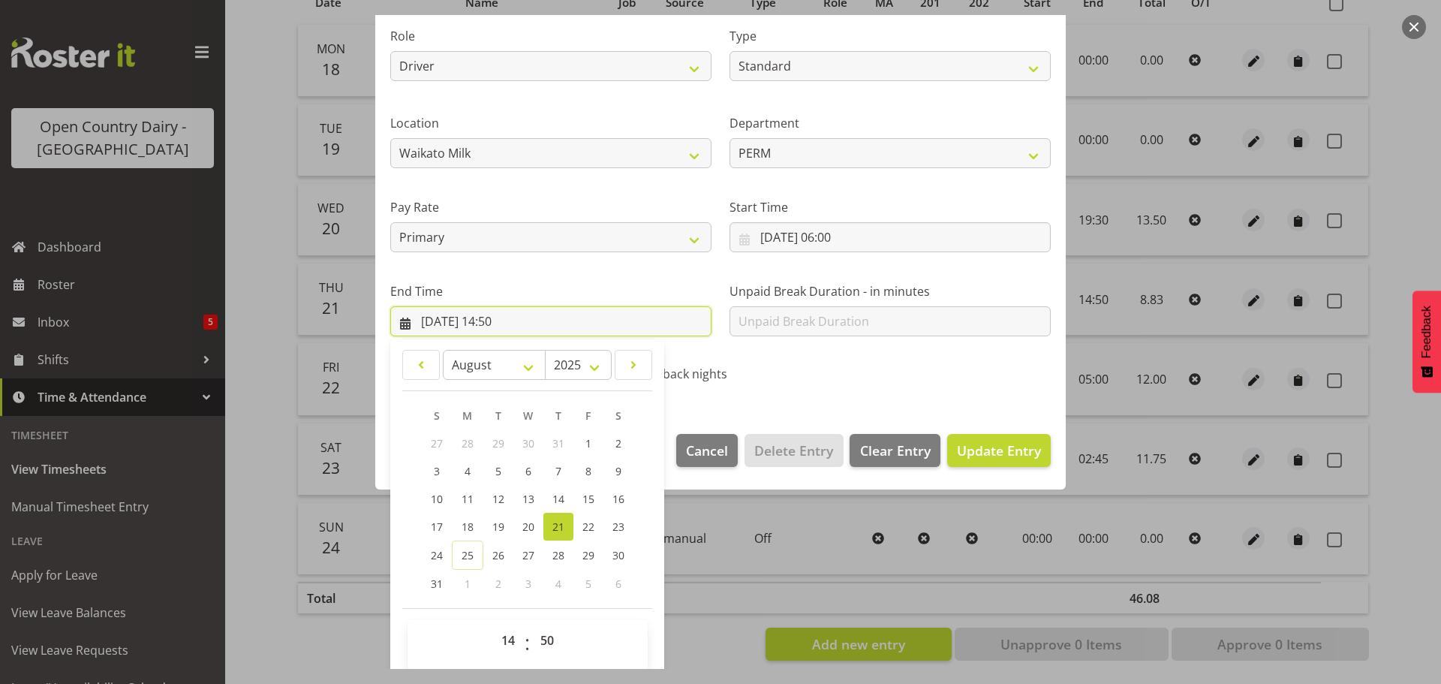
scroll to position [203, 0]
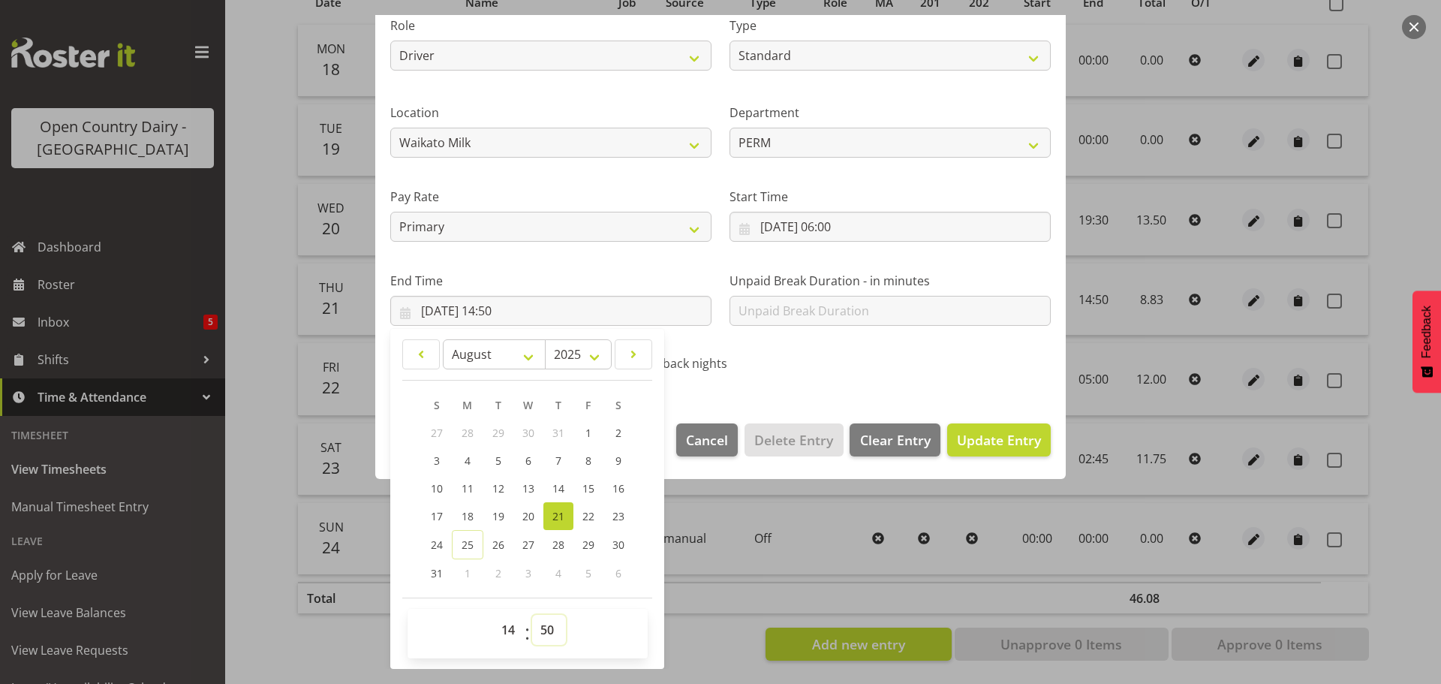
click at [547, 627] on select "00 01 02 03 04 05 06 07 08 09 10 11 12 13 14 15 16 17 18 19 20 21 22 23 24 25 2…" at bounding box center [549, 630] width 34 height 30
select select "45"
click at [532, 615] on select "00 01 02 03 04 05 06 07 08 09 10 11 12 13 14 15 16 17 18 19 20 21 22 23 24 25 2…" at bounding box center [549, 630] width 34 height 30
type input "[DATE] 14:45"
click at [878, 390] on section "Shift Name 732/9063 Ingredients Dayshift Job Select Job Driver Driver superviso…" at bounding box center [720, 155] width 690 height 506
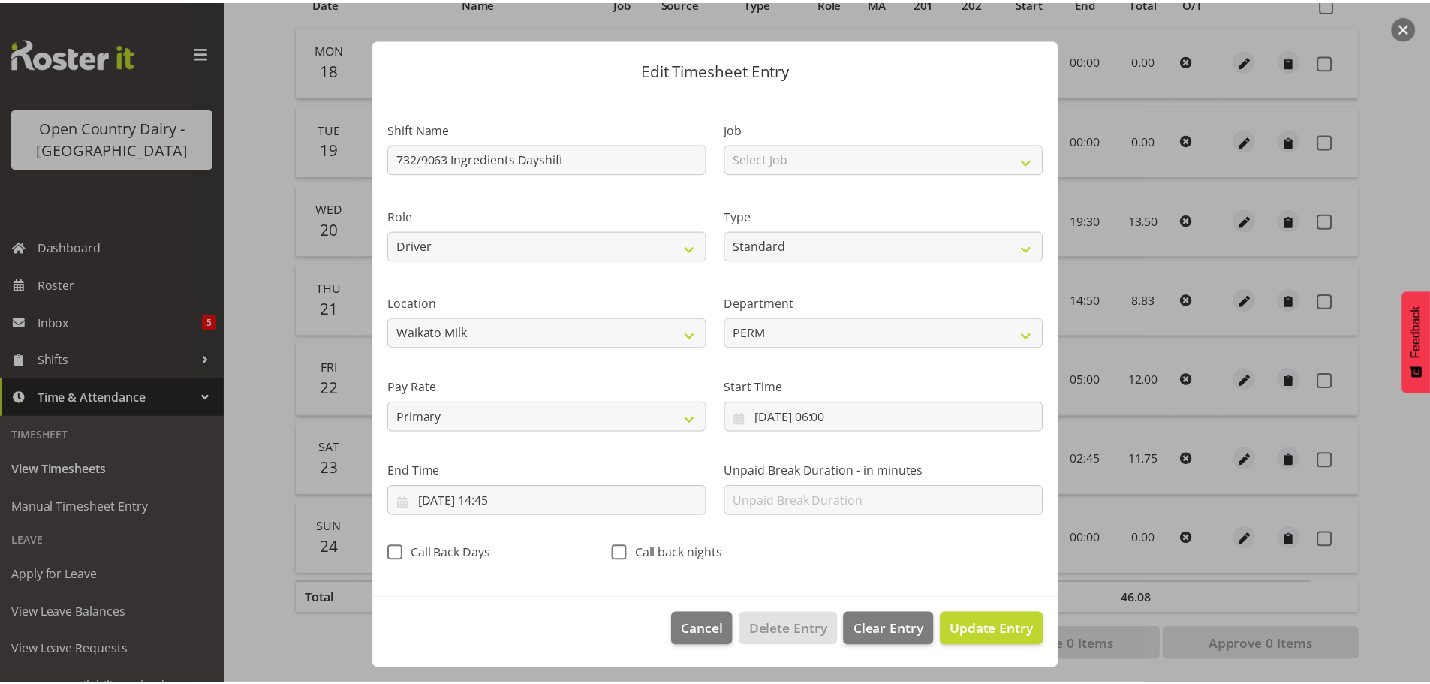
scroll to position [14, 0]
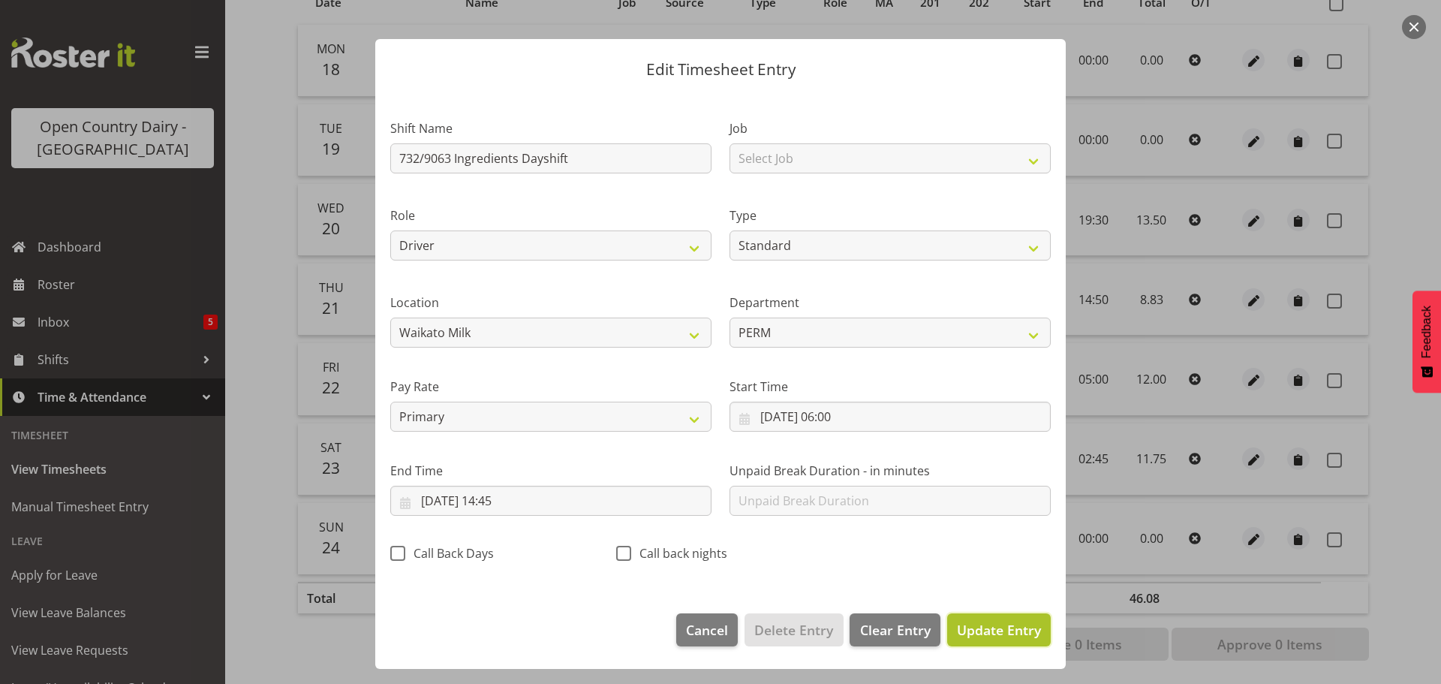
click at [978, 621] on span "Update Entry" at bounding box center [999, 630] width 84 height 18
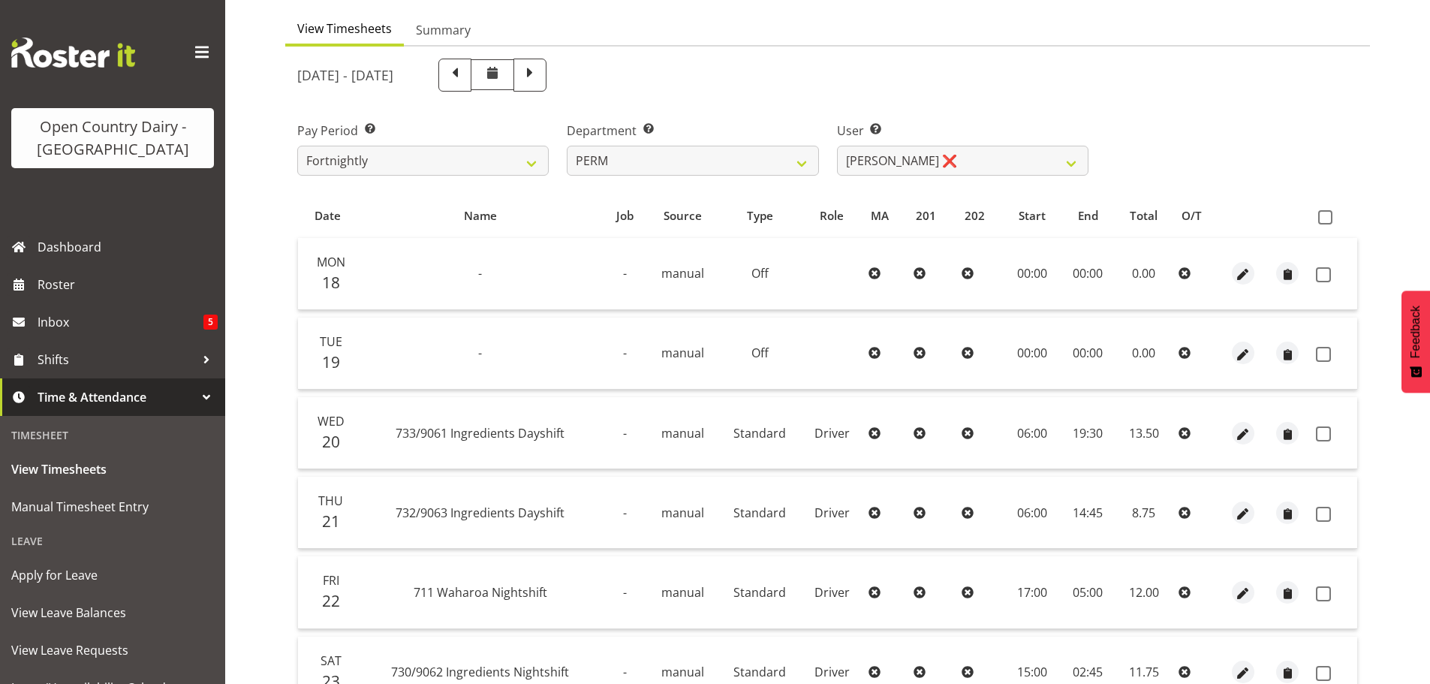
scroll to position [135, 0]
click at [1324, 218] on span at bounding box center [1325, 218] width 14 height 14
click at [1324, 218] on input "checkbox" at bounding box center [1323, 218] width 10 height 10
checkbox input "true"
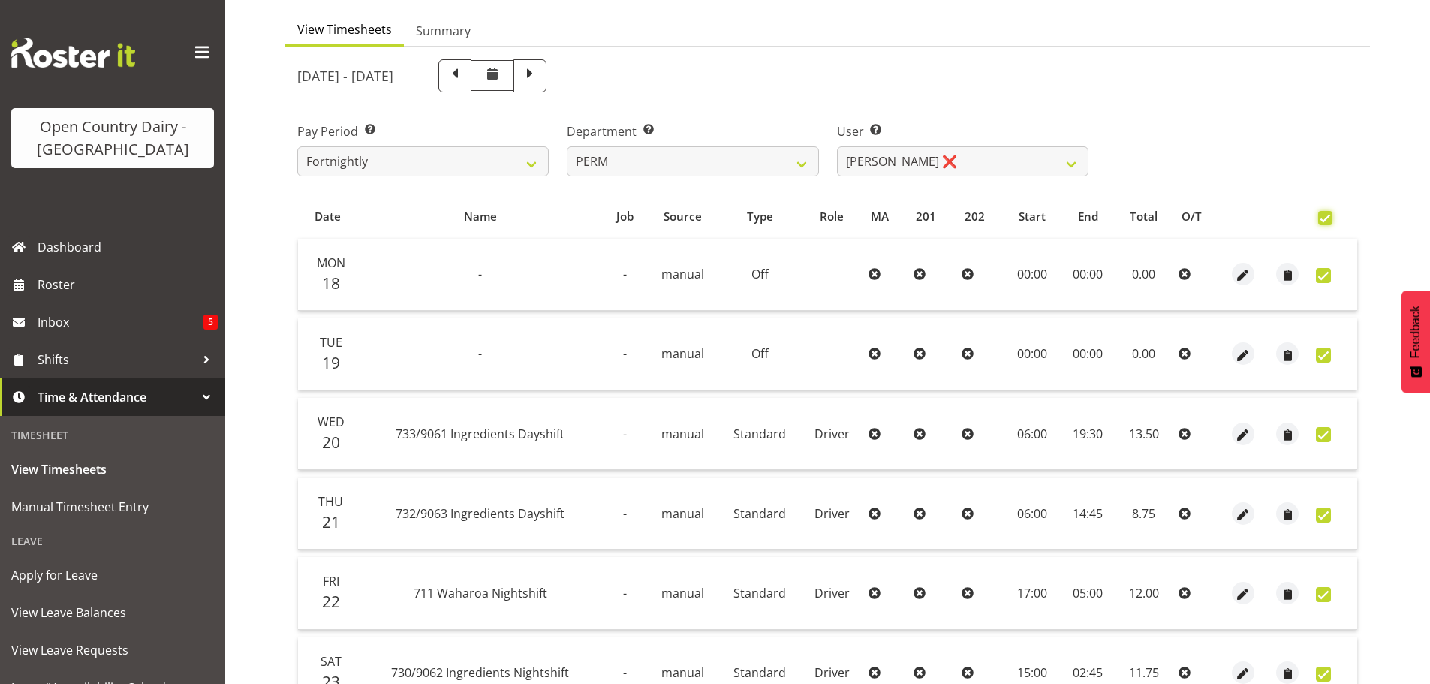
checkbox input "true"
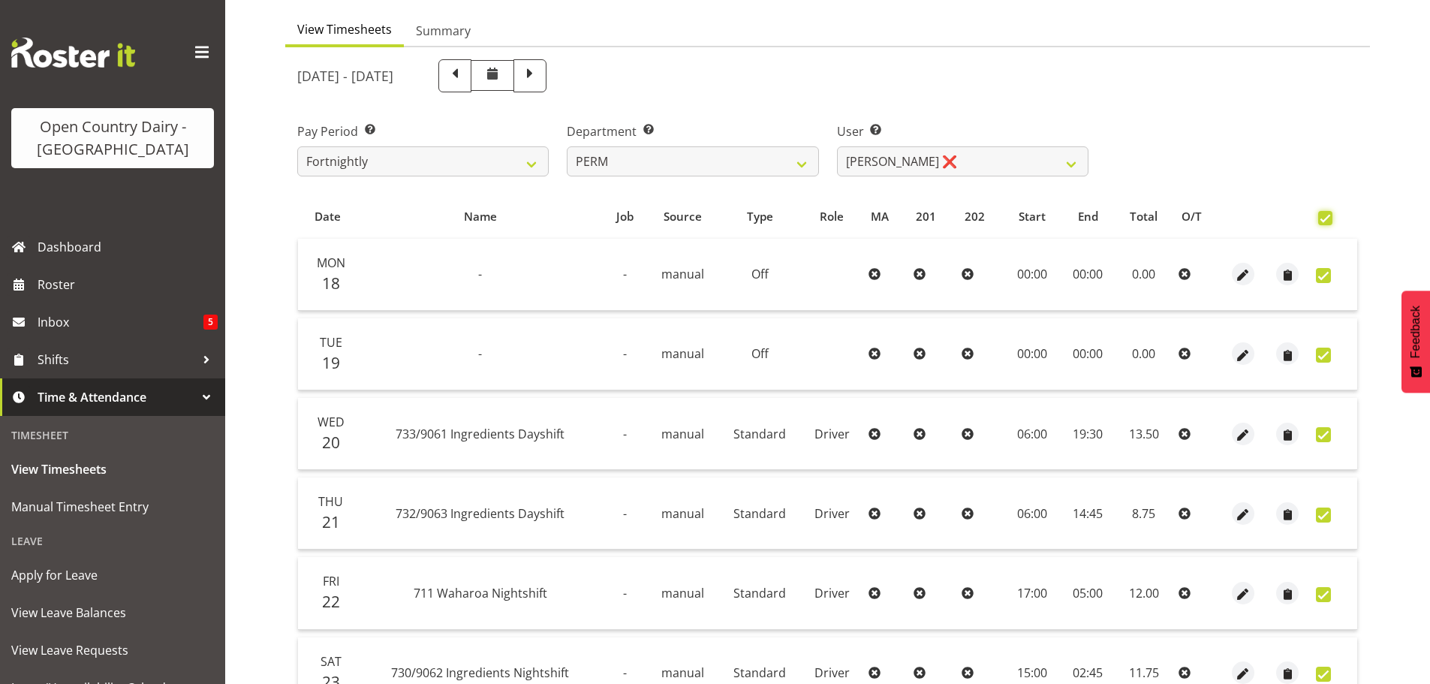
checkbox input "true"
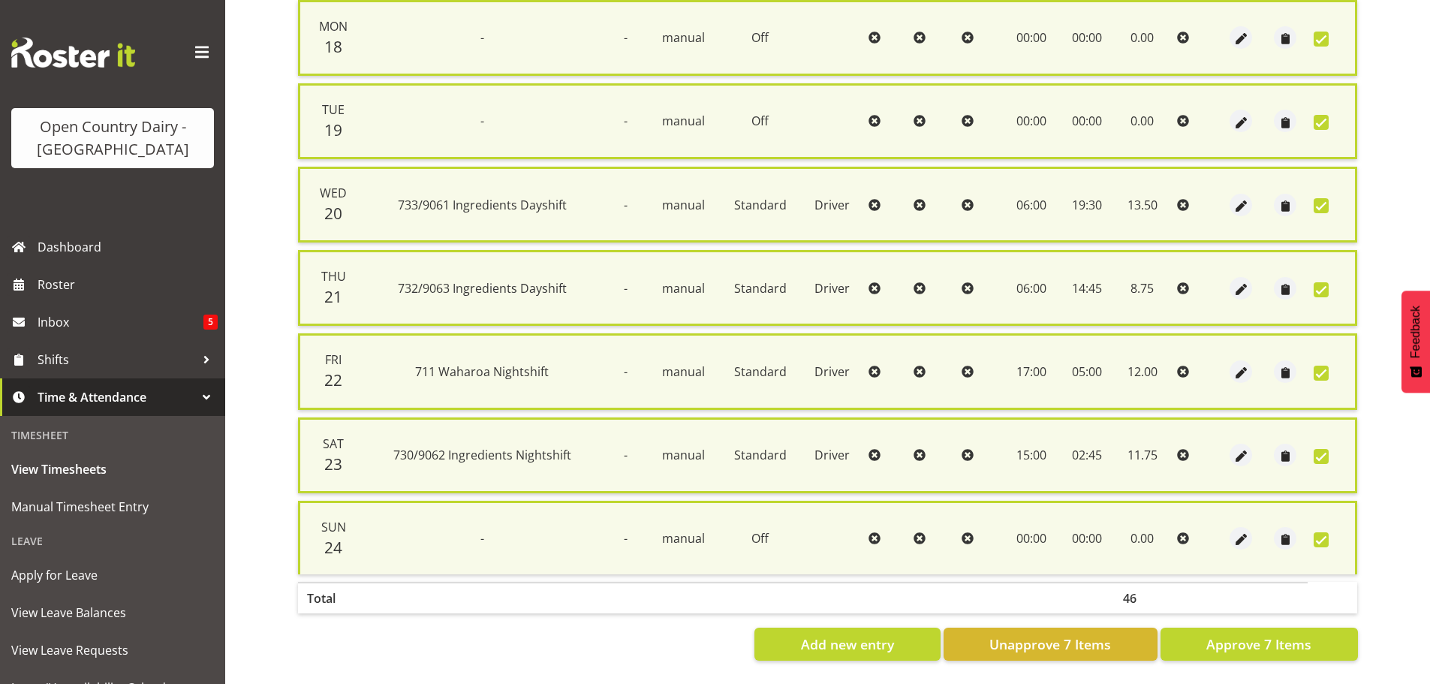
scroll to position [385, 0]
click at [1280, 634] on span "Approve 7 Items" at bounding box center [1258, 644] width 105 height 20
checkbox input "false"
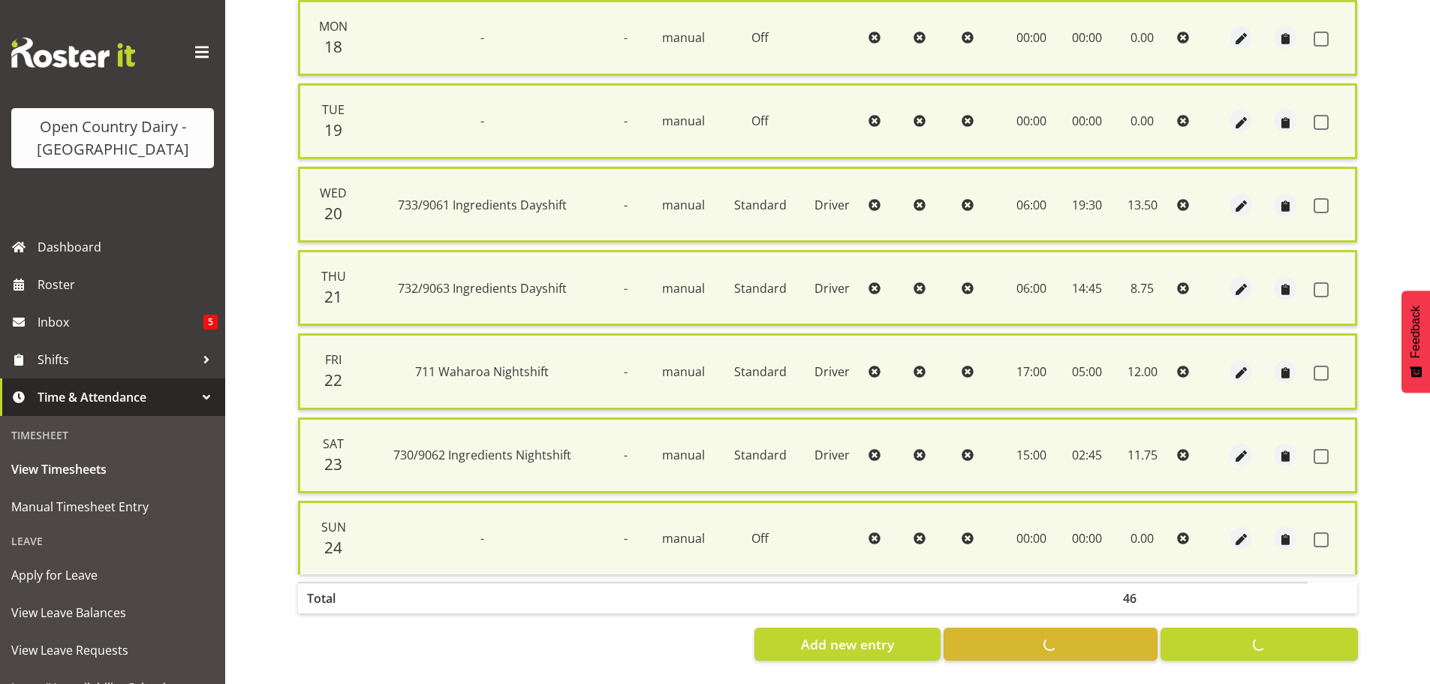
checkbox input "false"
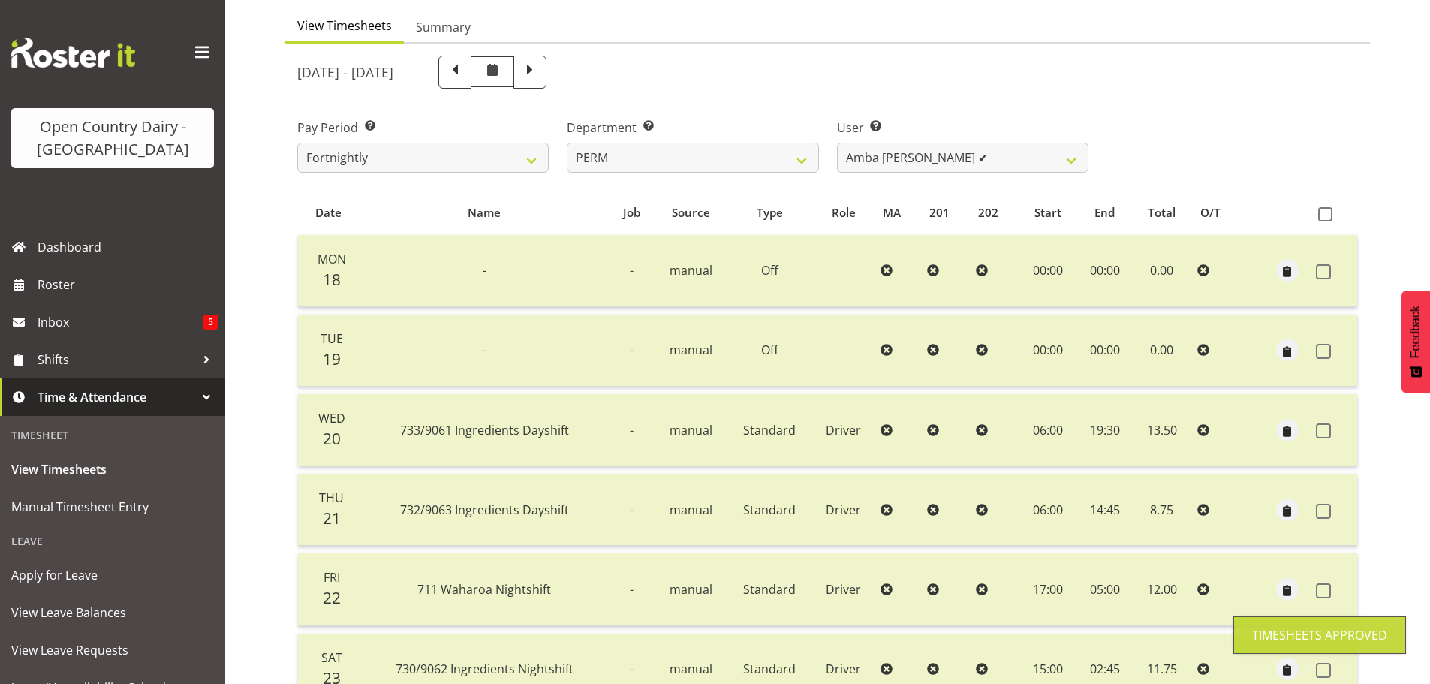
scroll to position [135, 0]
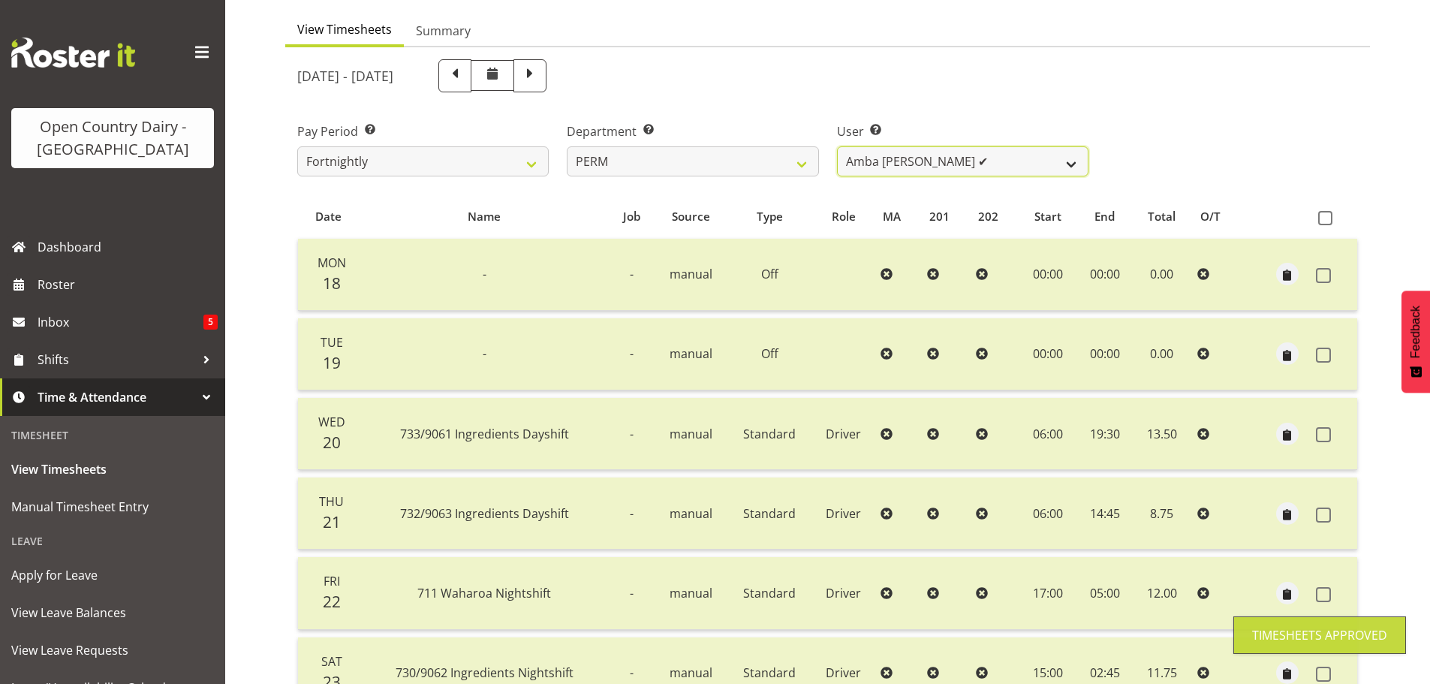
click at [1021, 161] on select "[PERSON_NAME] ✔ [PERSON_NAME] ✔ [PERSON_NAME] ✔ [PERSON_NAME] ✔ [PERSON_NAME] ✔…" at bounding box center [962, 161] width 251 height 30
click at [837, 146] on select "[PERSON_NAME] ✔ [PERSON_NAME] ✔ [PERSON_NAME] ✔ [PERSON_NAME] ✔ [PERSON_NAME] ✔…" at bounding box center [962, 161] width 251 height 30
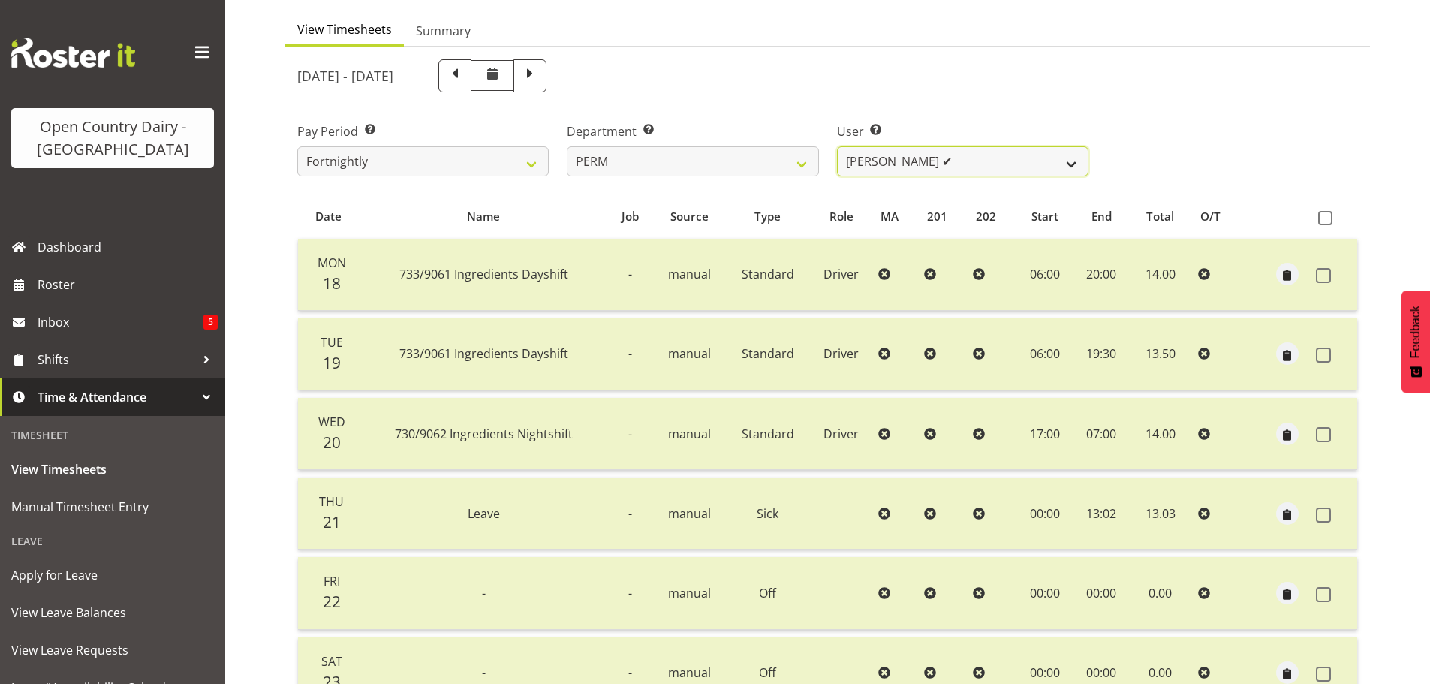
click at [991, 165] on select "[PERSON_NAME] ✔ [PERSON_NAME] ✔ [PERSON_NAME] ✔ [PERSON_NAME] ✔ [PERSON_NAME] ✔…" at bounding box center [962, 161] width 251 height 30
click at [837, 146] on select "[PERSON_NAME] ✔ [PERSON_NAME] ✔ [PERSON_NAME] ✔ [PERSON_NAME] ✔ [PERSON_NAME] ✔…" at bounding box center [962, 161] width 251 height 30
click at [985, 161] on select "[PERSON_NAME] ✔ [PERSON_NAME] ✔ [PERSON_NAME] ✔ [PERSON_NAME] ✔ [PERSON_NAME] ✔…" at bounding box center [962, 161] width 251 height 30
click at [837, 146] on select "[PERSON_NAME] ✔ [PERSON_NAME] ✔ [PERSON_NAME] ✔ [PERSON_NAME] ✔ [PERSON_NAME] ✔…" at bounding box center [962, 161] width 251 height 30
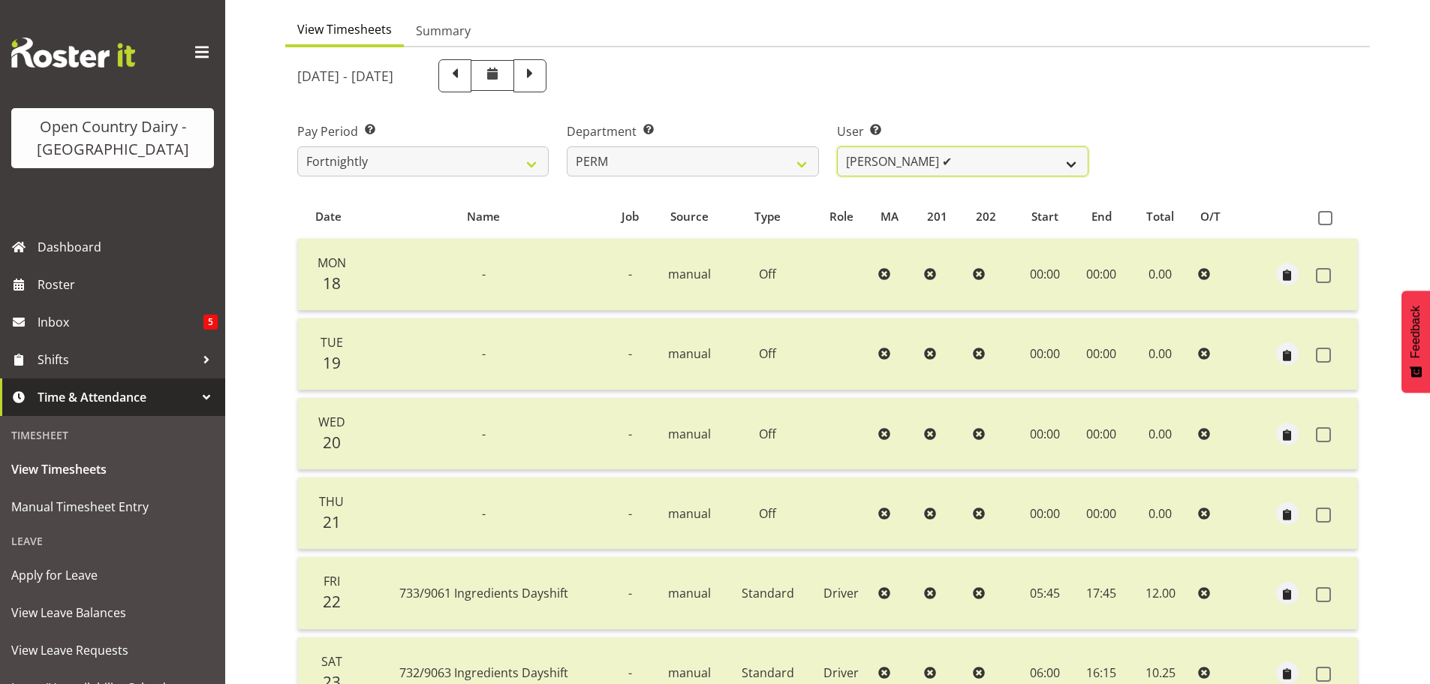
click at [978, 164] on select "[PERSON_NAME] ✔ [PERSON_NAME] ✔ [PERSON_NAME] ✔ [PERSON_NAME] ✔ [PERSON_NAME] ✔…" at bounding box center [962, 161] width 251 height 30
click at [837, 146] on select "[PERSON_NAME] ✔ [PERSON_NAME] ✔ [PERSON_NAME] ✔ [PERSON_NAME] ✔ [PERSON_NAME] ✔…" at bounding box center [962, 161] width 251 height 30
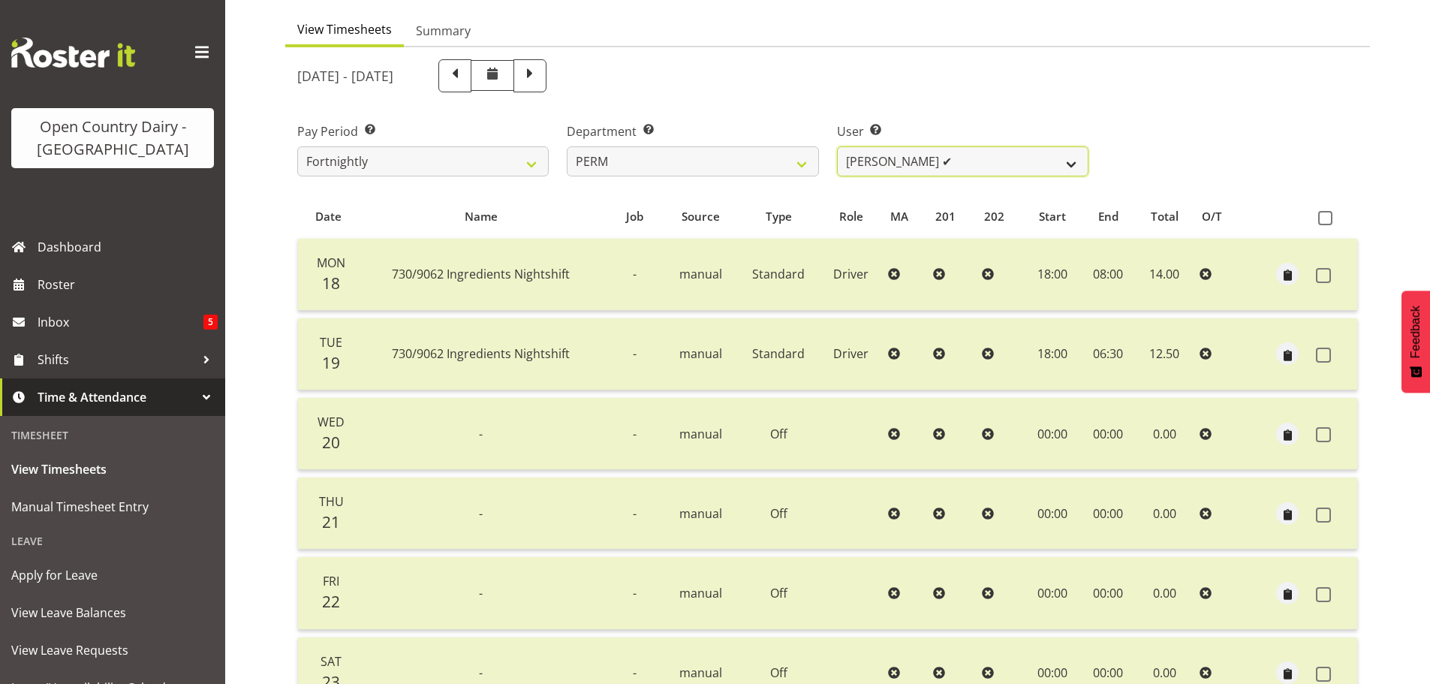
click at [979, 164] on select "[PERSON_NAME] ✔ [PERSON_NAME] ✔ [PERSON_NAME] ✔ [PERSON_NAME] ✔ [PERSON_NAME] ✔…" at bounding box center [962, 161] width 251 height 30
select select "10156"
click at [837, 146] on select "[PERSON_NAME] ✔ [PERSON_NAME] ✔ [PERSON_NAME] ✔ [PERSON_NAME] ✔ [PERSON_NAME] ✔…" at bounding box center [962, 161] width 251 height 30
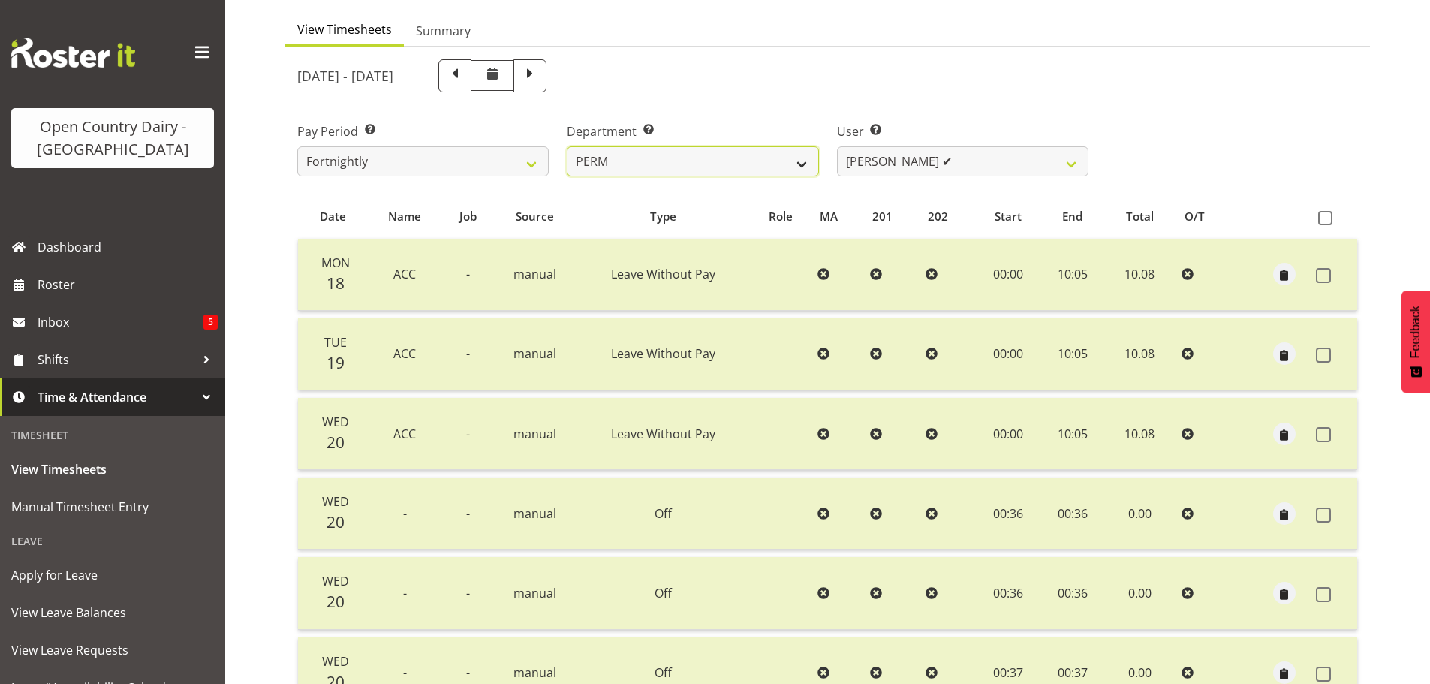
click at [787, 160] on select "701 702 703 704 705 706 707 708 709 710 711 712 713 714 715 716 717 718 719 720" at bounding box center [692, 161] width 251 height 30
select select "732"
click at [567, 146] on select "701 702 703 704 705 706 707 708 709 710 711 712 713 714 715 716 717 718 719 720" at bounding box center [692, 161] width 251 height 30
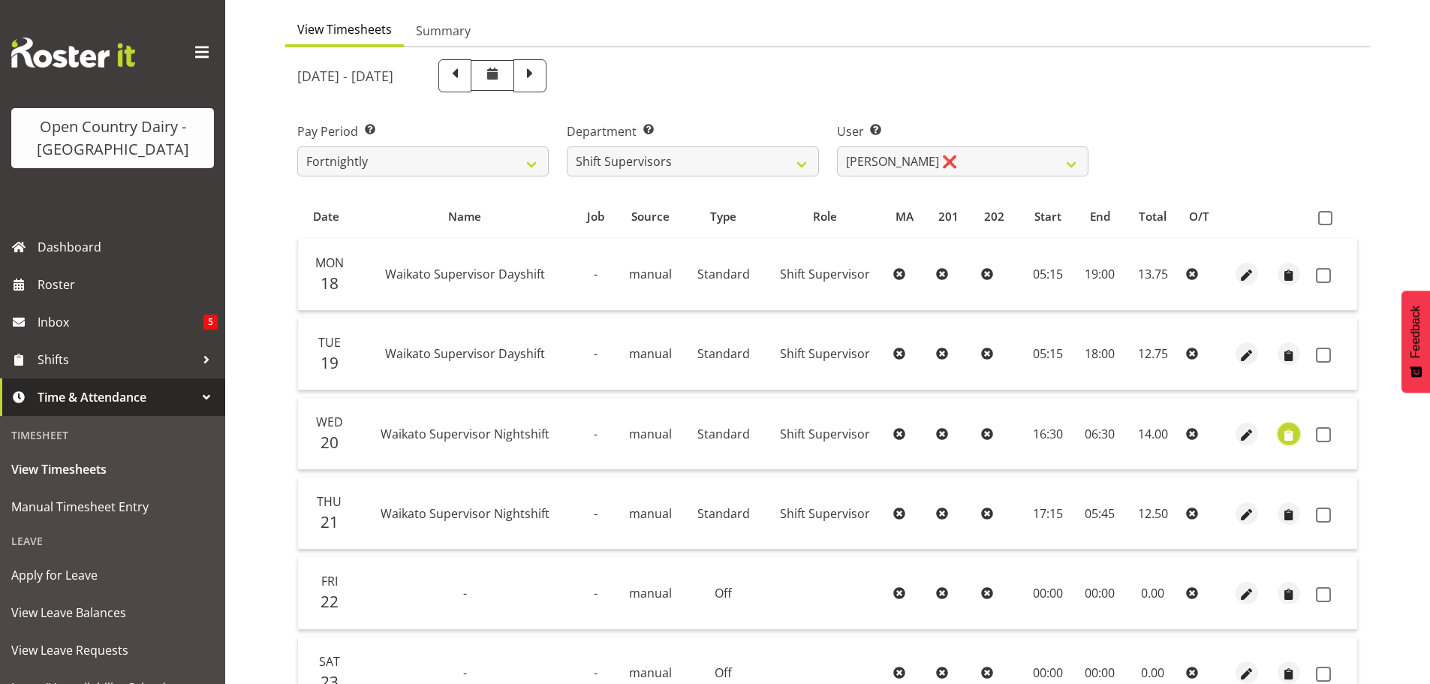
click at [1283, 434] on span "button" at bounding box center [1288, 434] width 17 height 17
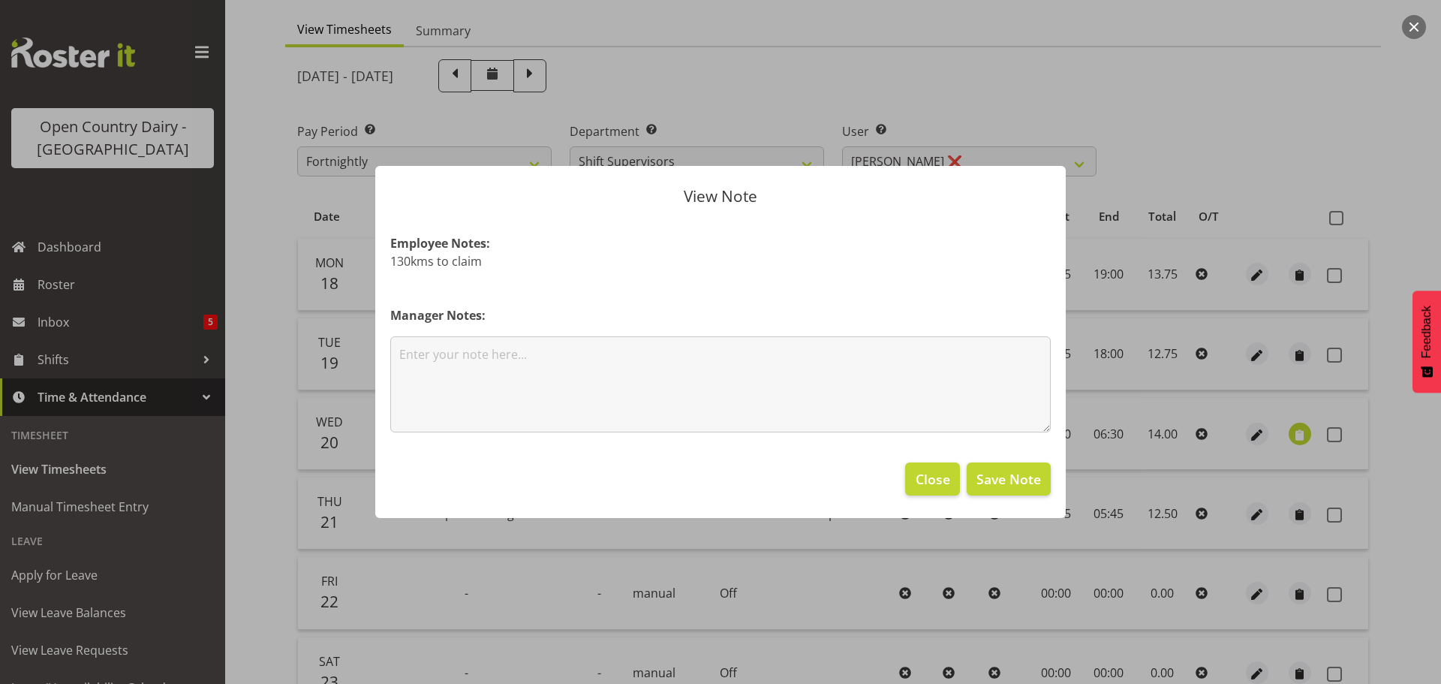
click at [1287, 435] on div at bounding box center [720, 342] width 1441 height 684
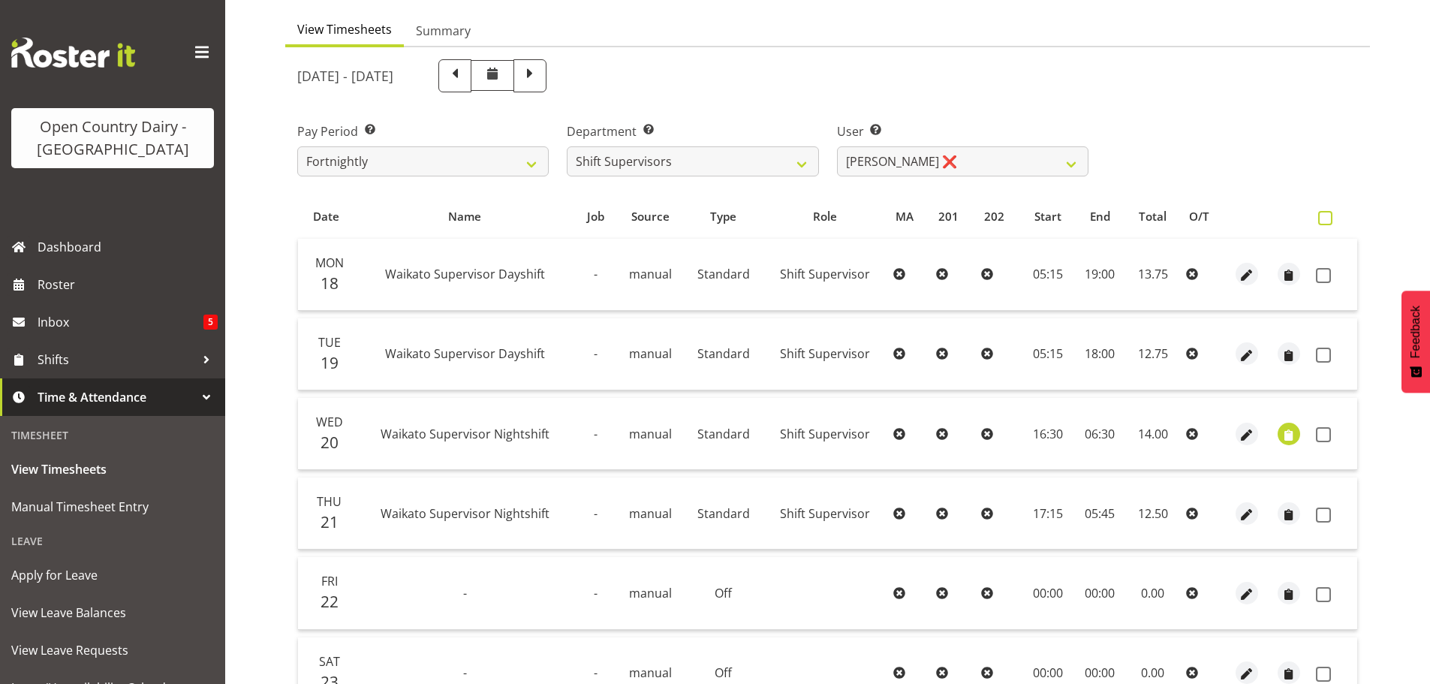
click at [1325, 217] on span at bounding box center [1325, 218] width 14 height 14
click at [1325, 217] on input "checkbox" at bounding box center [1323, 218] width 10 height 10
checkbox input "true"
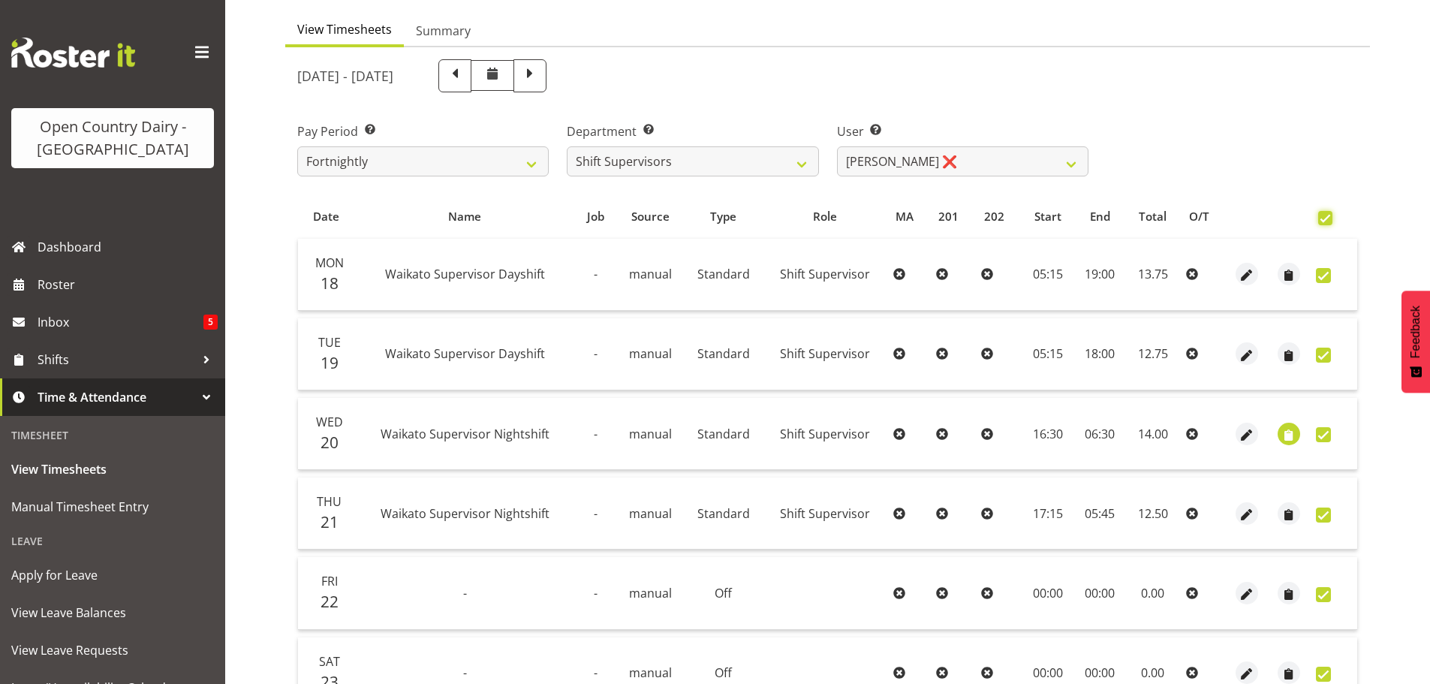
checkbox input "true"
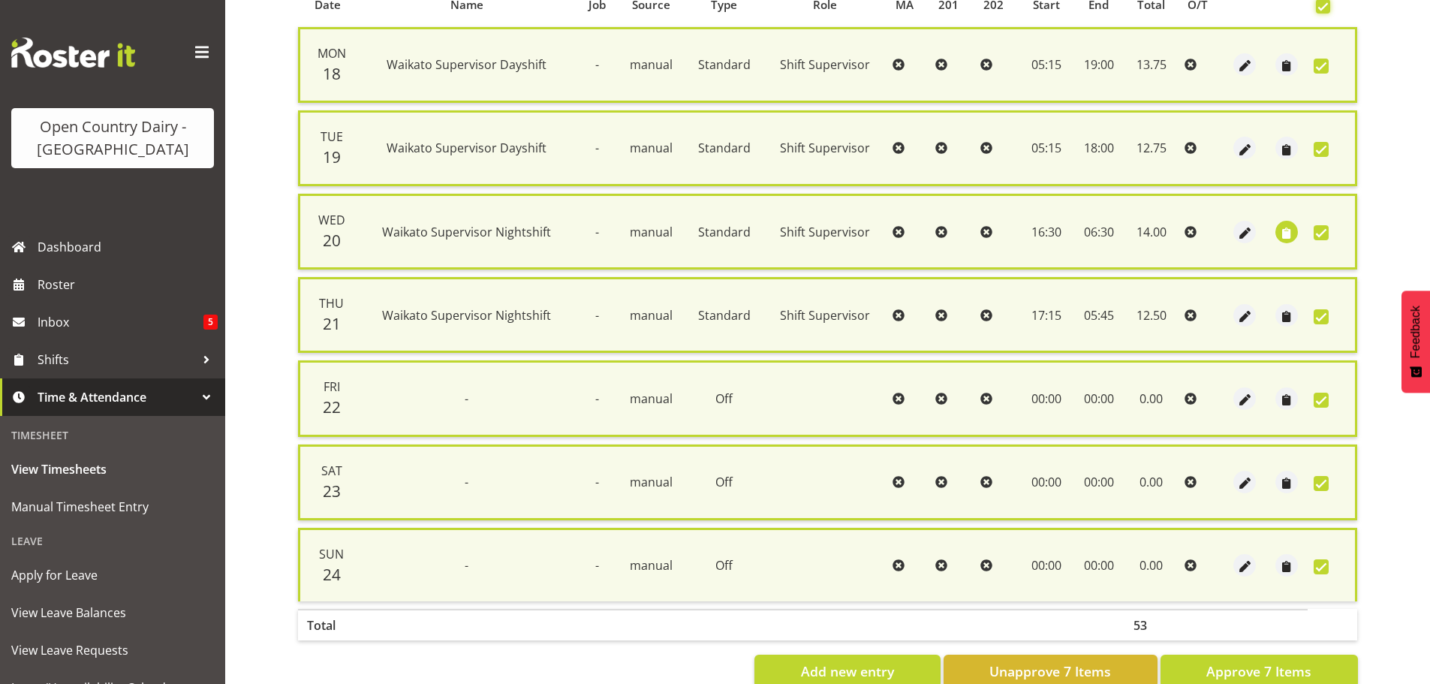
scroll to position [385, 0]
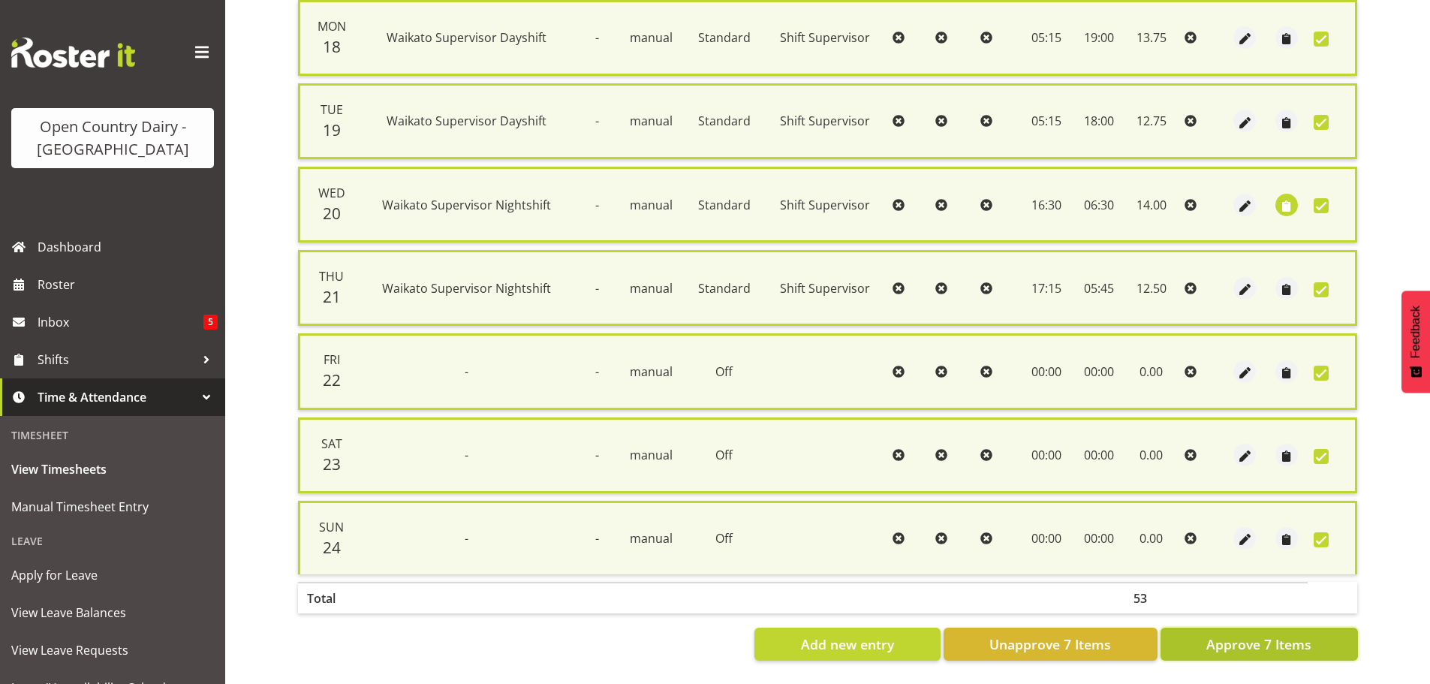
click at [1282, 634] on span "Approve 7 Items" at bounding box center [1258, 644] width 105 height 20
checkbox input "false"
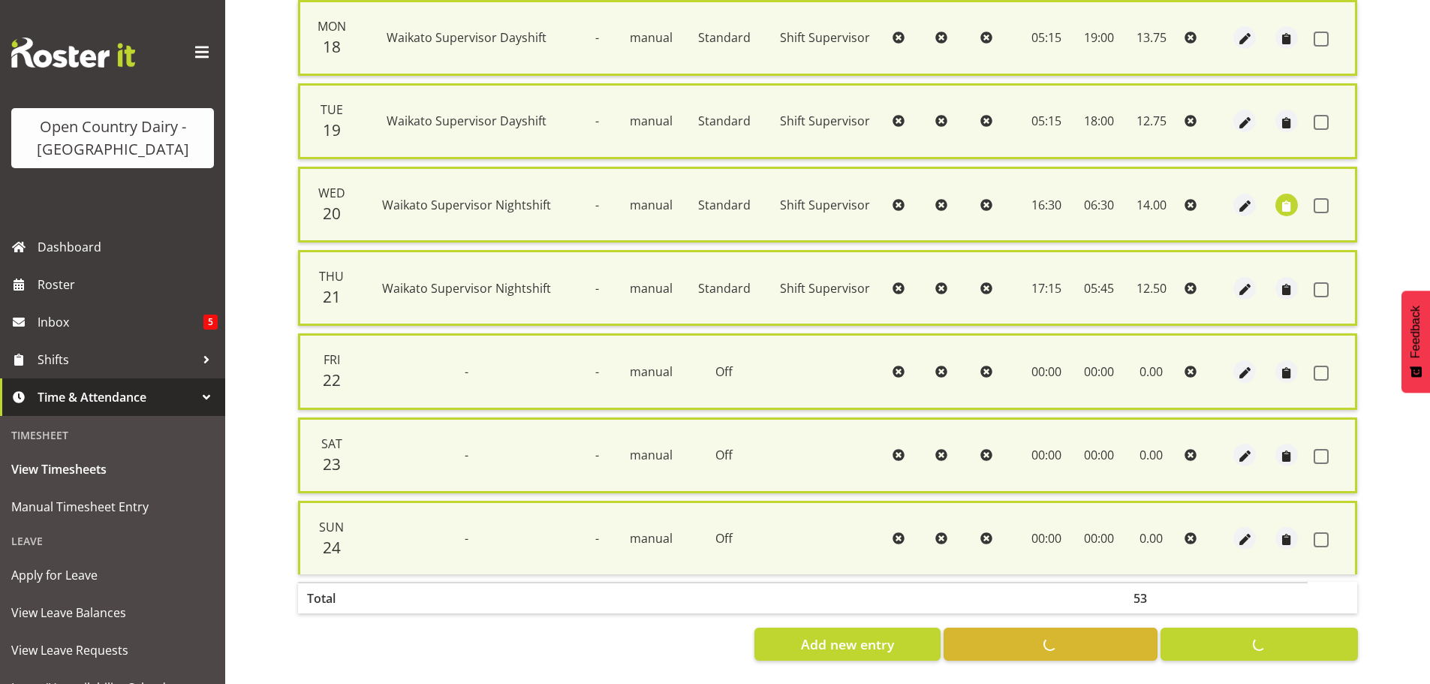
checkbox input "false"
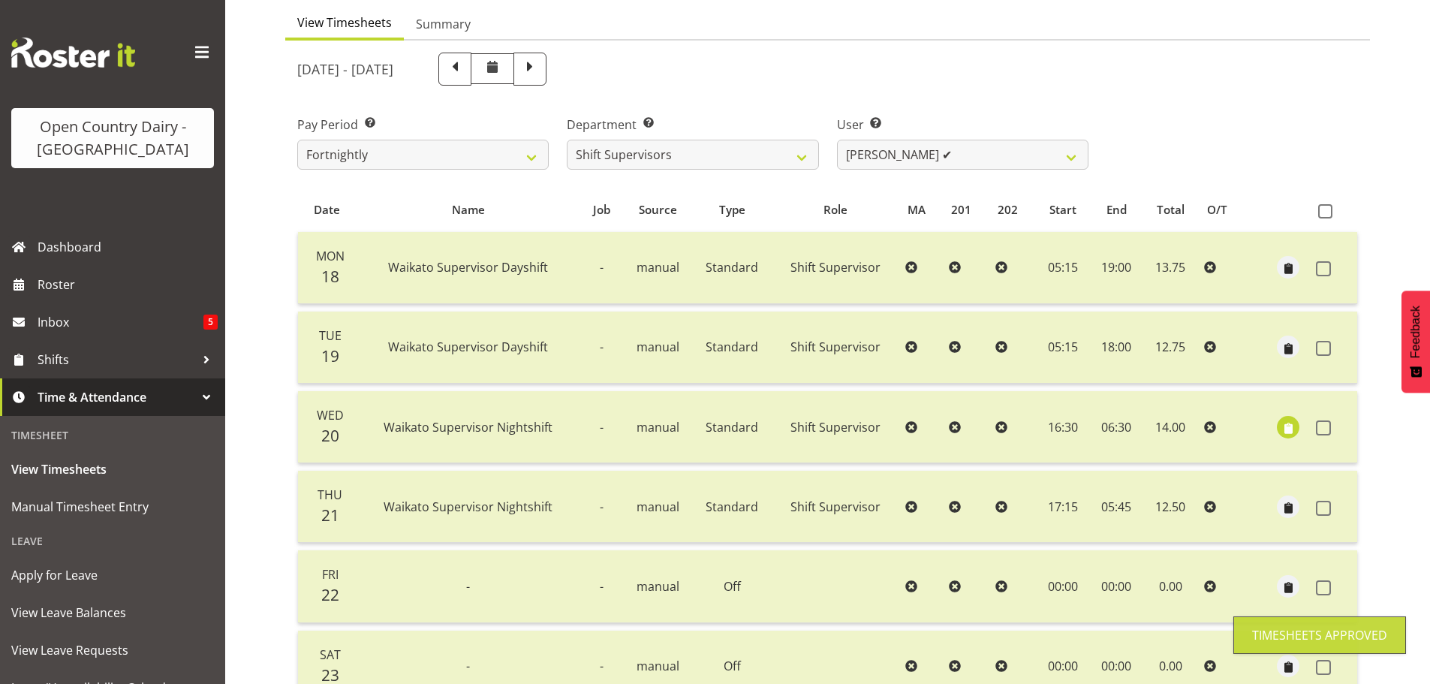
scroll to position [135, 0]
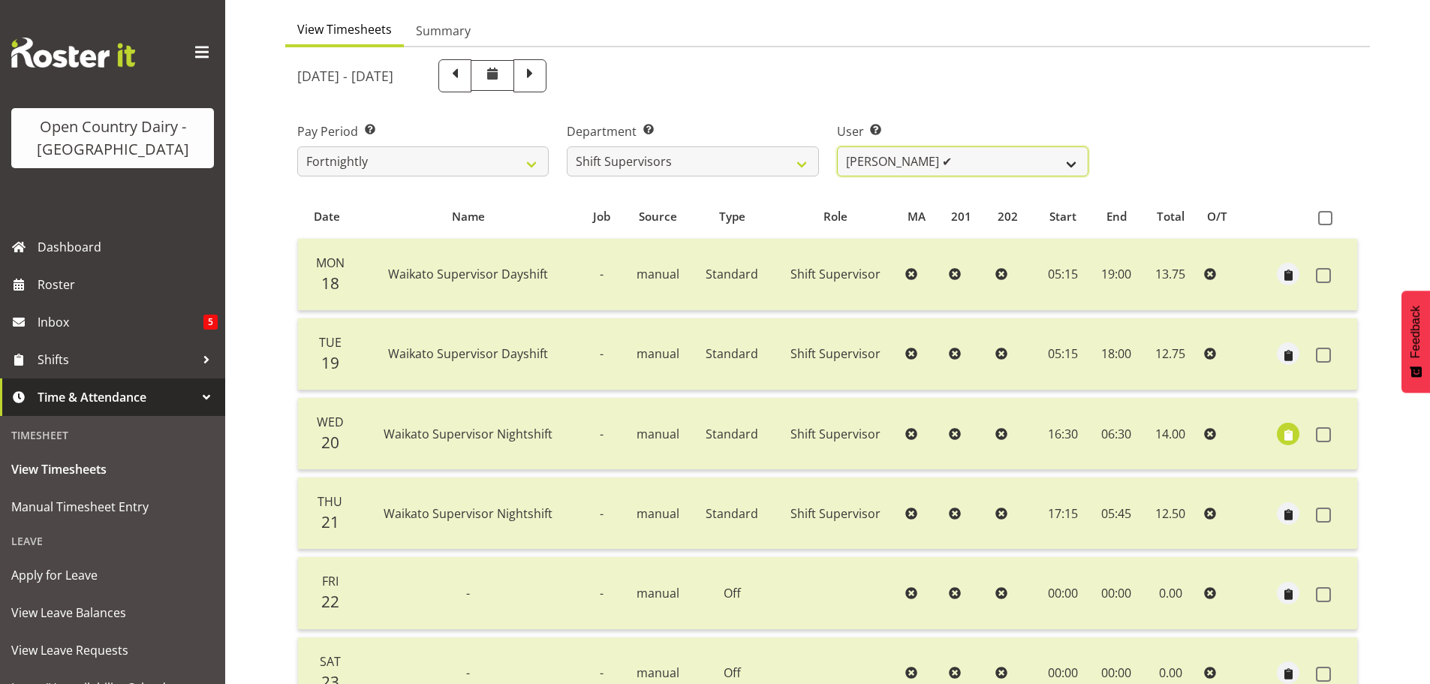
click at [975, 156] on select "[PERSON_NAME] ✔ [PERSON_NAME] ❌ [PERSON_NAME] ❌ [PERSON_NAME] ❌" at bounding box center [962, 161] width 251 height 30
select select "10217"
click at [837, 146] on select "[PERSON_NAME] ✔ [PERSON_NAME] ❌ [PERSON_NAME] ❌ [PERSON_NAME] ❌" at bounding box center [962, 161] width 251 height 30
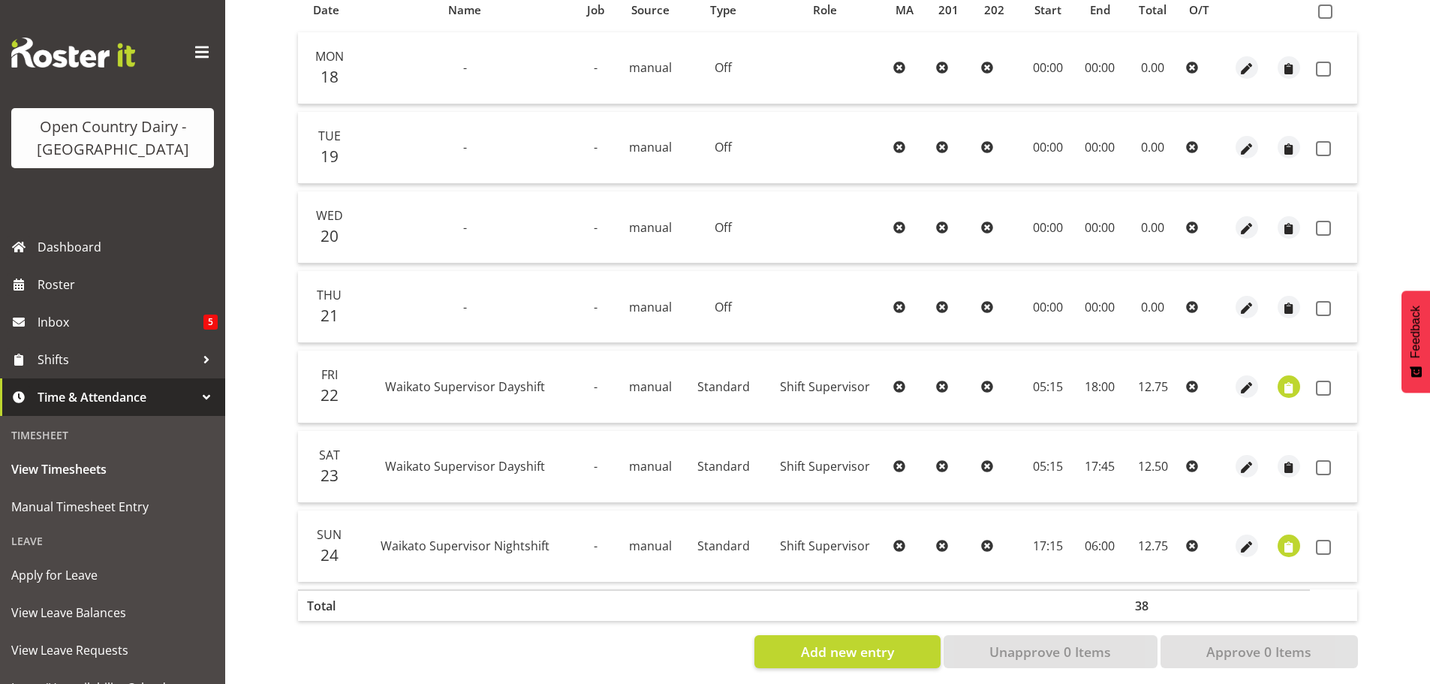
scroll to position [360, 0]
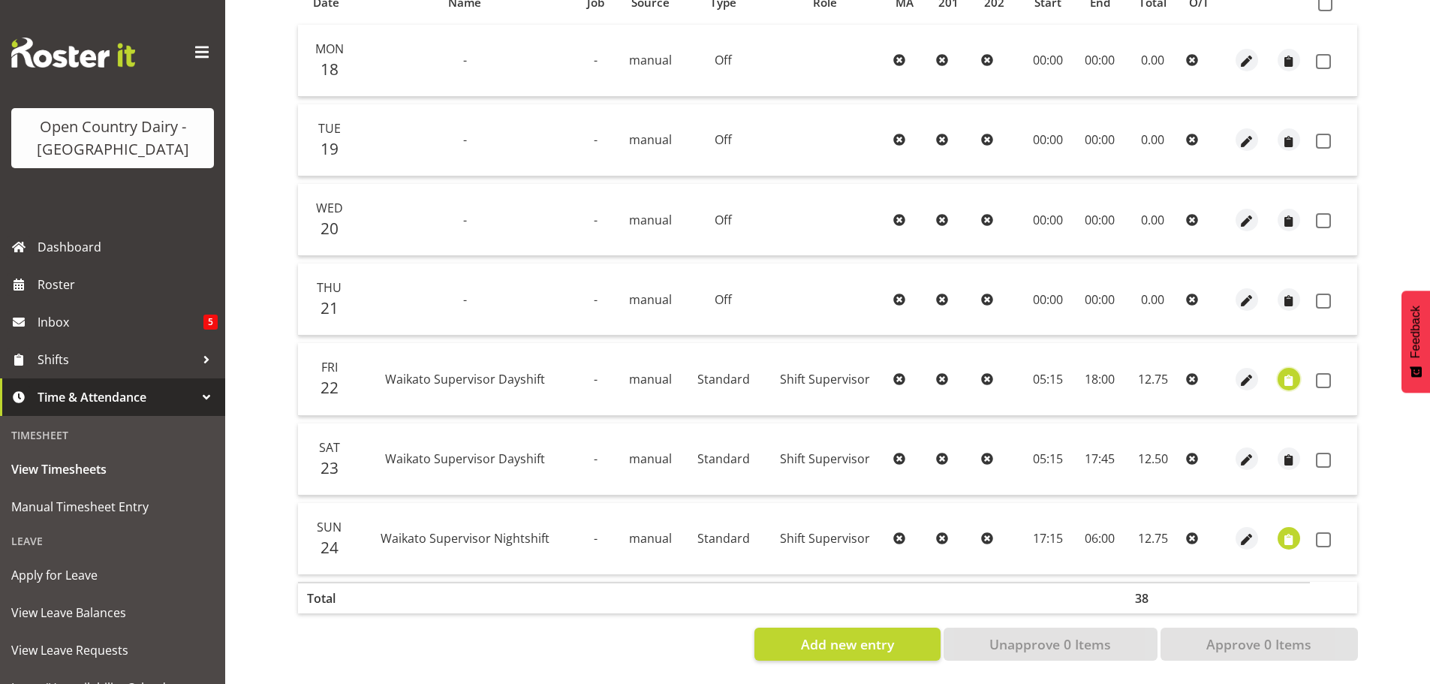
click at [1286, 371] on span "button" at bounding box center [1288, 379] width 17 height 17
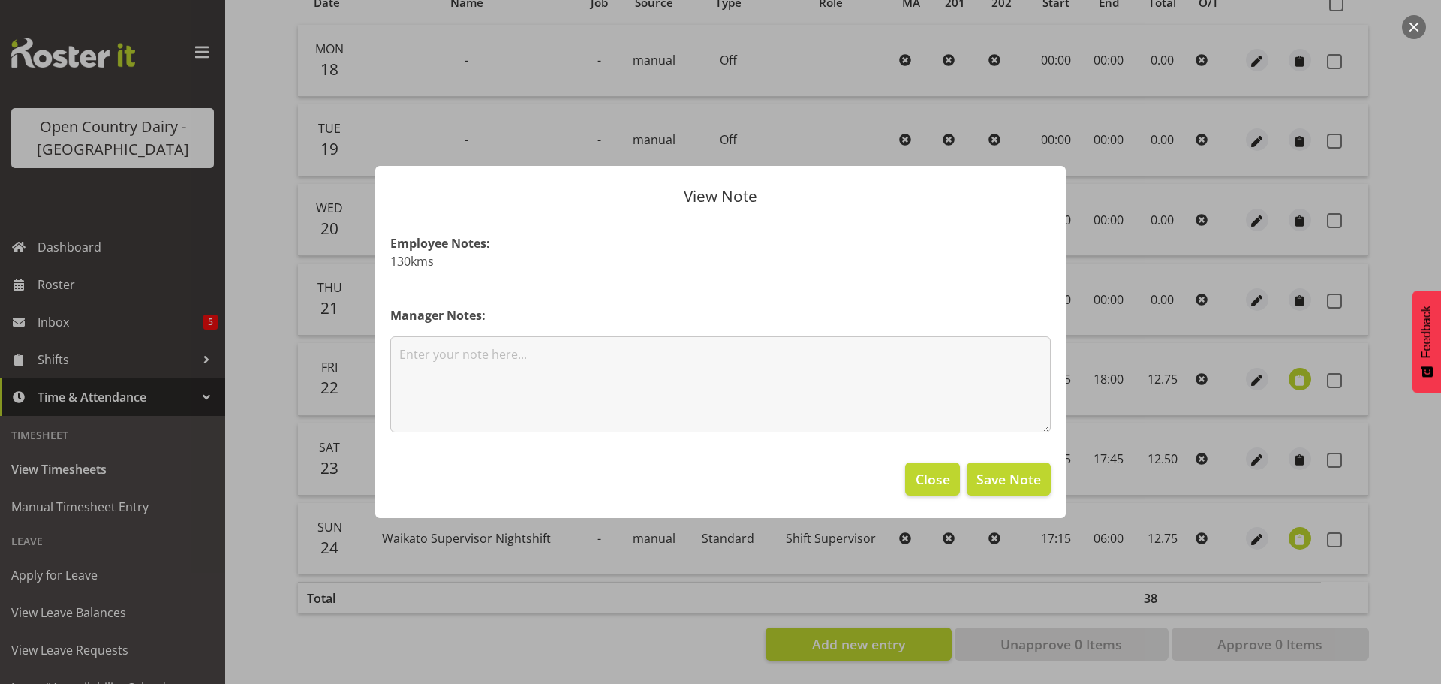
click at [1286, 367] on div at bounding box center [720, 342] width 1441 height 684
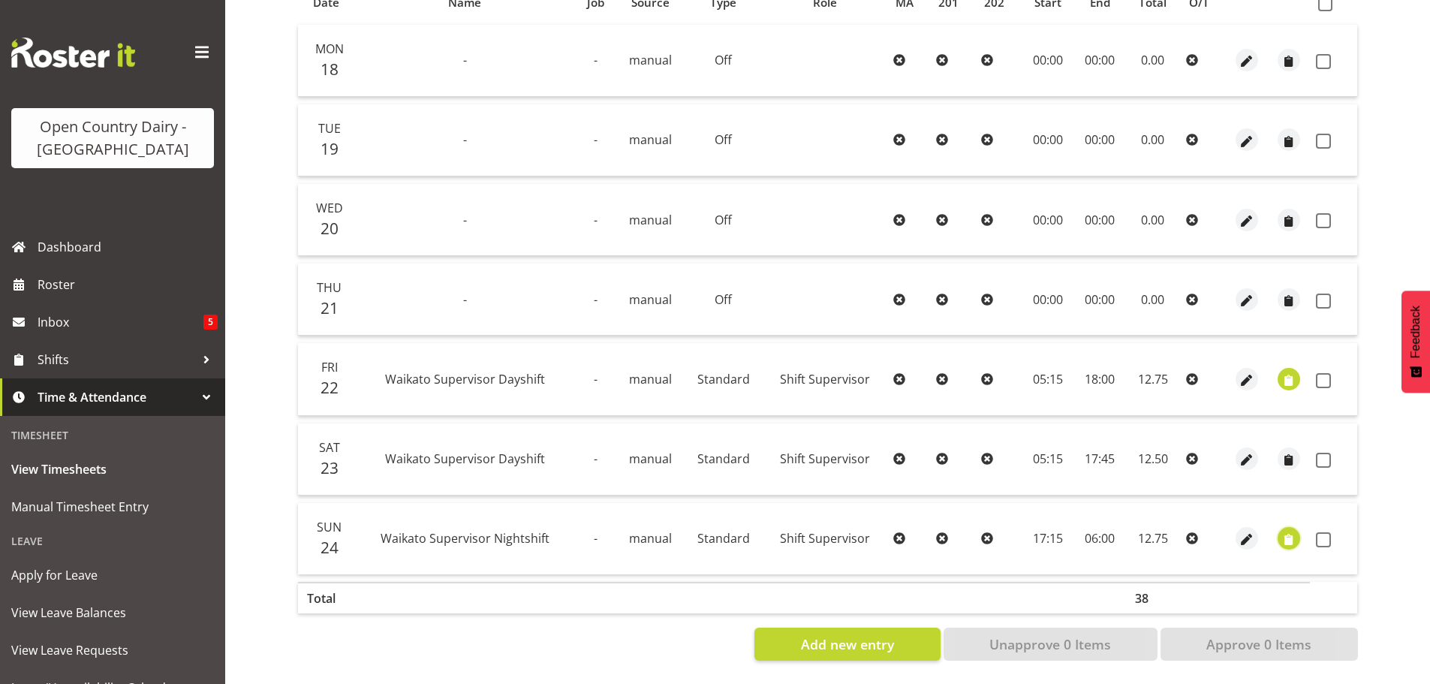
click at [1288, 531] on span "button" at bounding box center [1288, 539] width 17 height 17
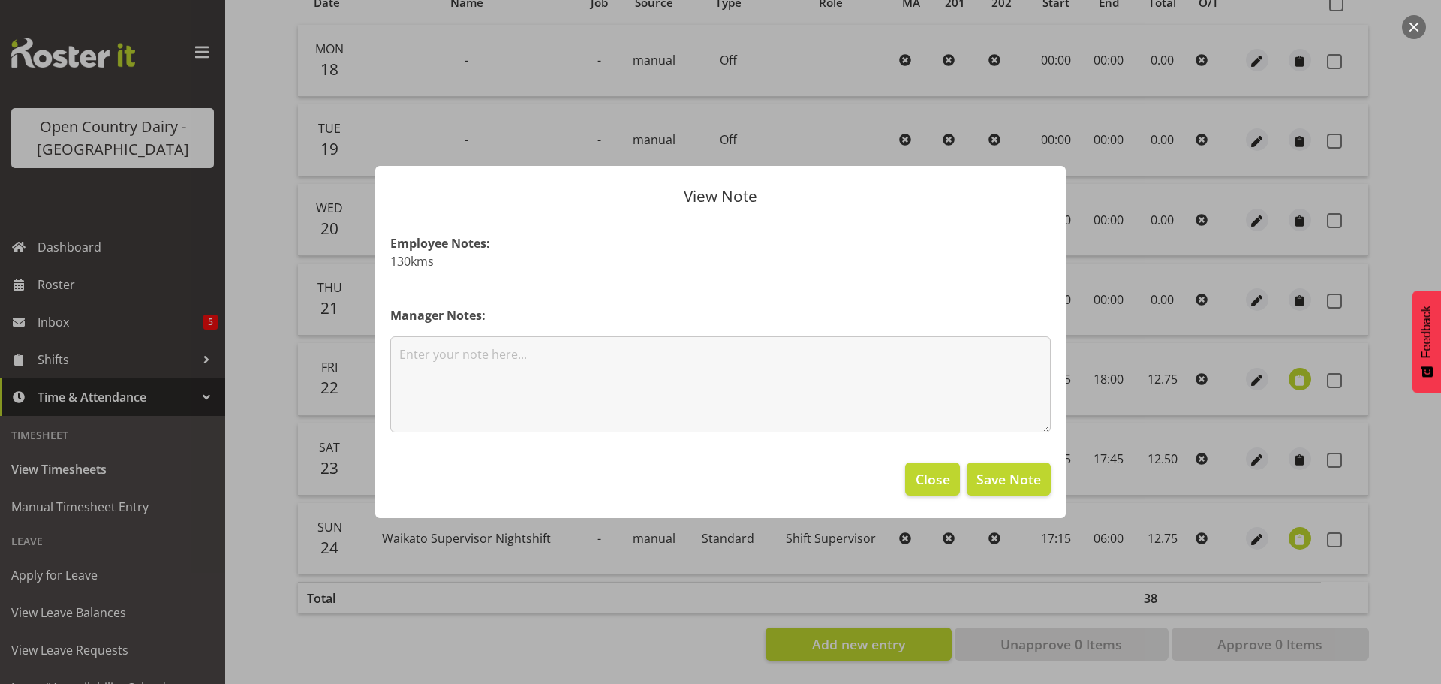
click at [1287, 519] on div at bounding box center [720, 342] width 1441 height 684
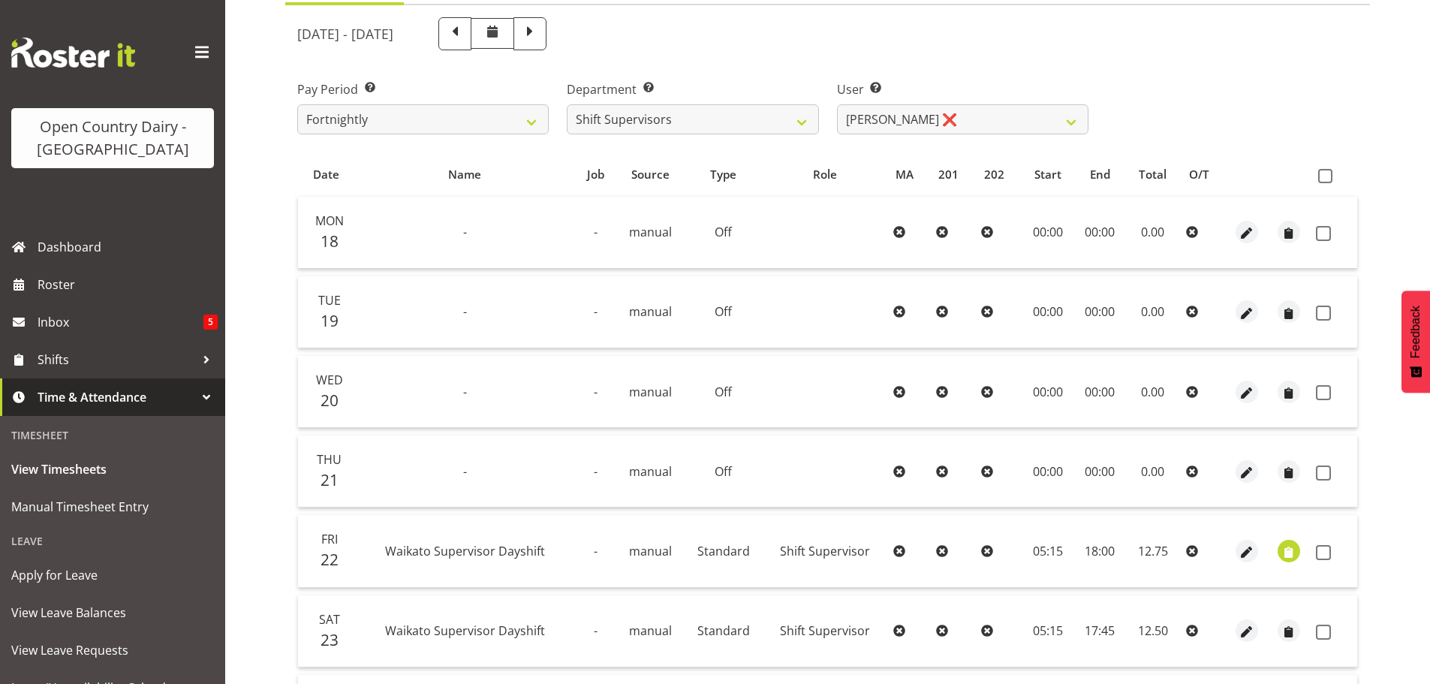
scroll to position [0, 0]
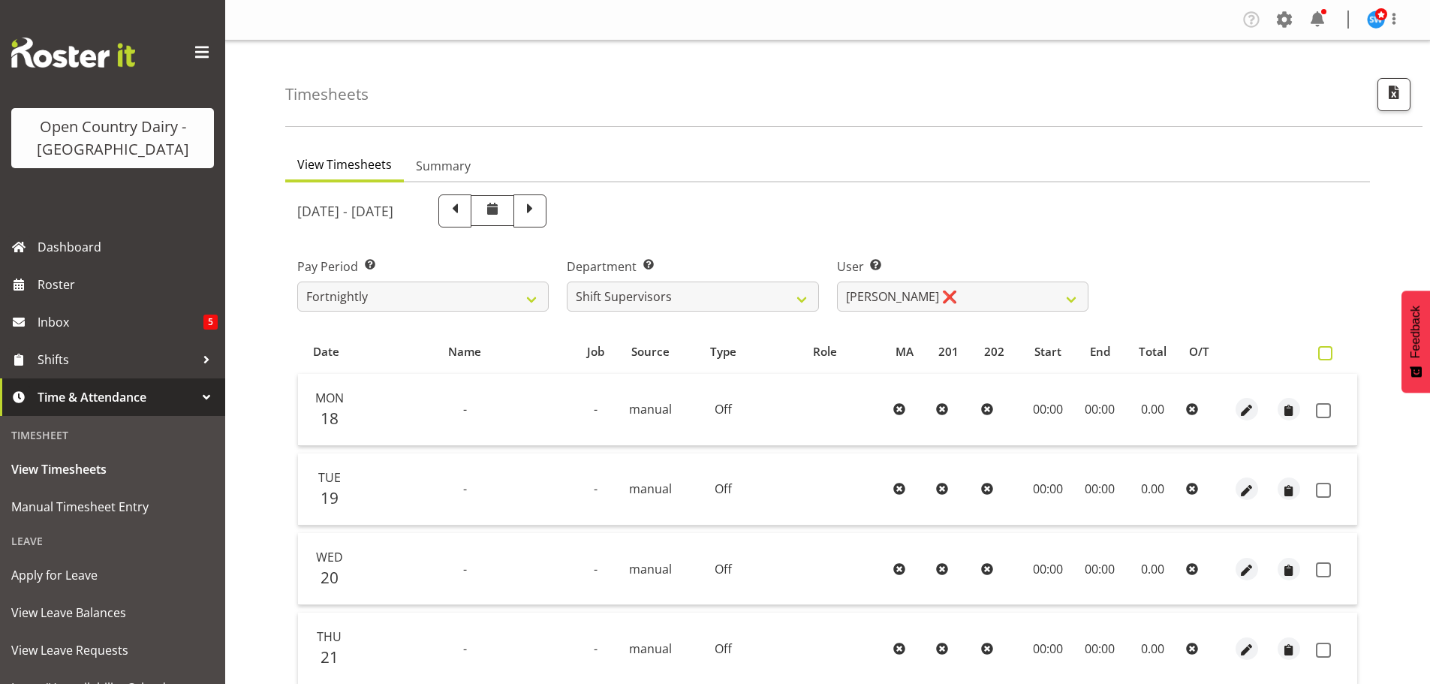
click at [1323, 351] on span at bounding box center [1325, 353] width 14 height 14
click at [1323, 351] on input "checkbox" at bounding box center [1323, 353] width 10 height 10
checkbox input "true"
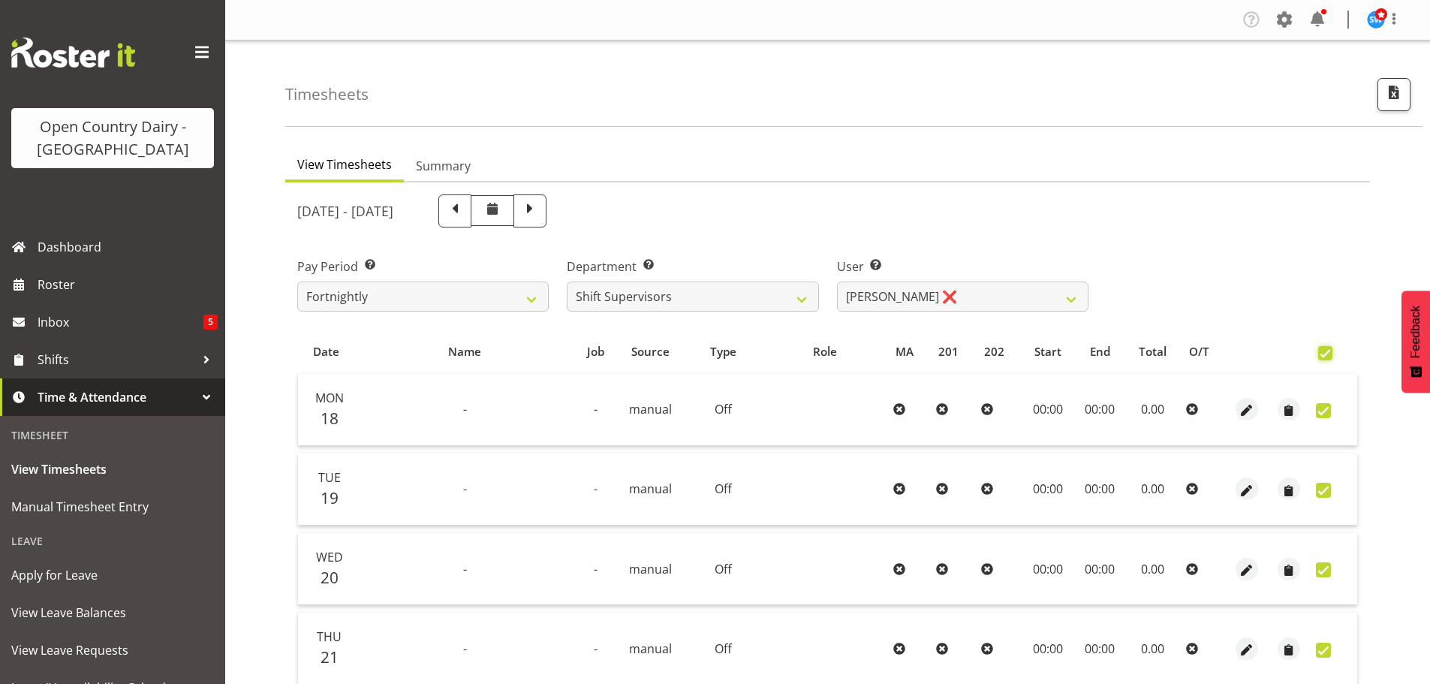
checkbox input "true"
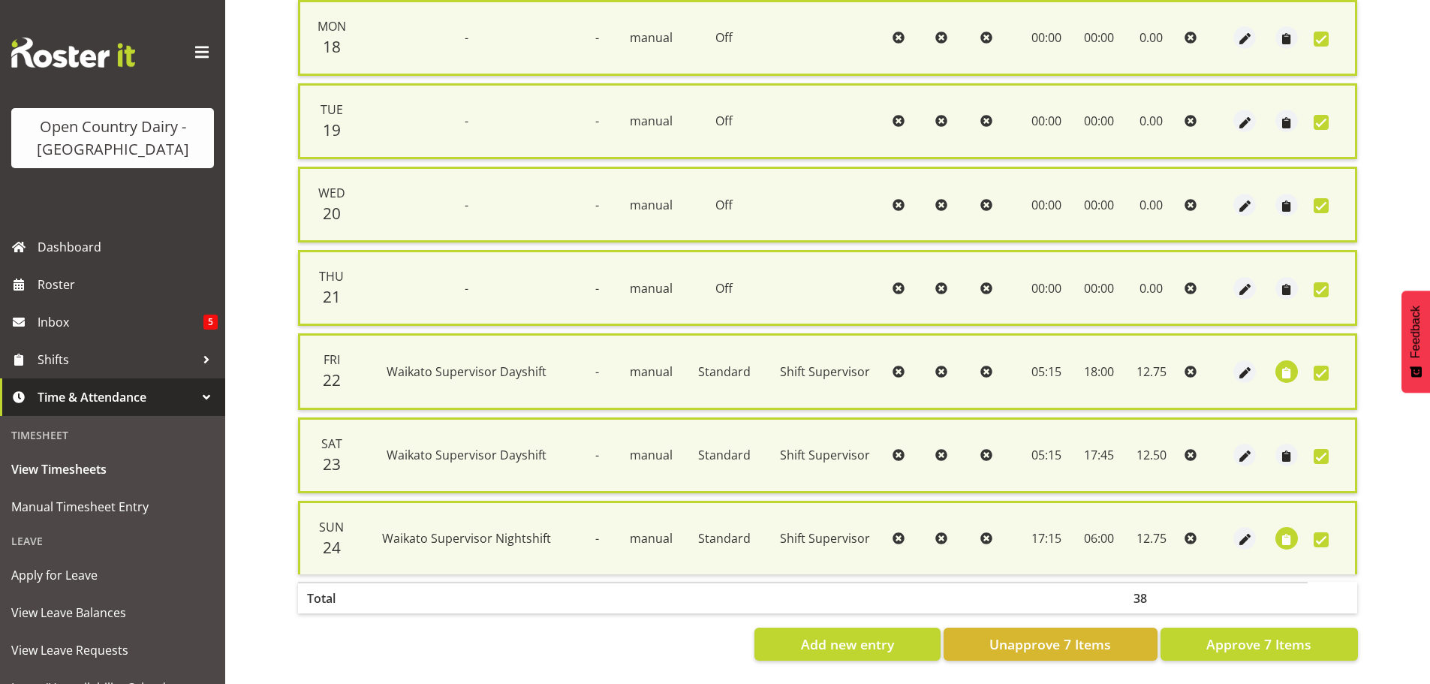
scroll to position [385, 0]
click at [1282, 634] on span "Approve 7 Items" at bounding box center [1258, 644] width 105 height 20
checkbox input "false"
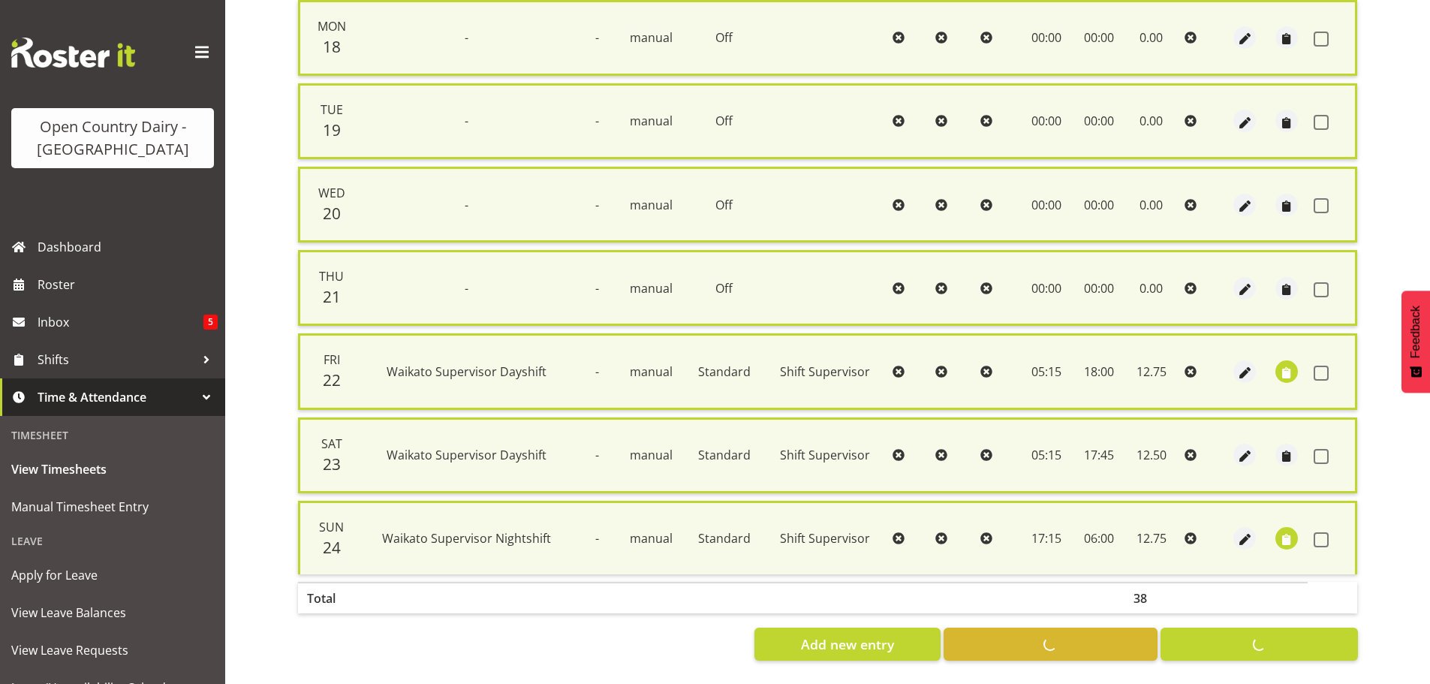
checkbox input "false"
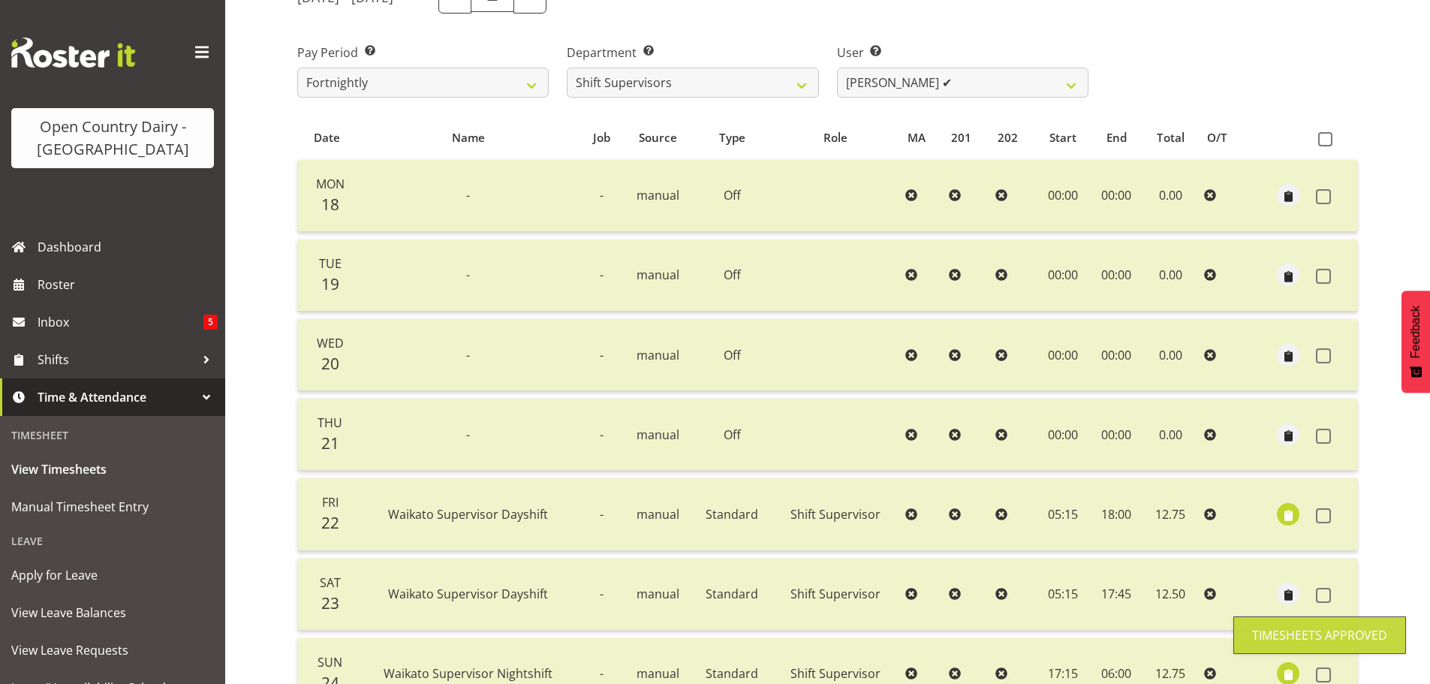
scroll to position [210, 0]
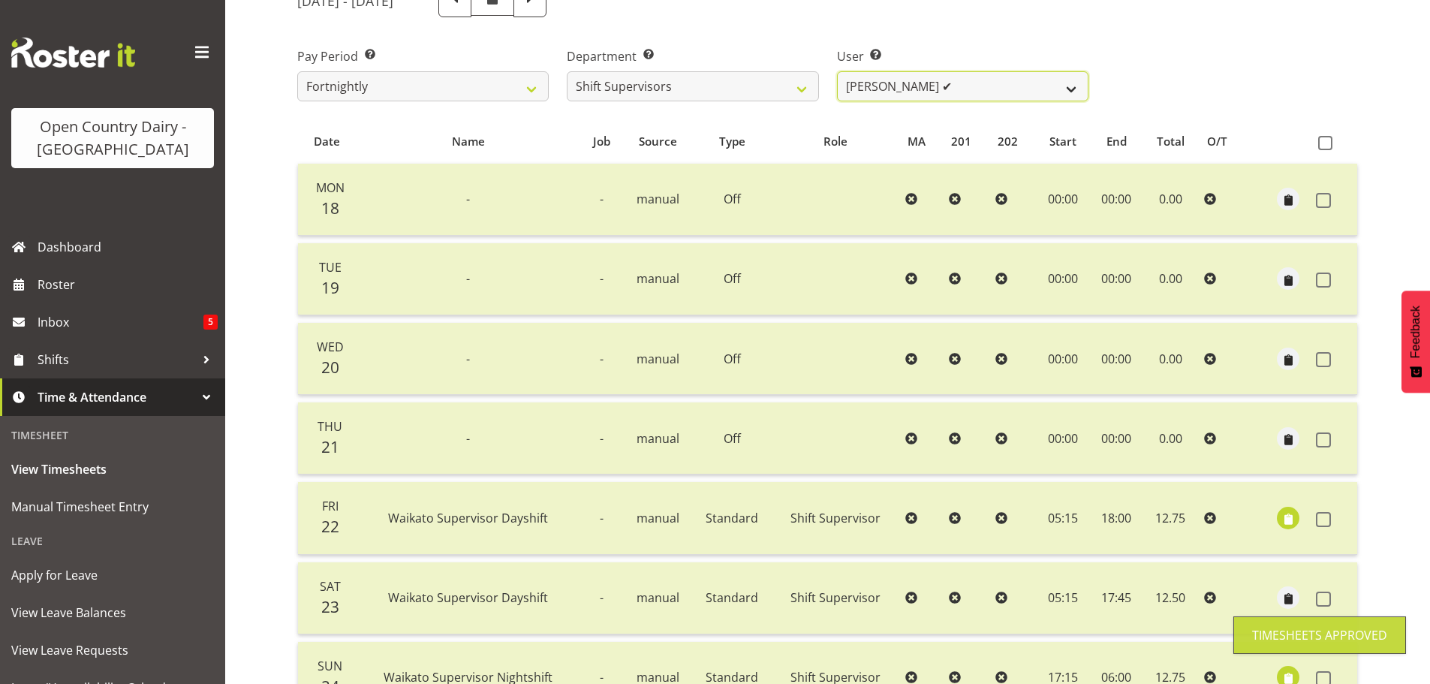
click at [956, 87] on select "[PERSON_NAME] ✔ [PERSON_NAME] ✔ [PERSON_NAME] ❌ [PERSON_NAME] ❌" at bounding box center [962, 86] width 251 height 30
select select "10299"
click at [837, 71] on select "[PERSON_NAME] ✔ [PERSON_NAME] ✔ [PERSON_NAME] ❌ [PERSON_NAME] ❌" at bounding box center [962, 86] width 251 height 30
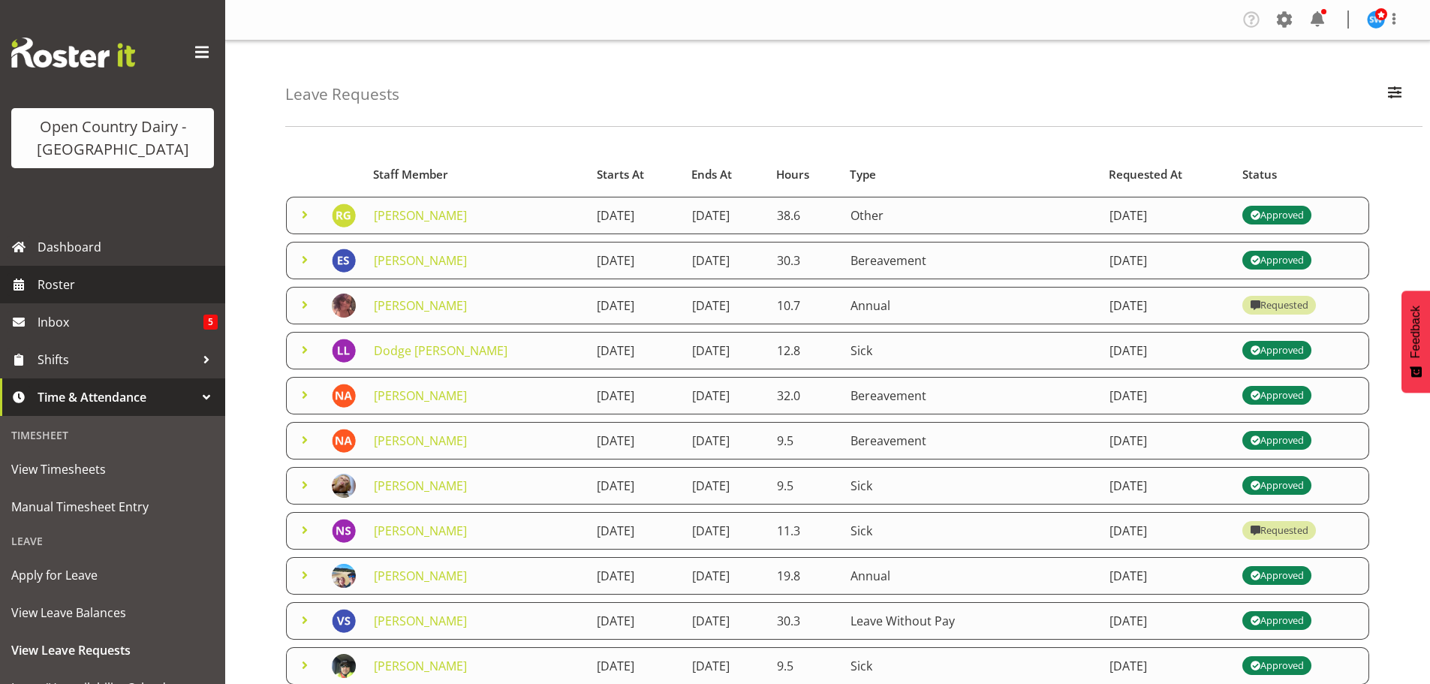
click at [63, 282] on span "Roster" at bounding box center [128, 284] width 180 height 23
